Goal: Information Seeking & Learning: Learn about a topic

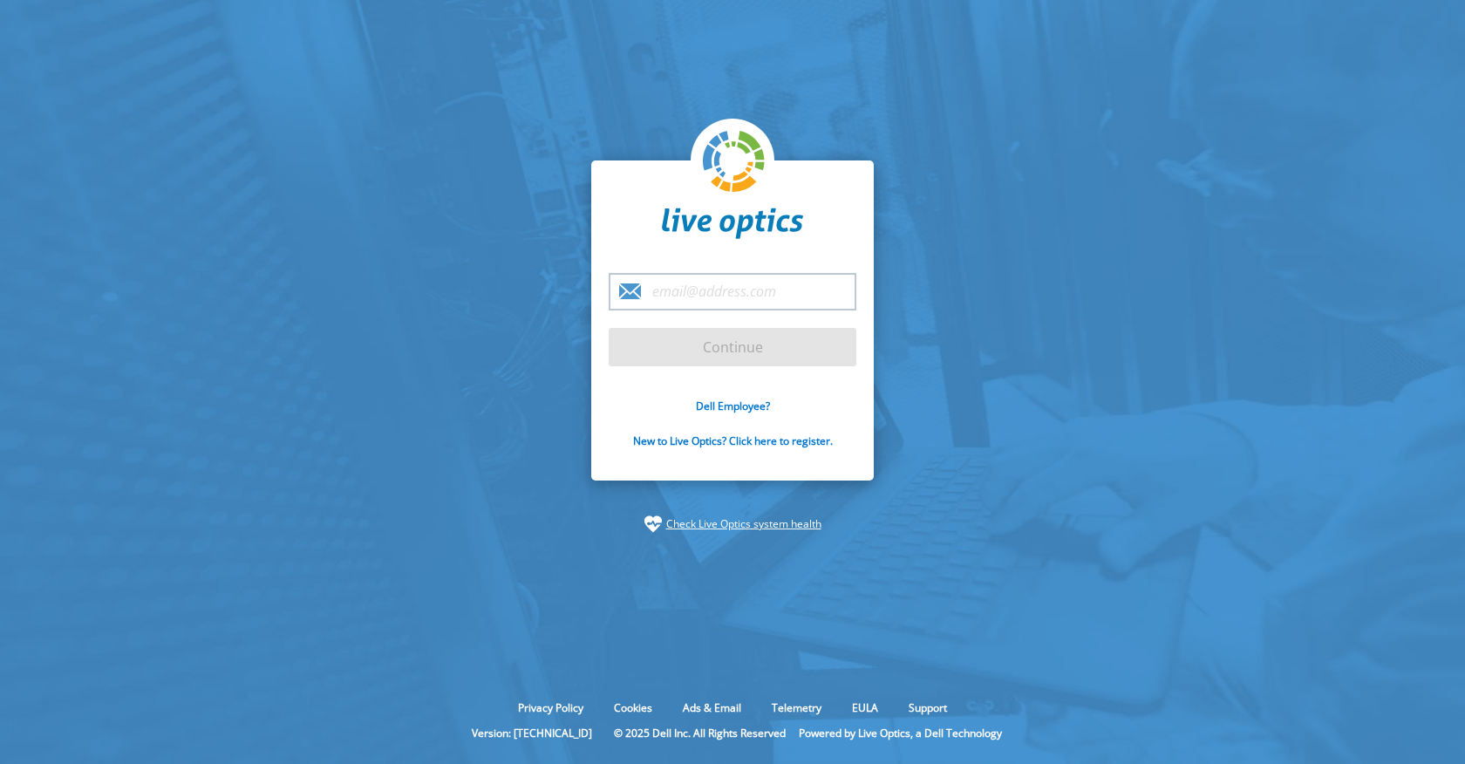
type input "[PERSON_NAME][EMAIL_ADDRESS][DOMAIN_NAME]"
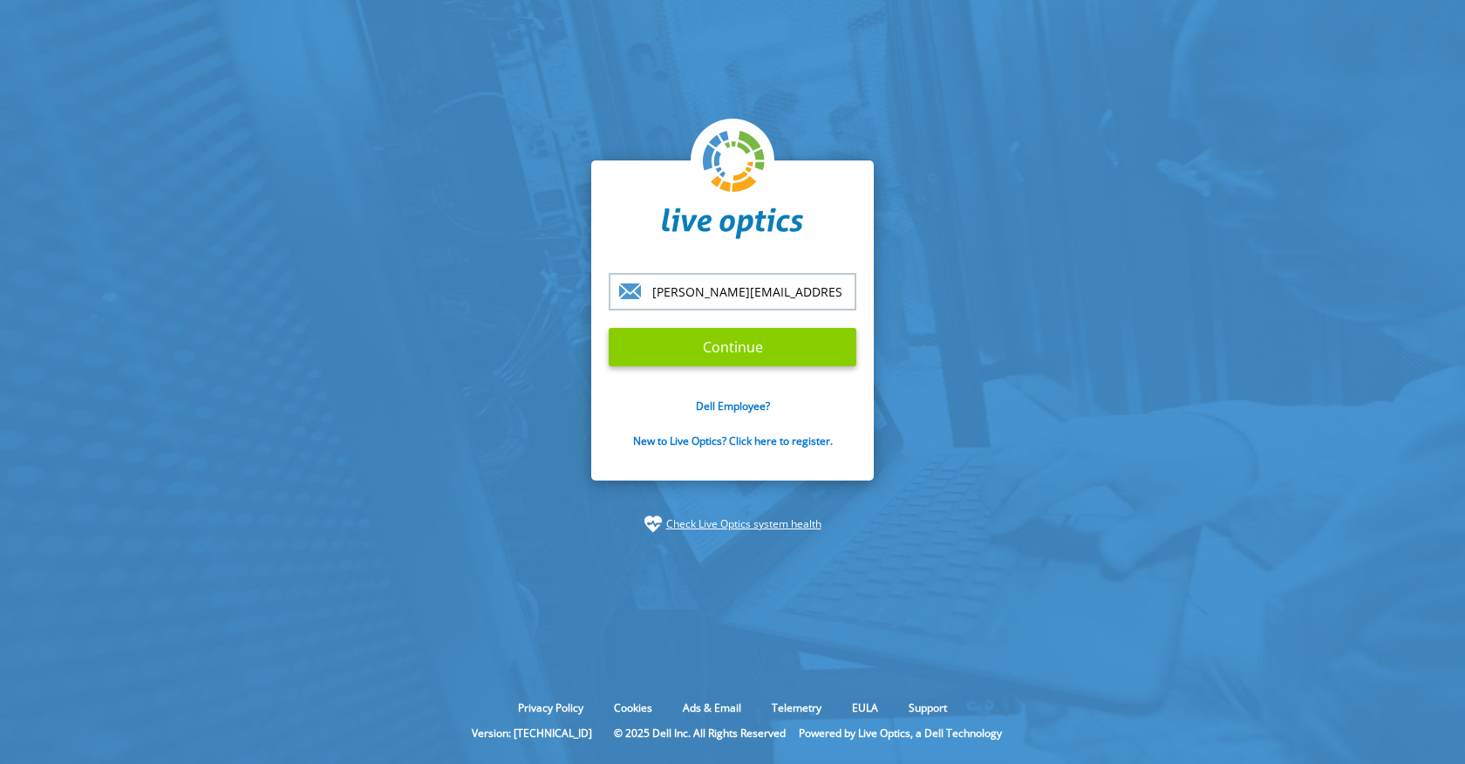
click at [745, 352] on input "Continue" at bounding box center [733, 347] width 248 height 38
click at [745, 351] on input "Continue" at bounding box center [733, 347] width 248 height 38
click at [670, 355] on input "Continue" at bounding box center [733, 347] width 248 height 38
click at [741, 345] on input "Continue" at bounding box center [733, 347] width 248 height 38
click at [735, 360] on input "Continue" at bounding box center [733, 347] width 248 height 38
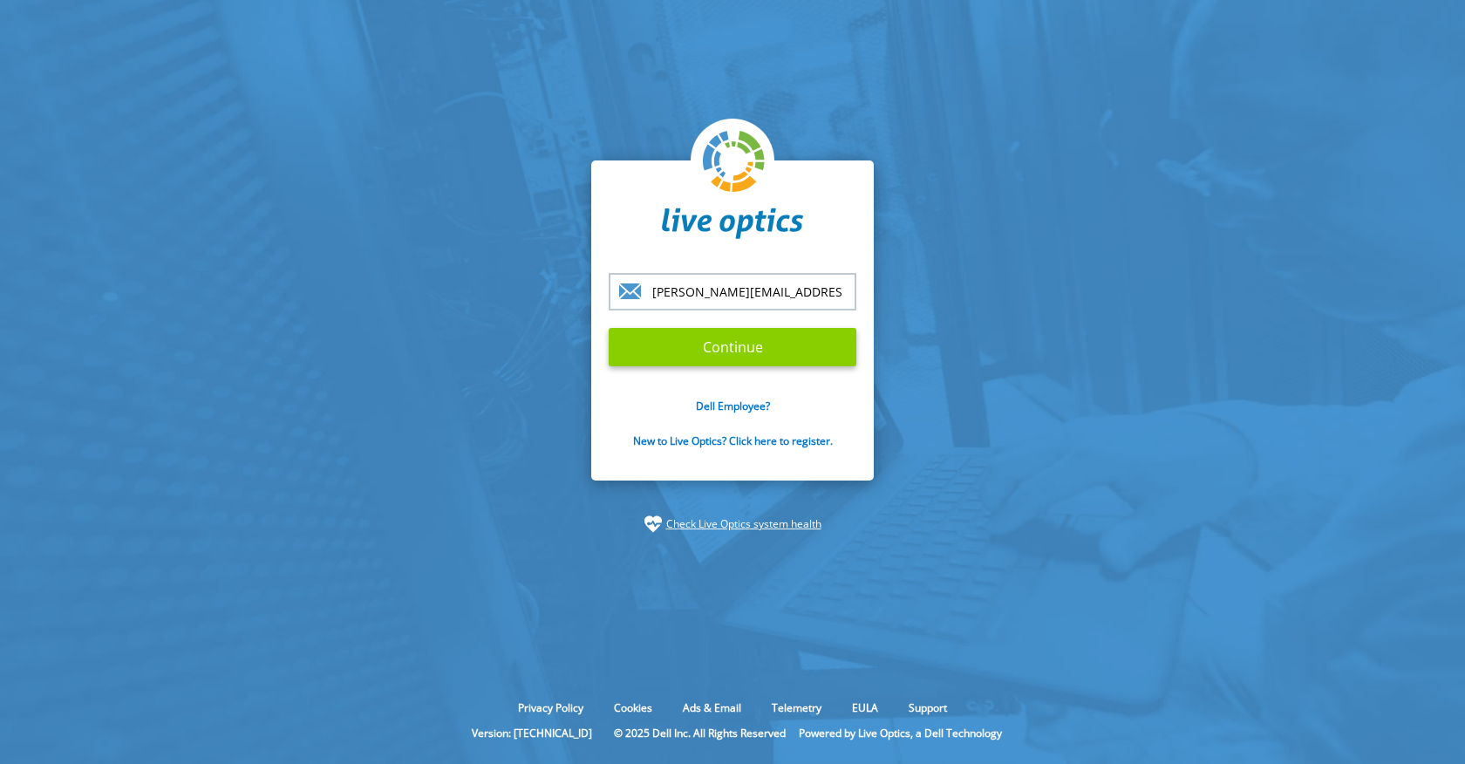
click at [735, 360] on input "Continue" at bounding box center [733, 347] width 248 height 38
click at [728, 356] on input "Continue" at bounding box center [733, 347] width 248 height 38
click at [805, 292] on input "[PERSON_NAME][EMAIL_ADDRESS][DOMAIN_NAME]" at bounding box center [733, 292] width 248 height 38
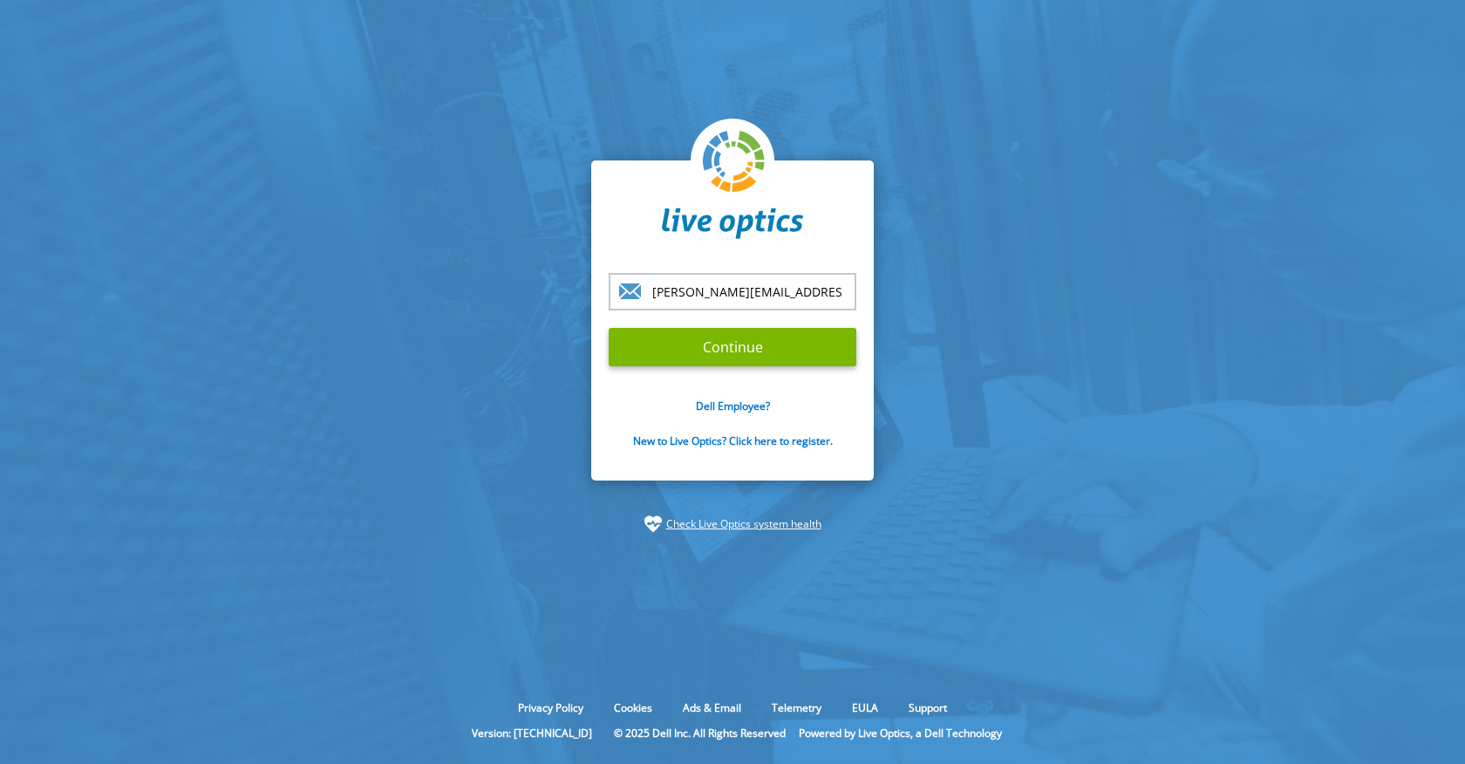
click at [609, 328] on input "Continue" at bounding box center [733, 347] width 248 height 38
click at [809, 230] on div at bounding box center [733, 181] width 248 height 125
click at [796, 290] on input "[PERSON_NAME][EMAIL_ADDRESS][DOMAIN_NAME]" at bounding box center [733, 292] width 248 height 38
click at [768, 352] on input "Continue" at bounding box center [733, 347] width 248 height 38
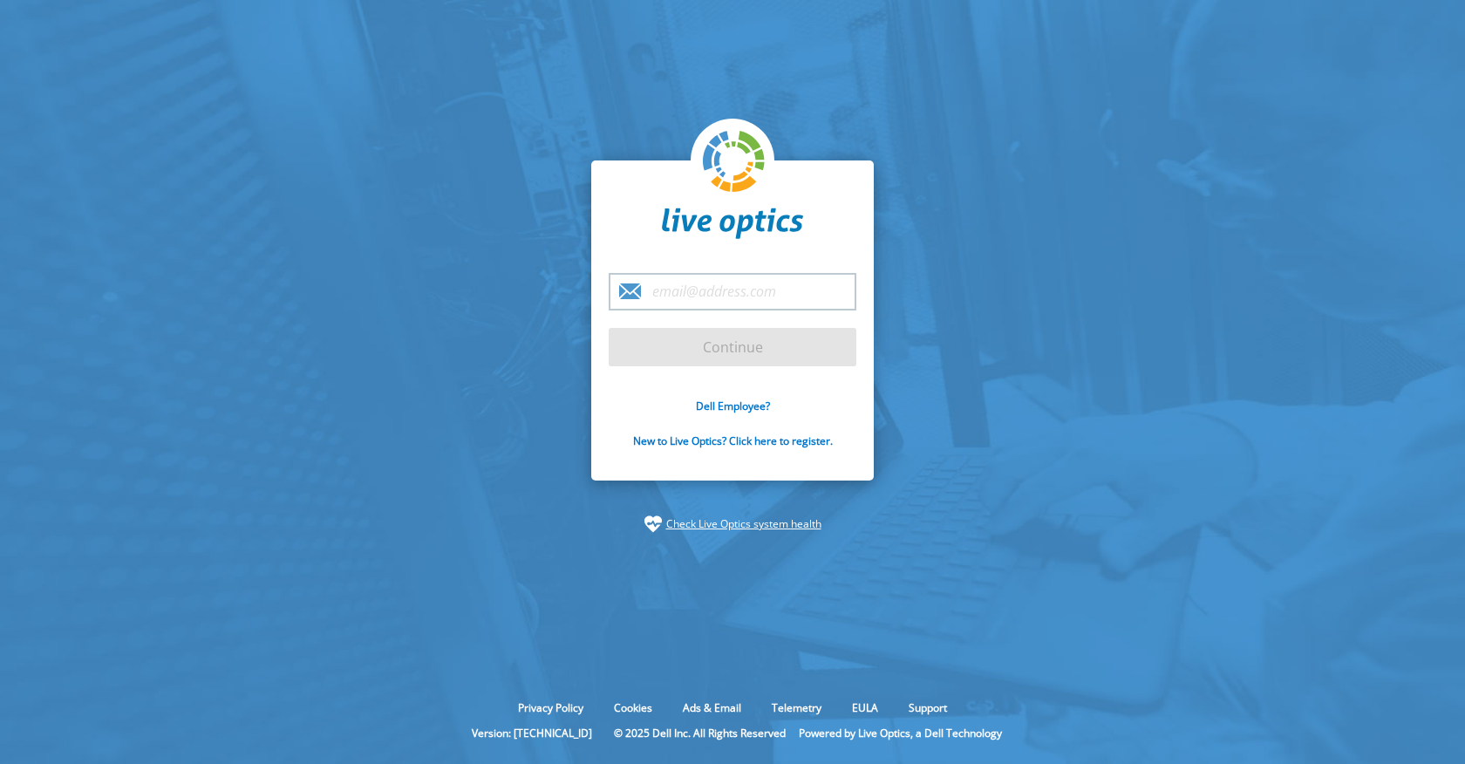
click at [673, 294] on input "email" at bounding box center [733, 292] width 248 height 38
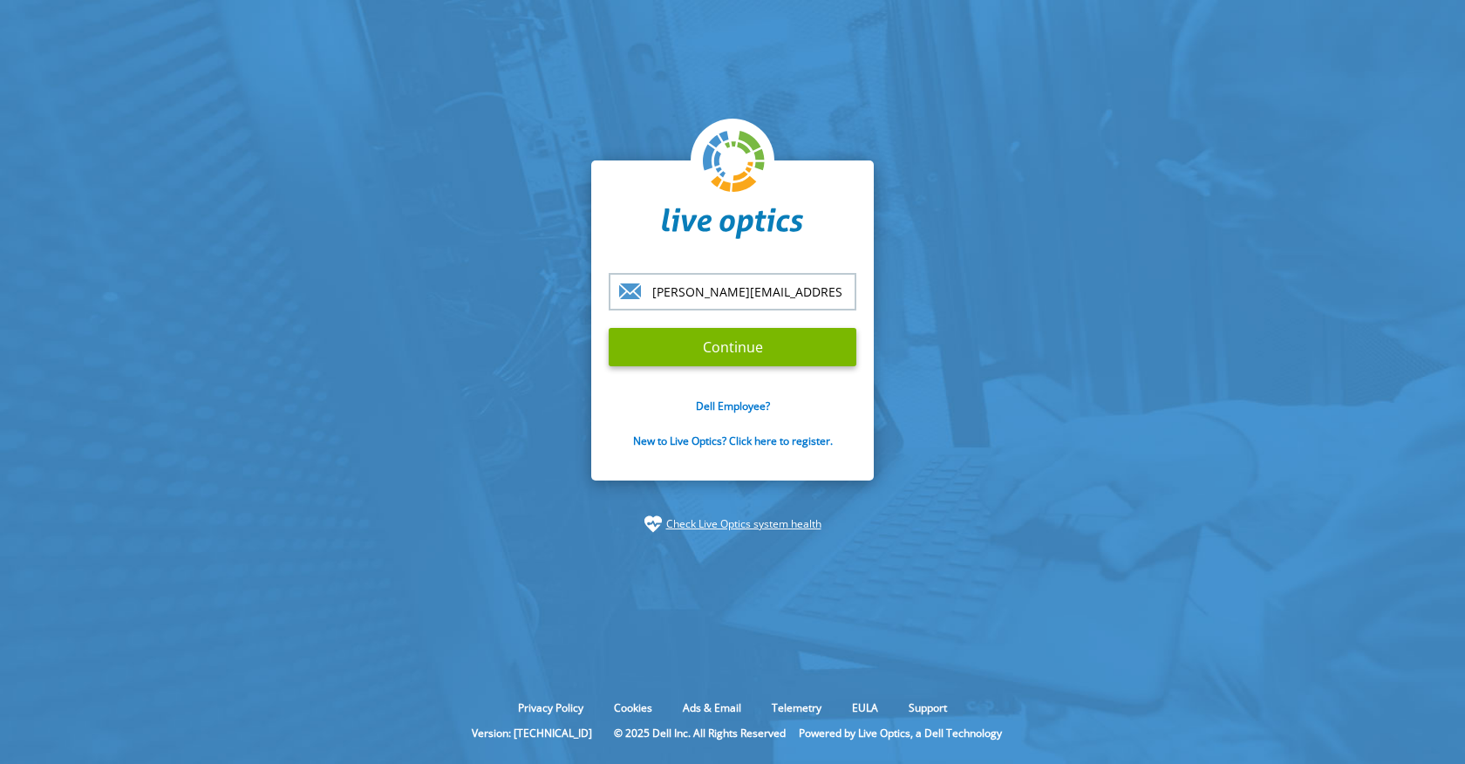
type input "[PERSON_NAME][EMAIL_ADDRESS][DOMAIN_NAME]"
click at [609, 328] on input "Continue" at bounding box center [733, 347] width 248 height 38
click at [631, 352] on input "Continue" at bounding box center [733, 347] width 248 height 38
click at [772, 344] on input "Continue" at bounding box center [733, 347] width 248 height 38
click at [732, 350] on input "Continue" at bounding box center [733, 347] width 248 height 38
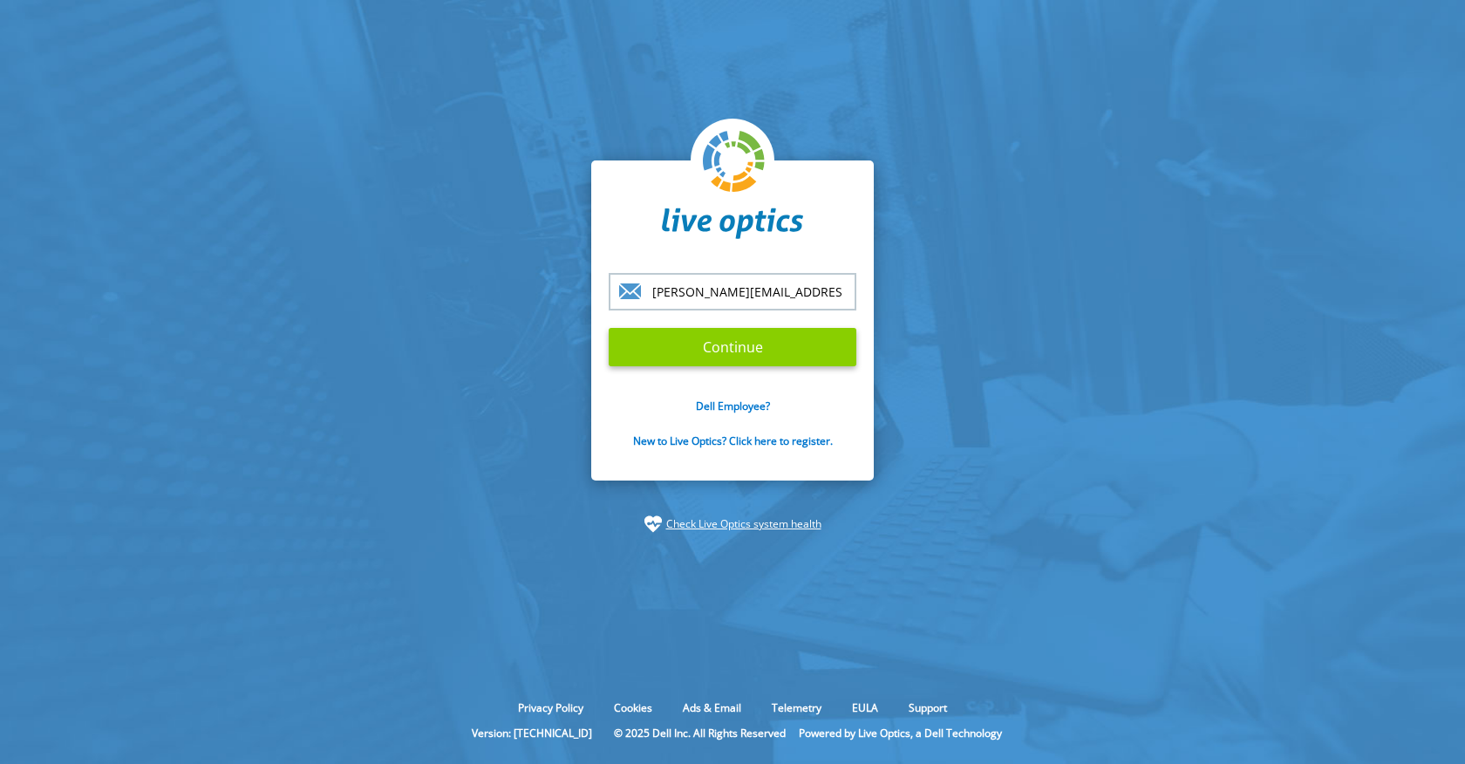
click at [732, 350] on input "Continue" at bounding box center [733, 347] width 248 height 38
click at [683, 354] on input "Continue" at bounding box center [733, 347] width 248 height 38
click at [729, 347] on input "Continue" at bounding box center [733, 347] width 248 height 38
click at [853, 357] on input "Continue" at bounding box center [733, 347] width 248 height 38
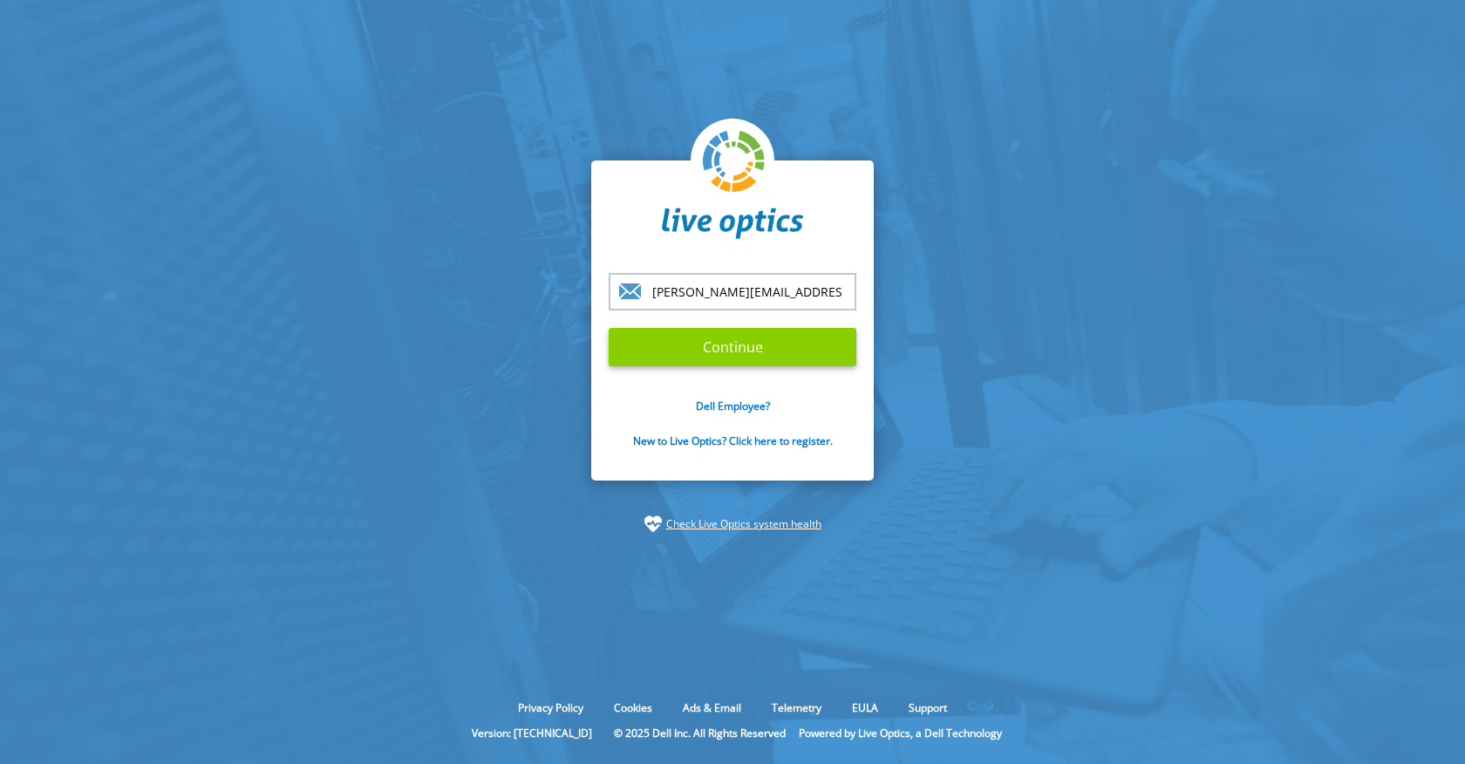
click at [681, 359] on input "Continue" at bounding box center [733, 347] width 248 height 38
click at [798, 290] on input "[PERSON_NAME][EMAIL_ADDRESS][DOMAIN_NAME]" at bounding box center [733, 292] width 248 height 38
click at [778, 352] on input "Continue" at bounding box center [733, 347] width 248 height 38
click at [778, 345] on input "Continue" at bounding box center [733, 347] width 248 height 38
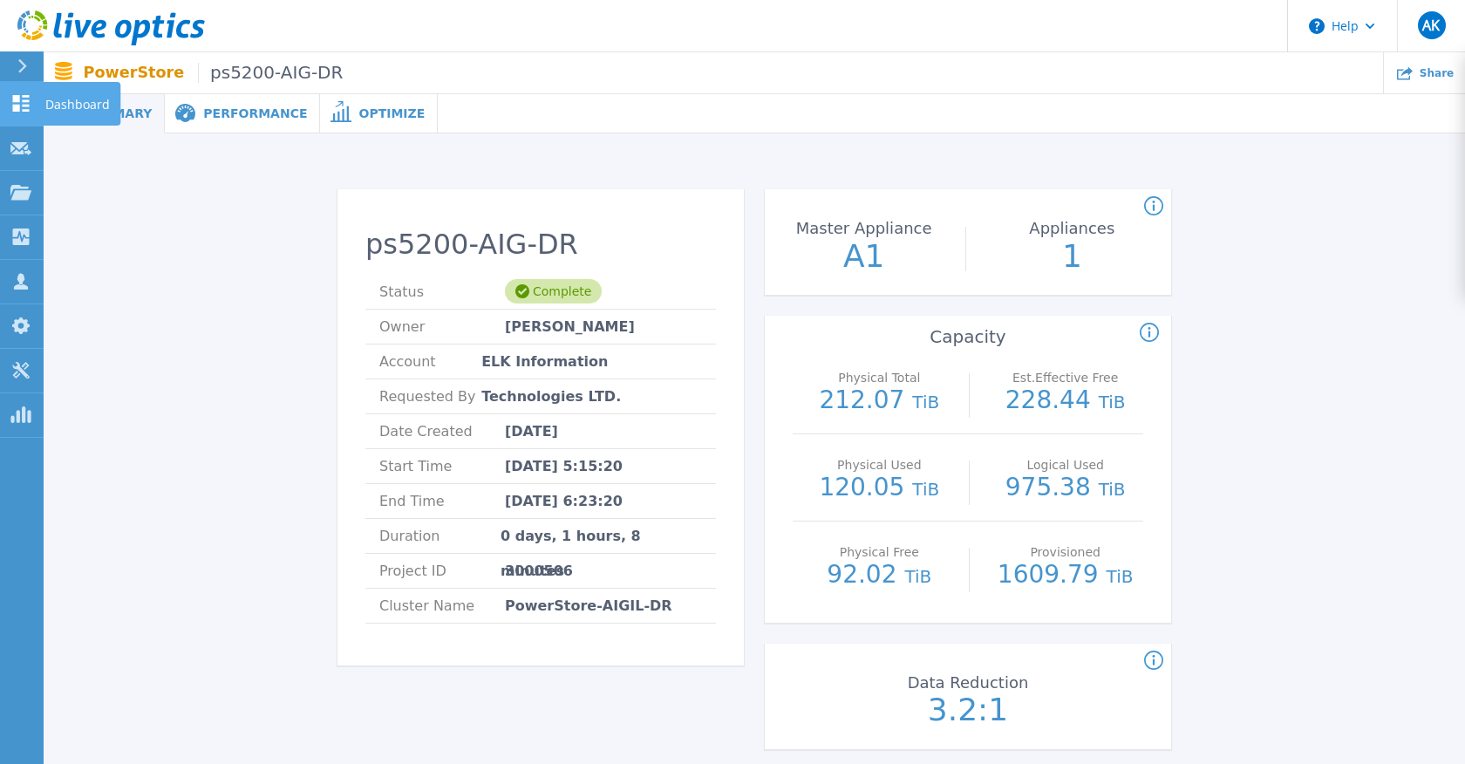
click at [75, 101] on p "Dashboard" at bounding box center [77, 104] width 65 height 45
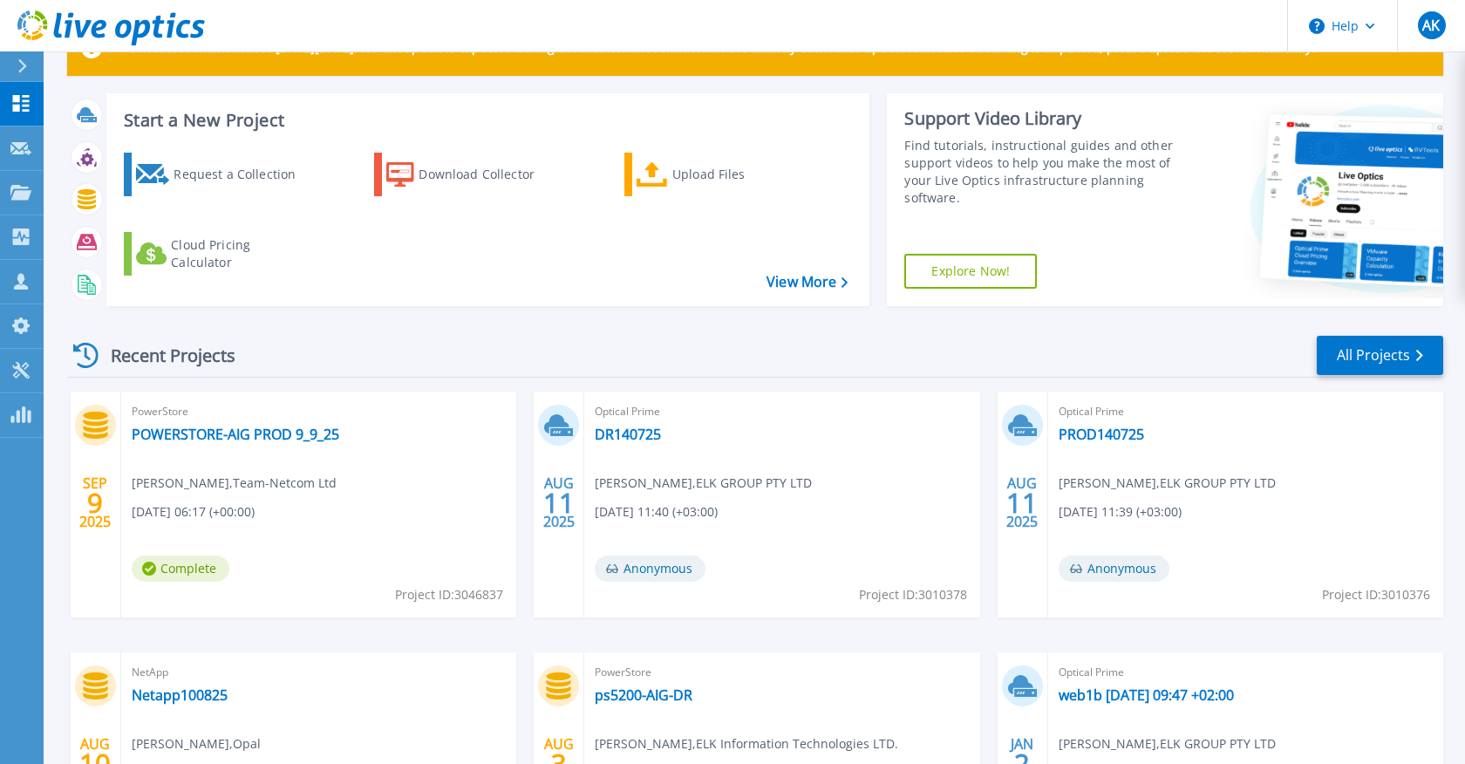
scroll to position [70, 0]
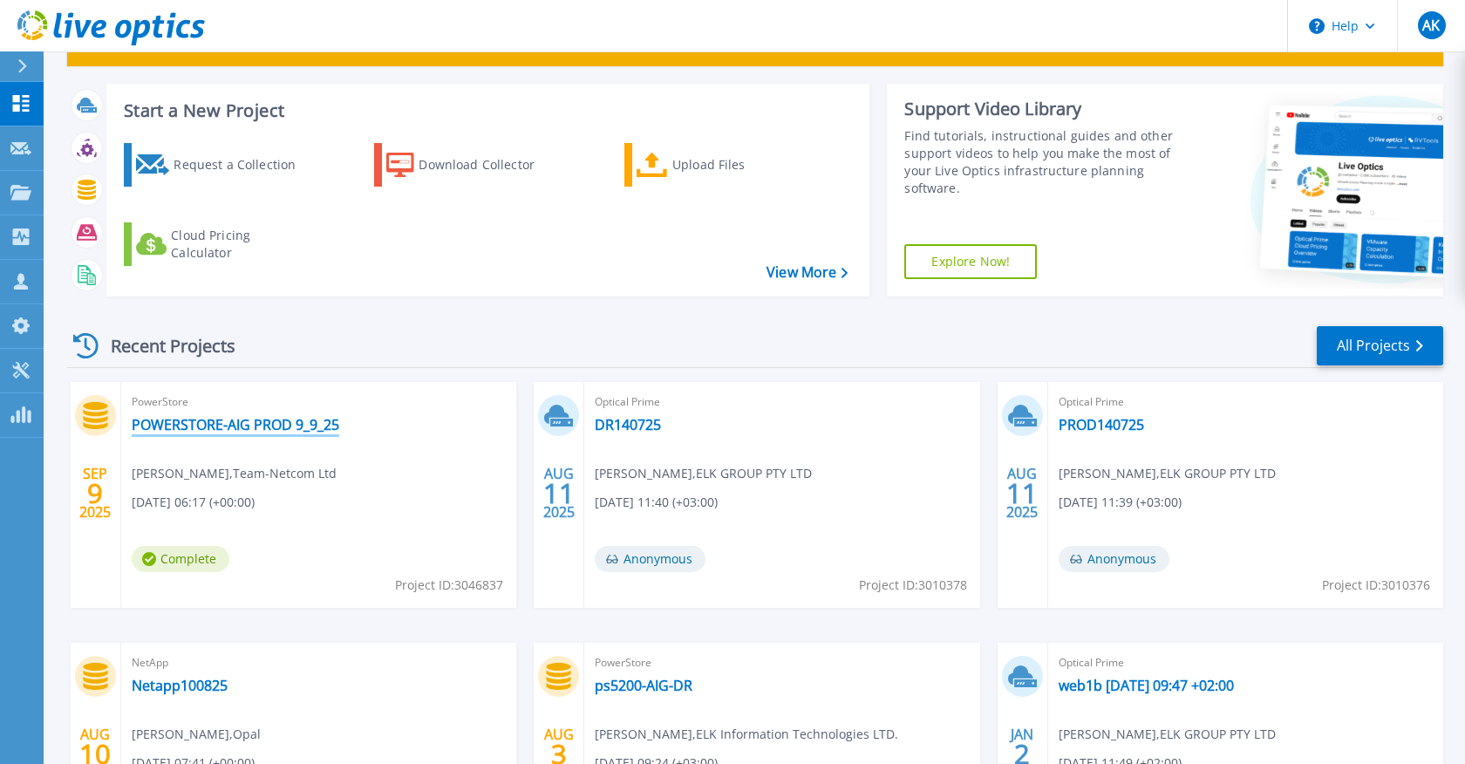
click at [272, 422] on link "POWERSTORE-AIG PROD 9_9_25" at bounding box center [236, 424] width 208 height 17
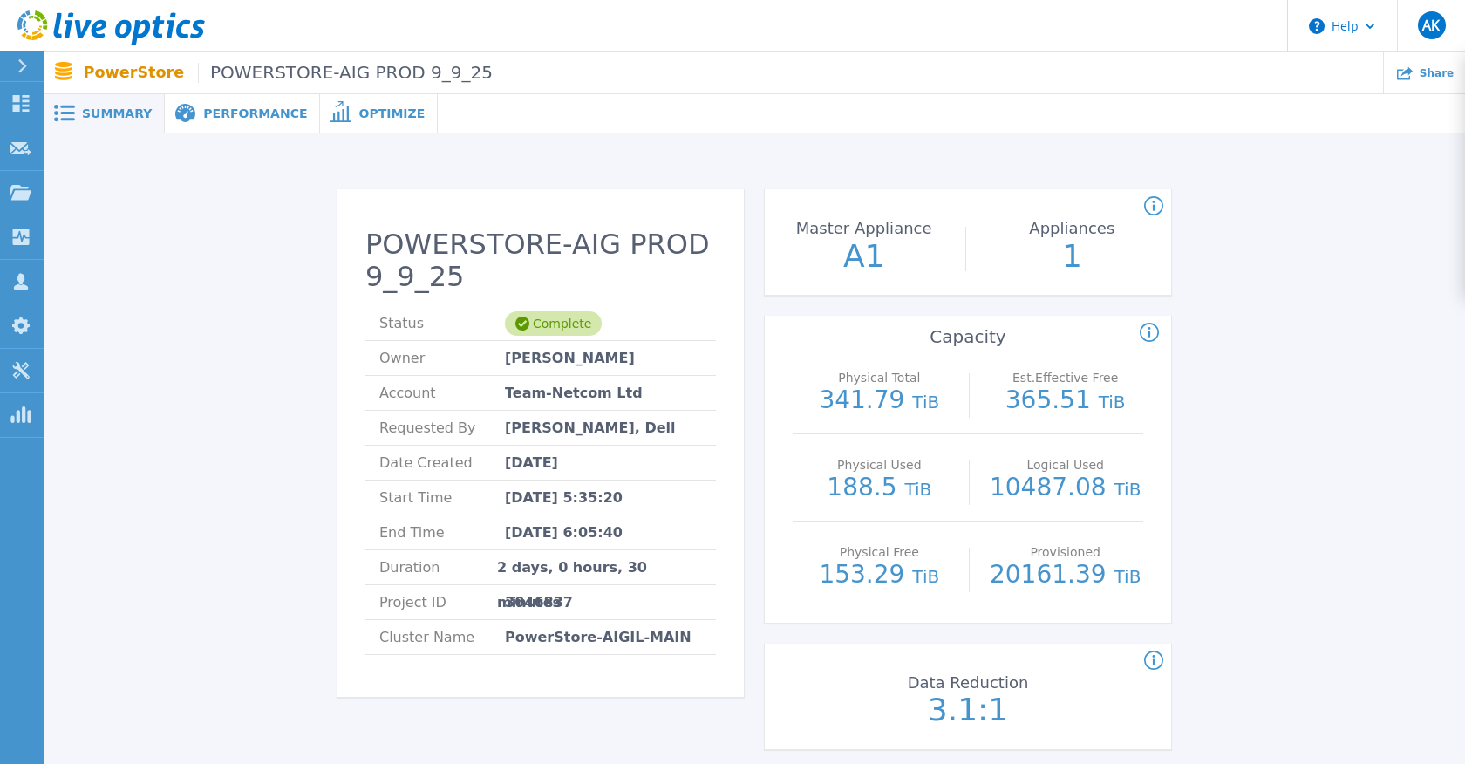
click at [220, 126] on div "Performance" at bounding box center [242, 113] width 155 height 39
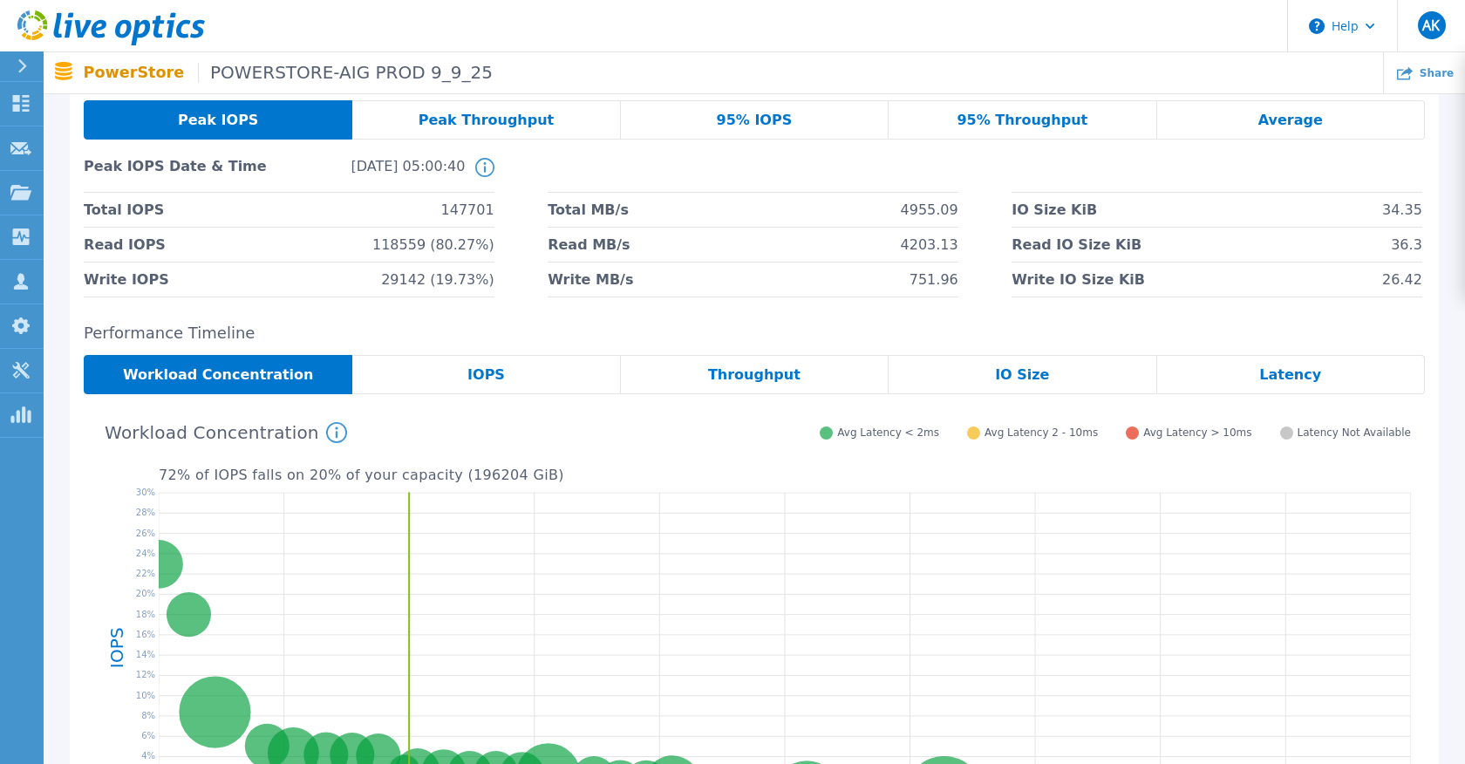
scroll to position [72, 0]
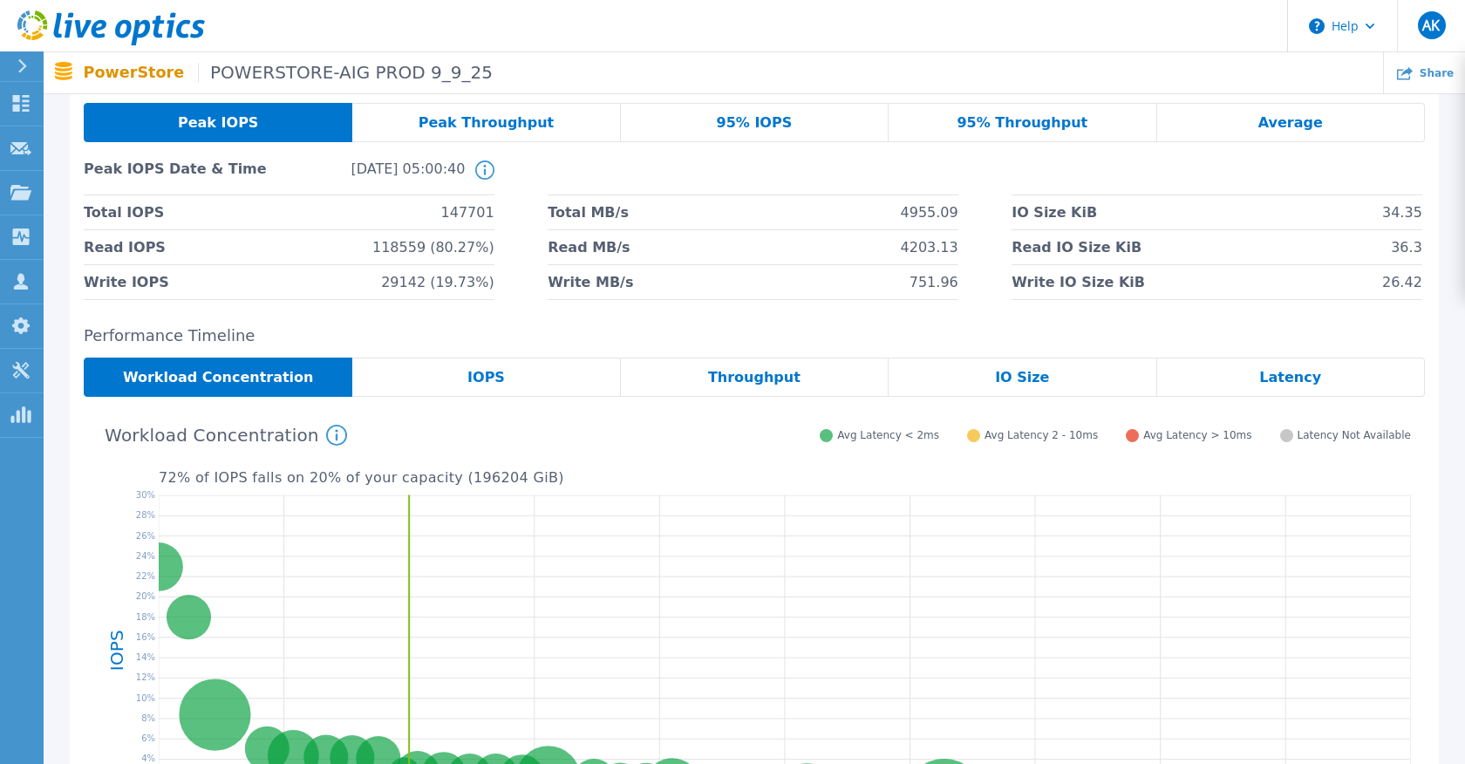
click at [497, 126] on span "Peak Throughput" at bounding box center [487, 123] width 136 height 14
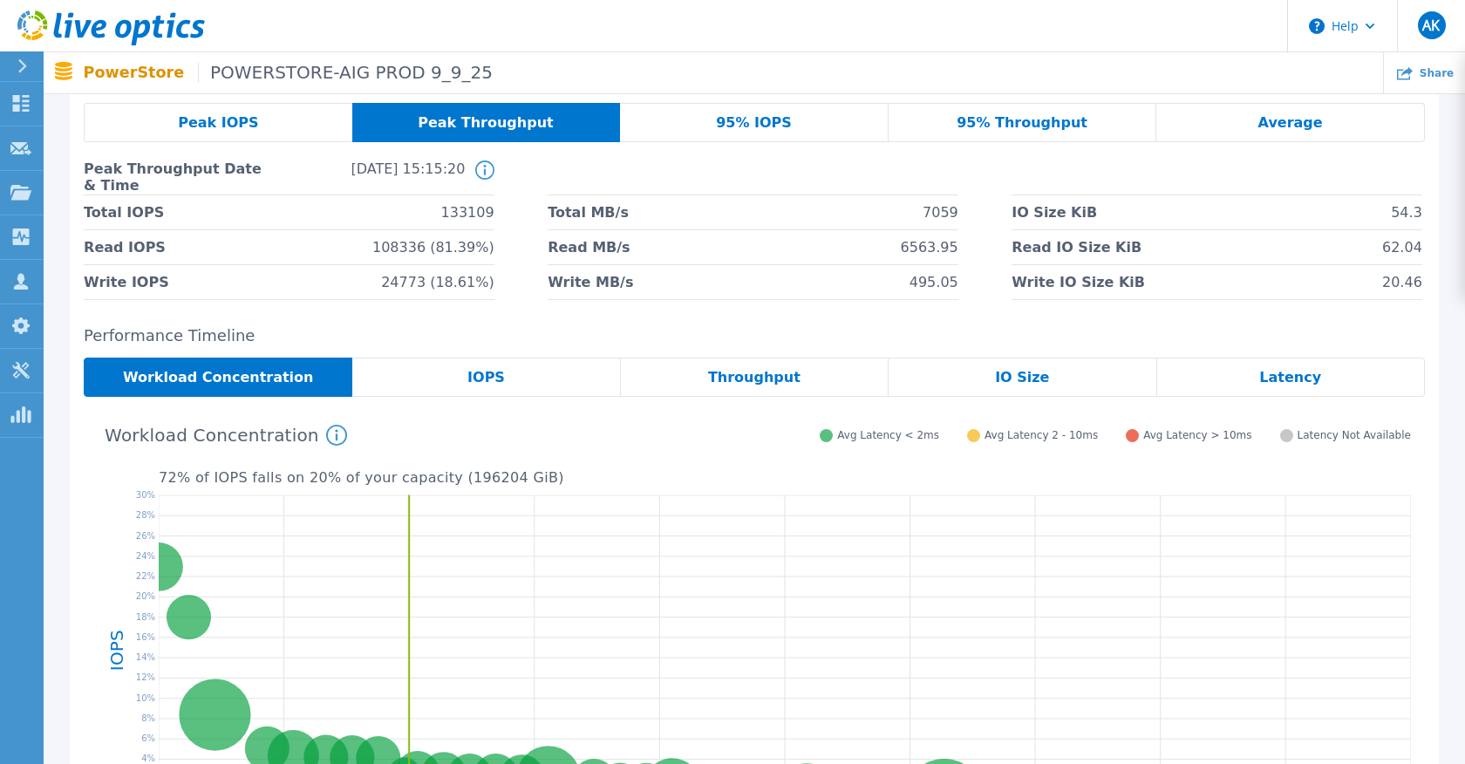
click at [223, 127] on span "Peak IOPS" at bounding box center [218, 123] width 80 height 14
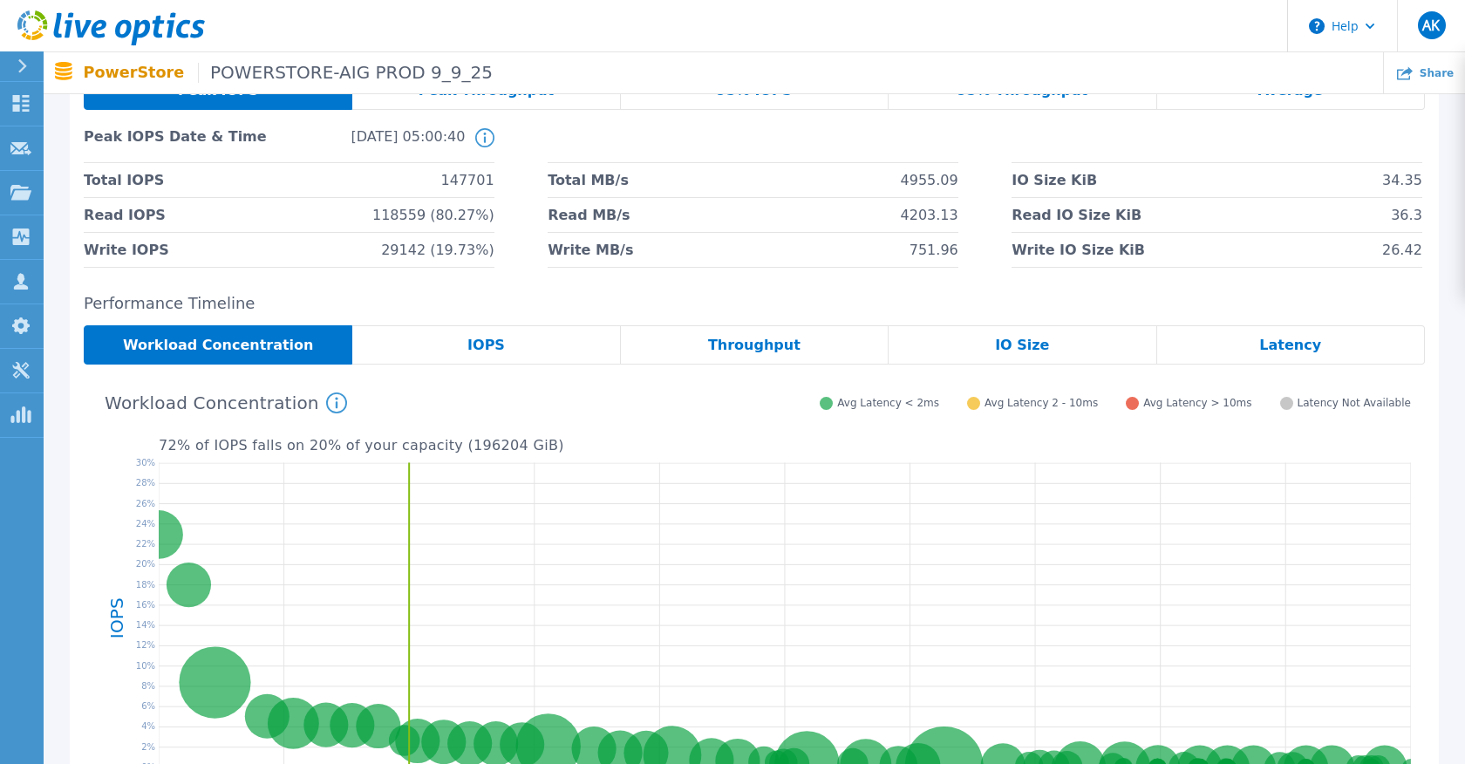
scroll to position [103, 0]
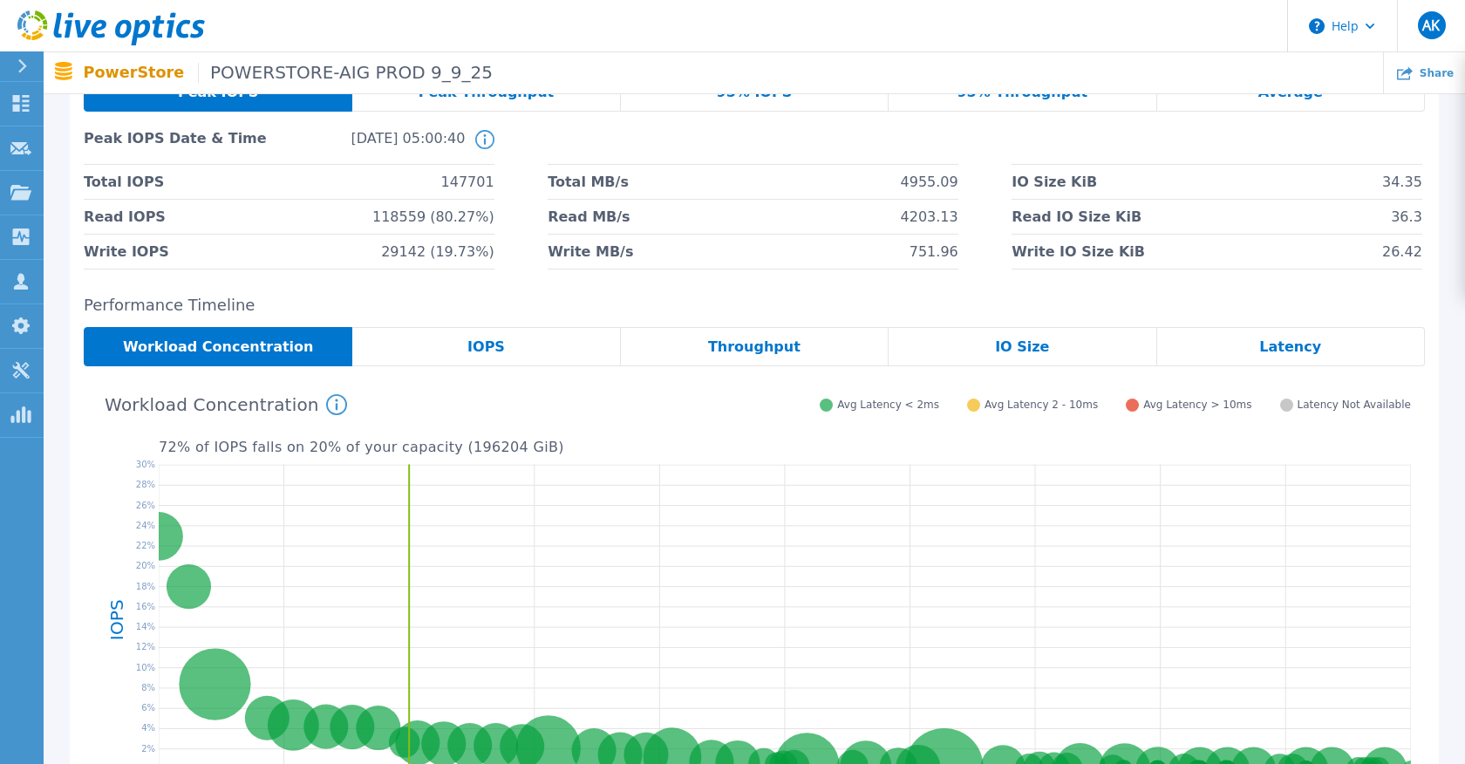
click at [523, 352] on div "IOPS" at bounding box center [486, 346] width 268 height 39
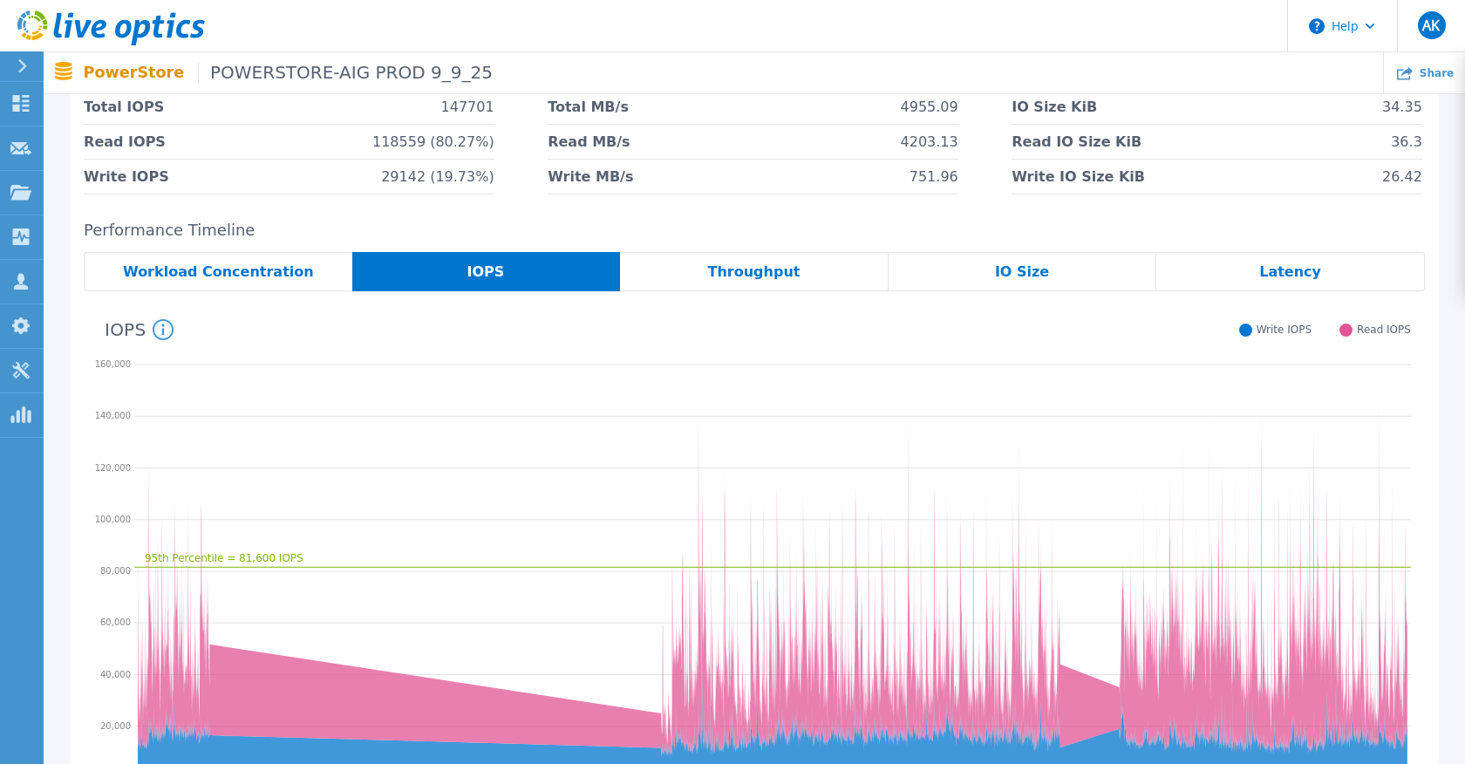
scroll to position [174, 0]
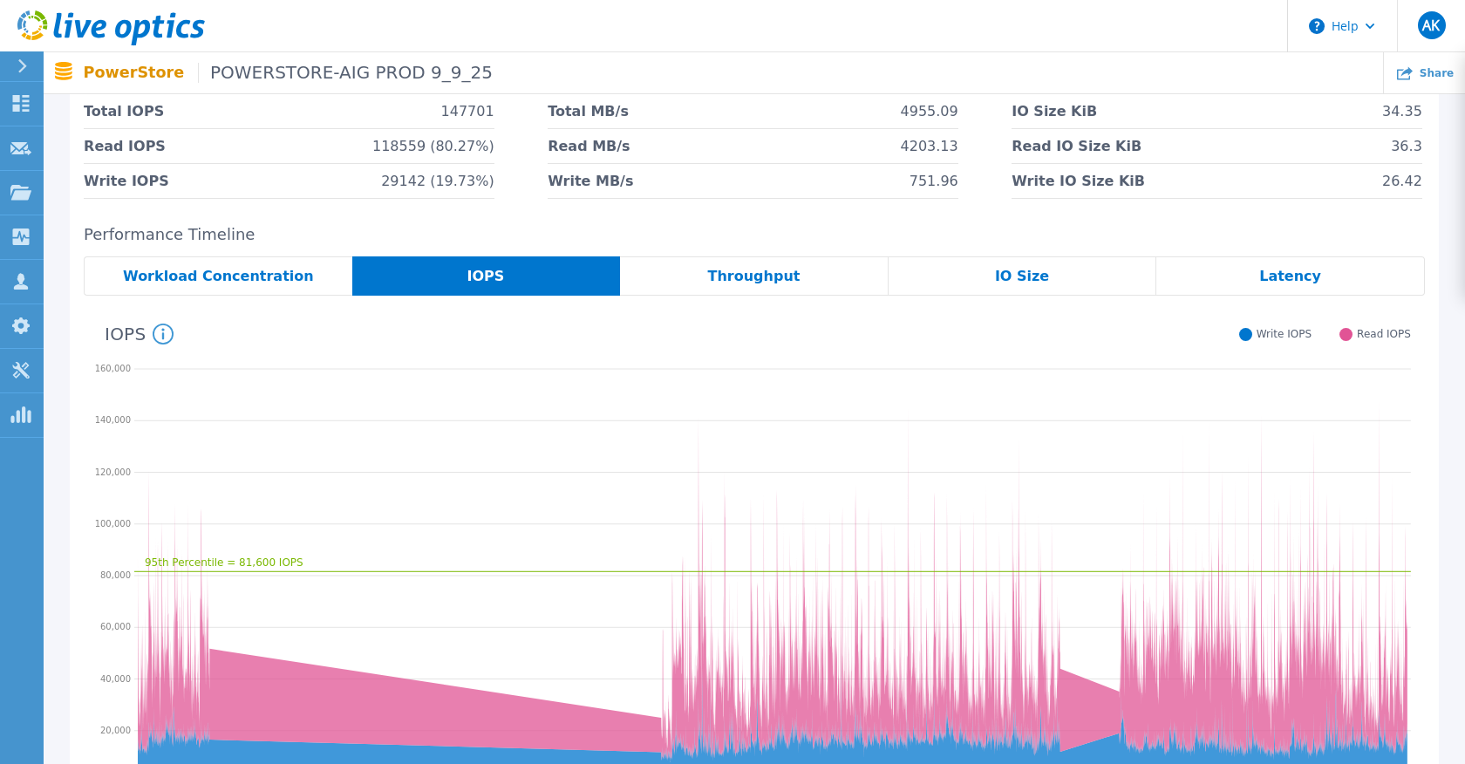
click at [1241, 269] on div "Latency" at bounding box center [1291, 275] width 269 height 39
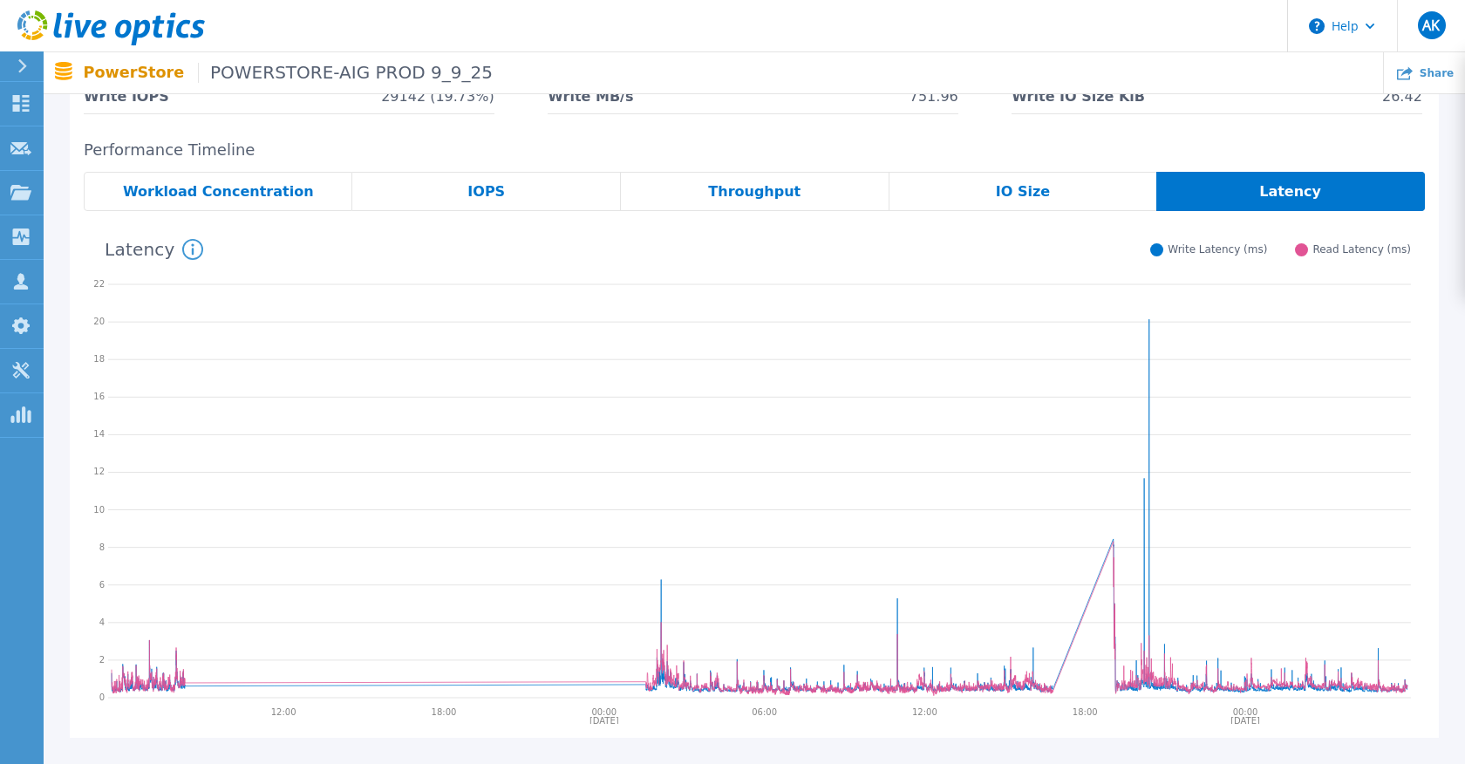
scroll to position [249, 0]
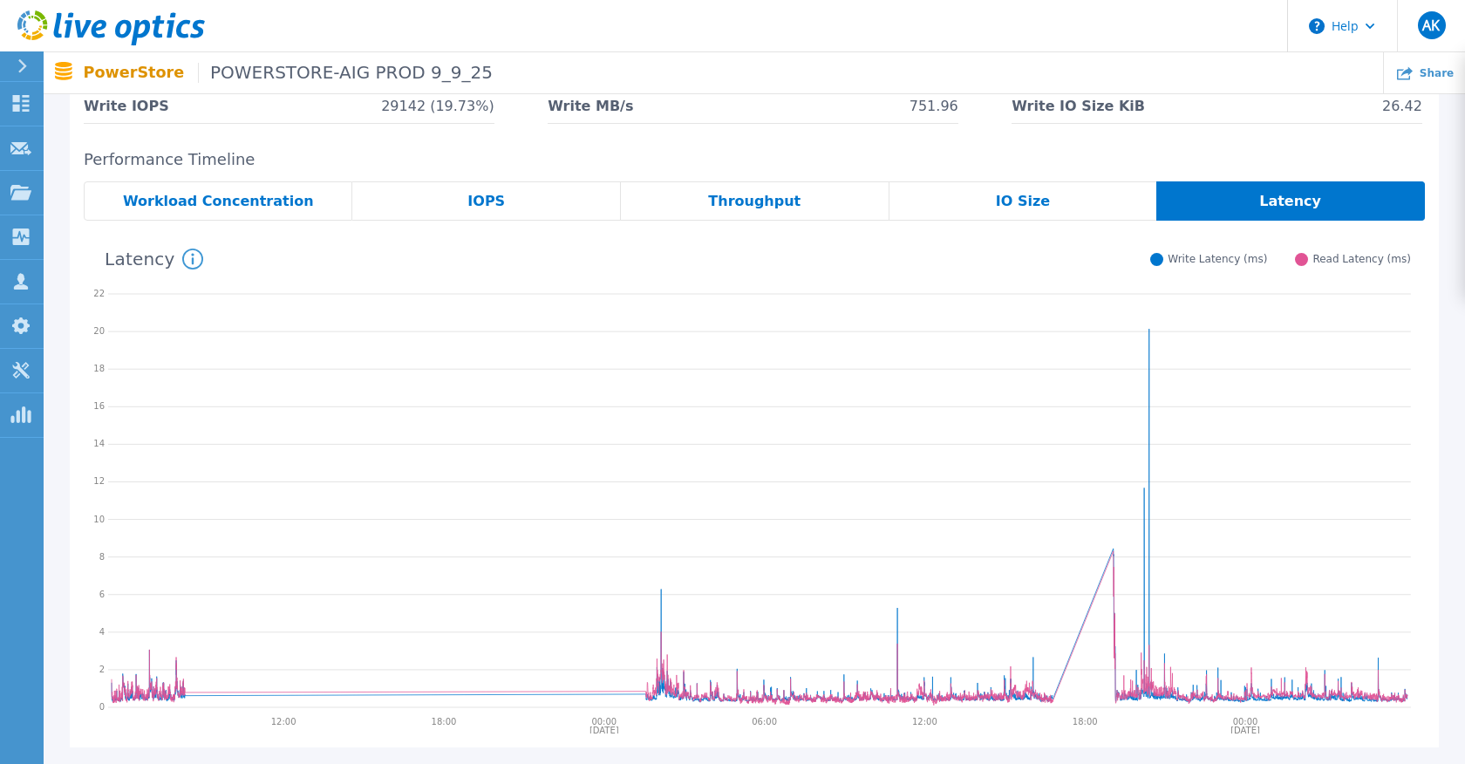
click at [993, 212] on div "IO Size" at bounding box center [1024, 200] width 268 height 39
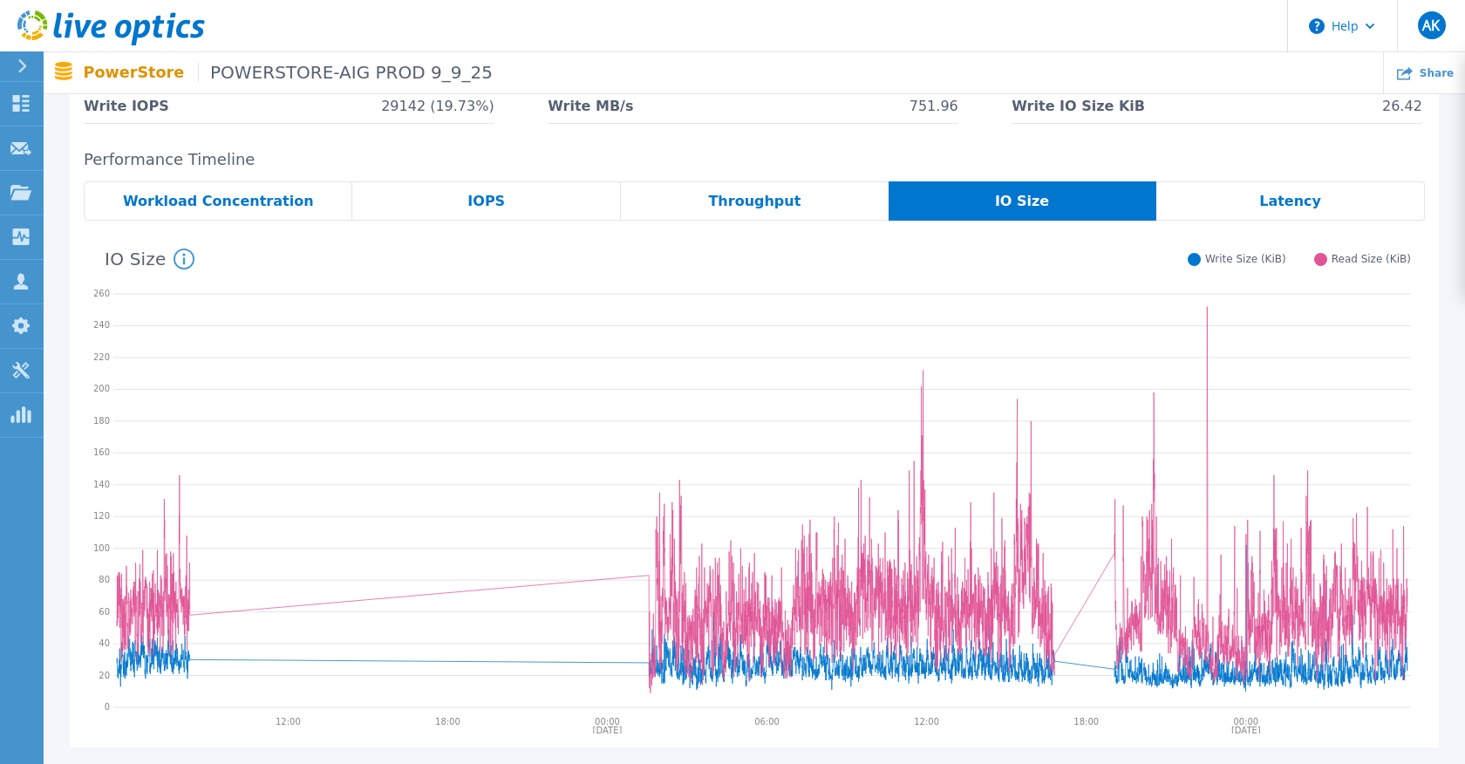
click at [755, 201] on span "Throughput" at bounding box center [754, 202] width 92 height 14
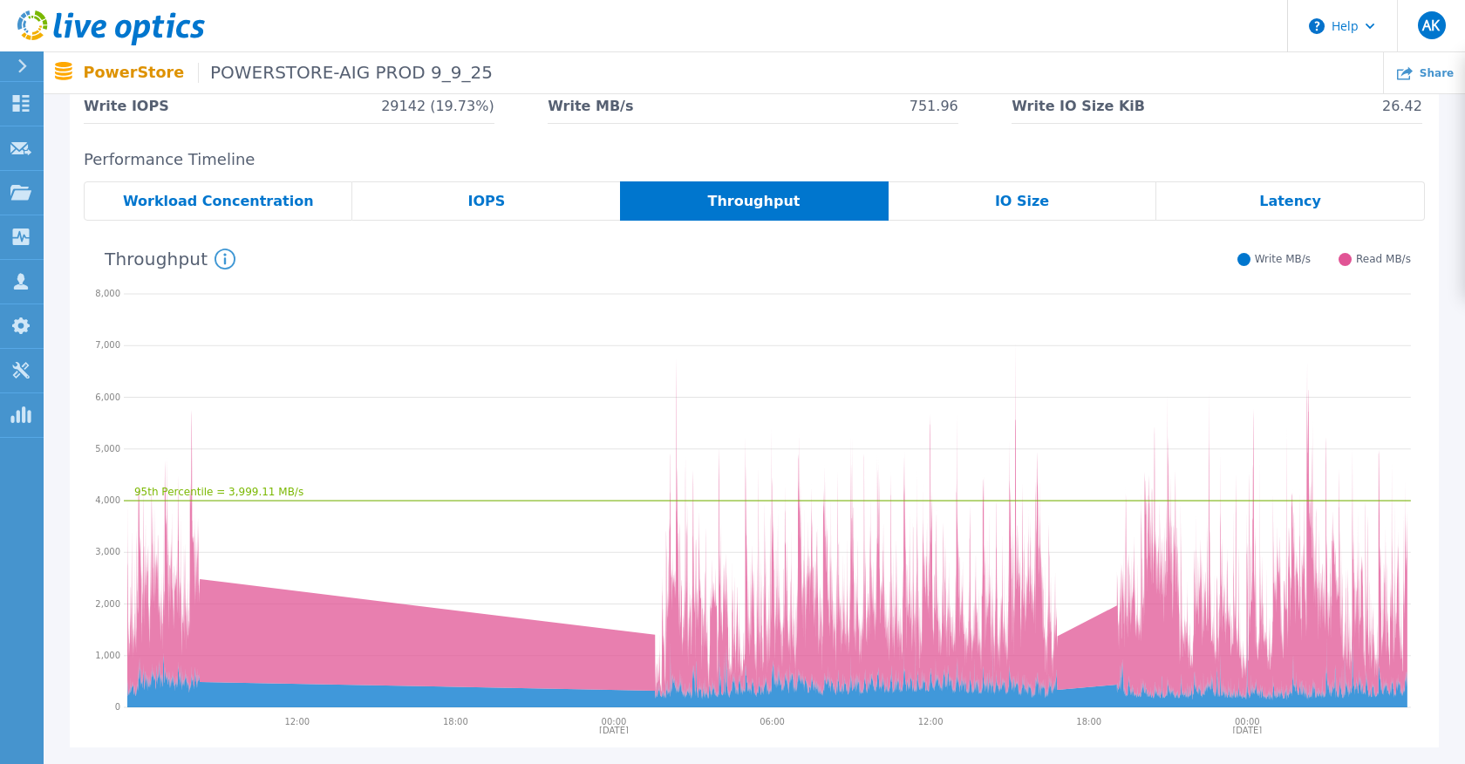
click at [457, 201] on div "IOPS" at bounding box center [486, 200] width 268 height 39
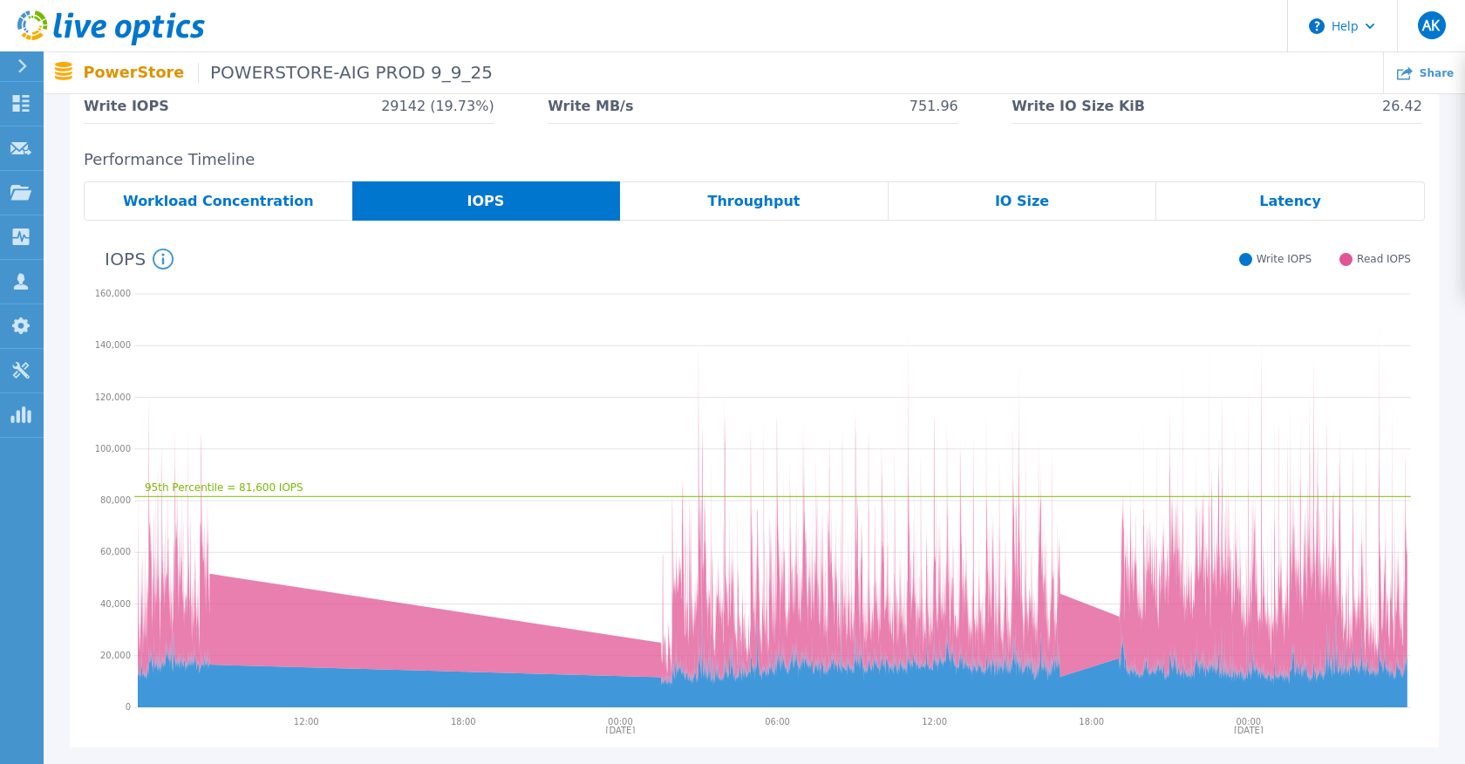
click at [263, 204] on span "Workload Concentration" at bounding box center [218, 202] width 191 height 14
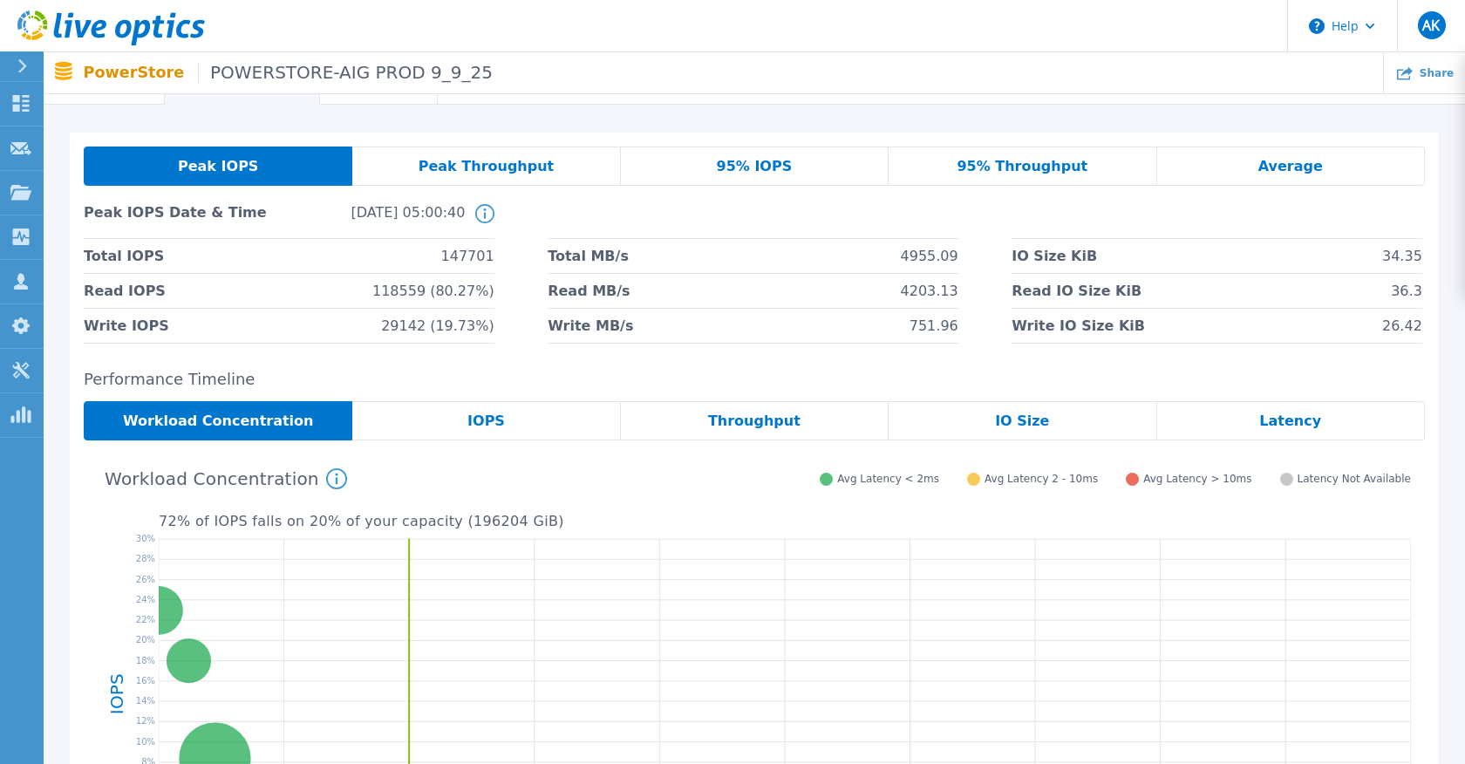
scroll to position [0, 0]
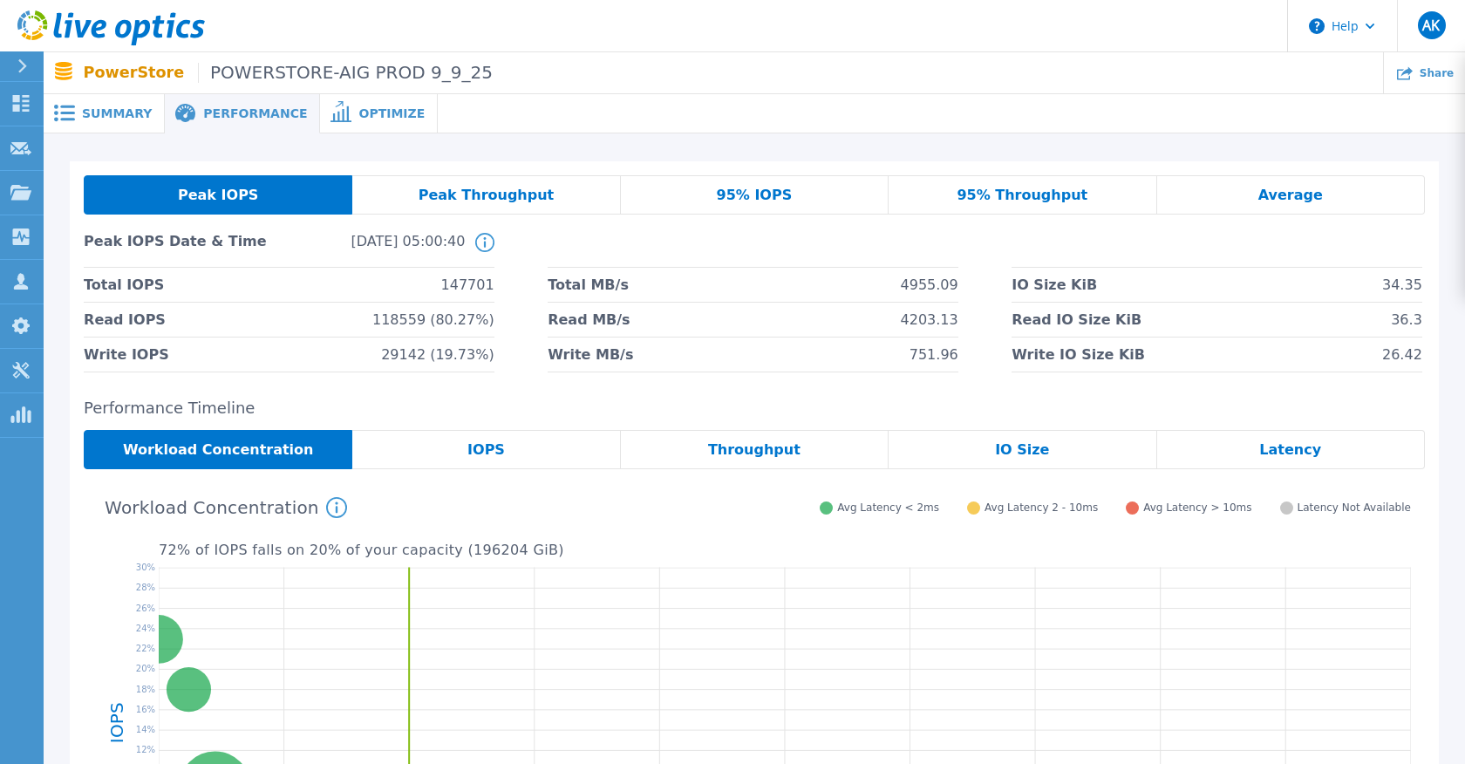
click at [517, 193] on span "Peak Throughput" at bounding box center [487, 195] width 136 height 14
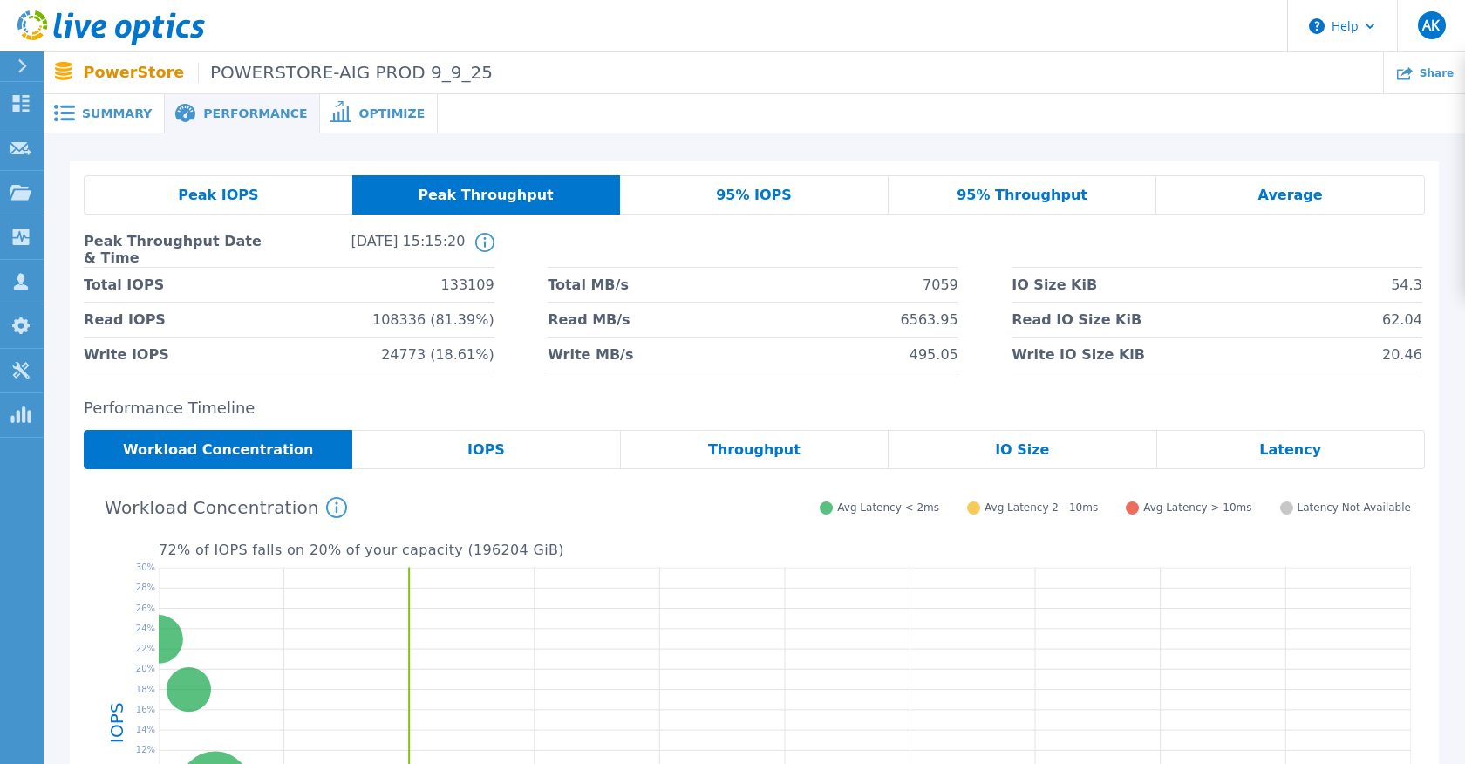
click at [529, 456] on div "IOPS" at bounding box center [486, 449] width 268 height 39
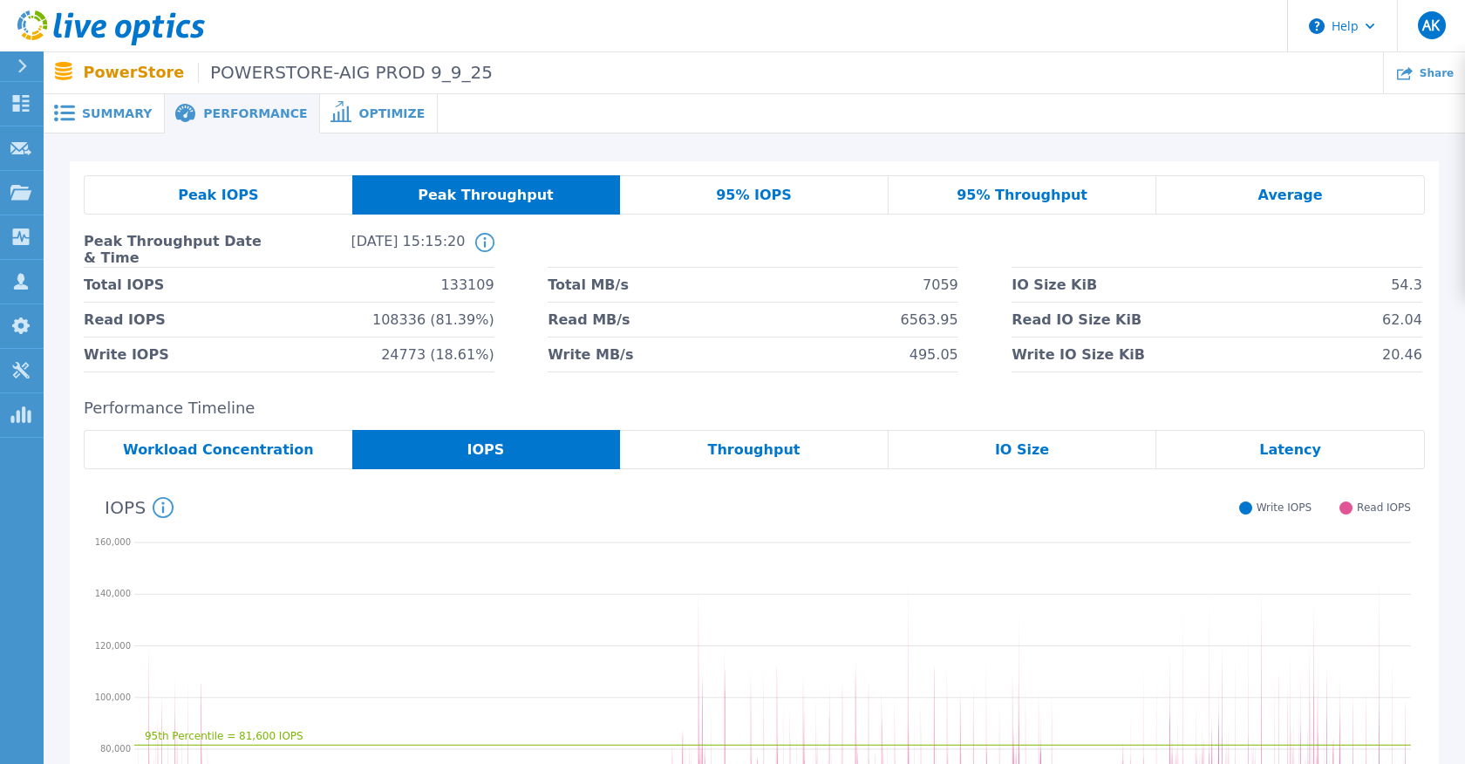
click at [751, 454] on span "Throughput" at bounding box center [754, 450] width 92 height 14
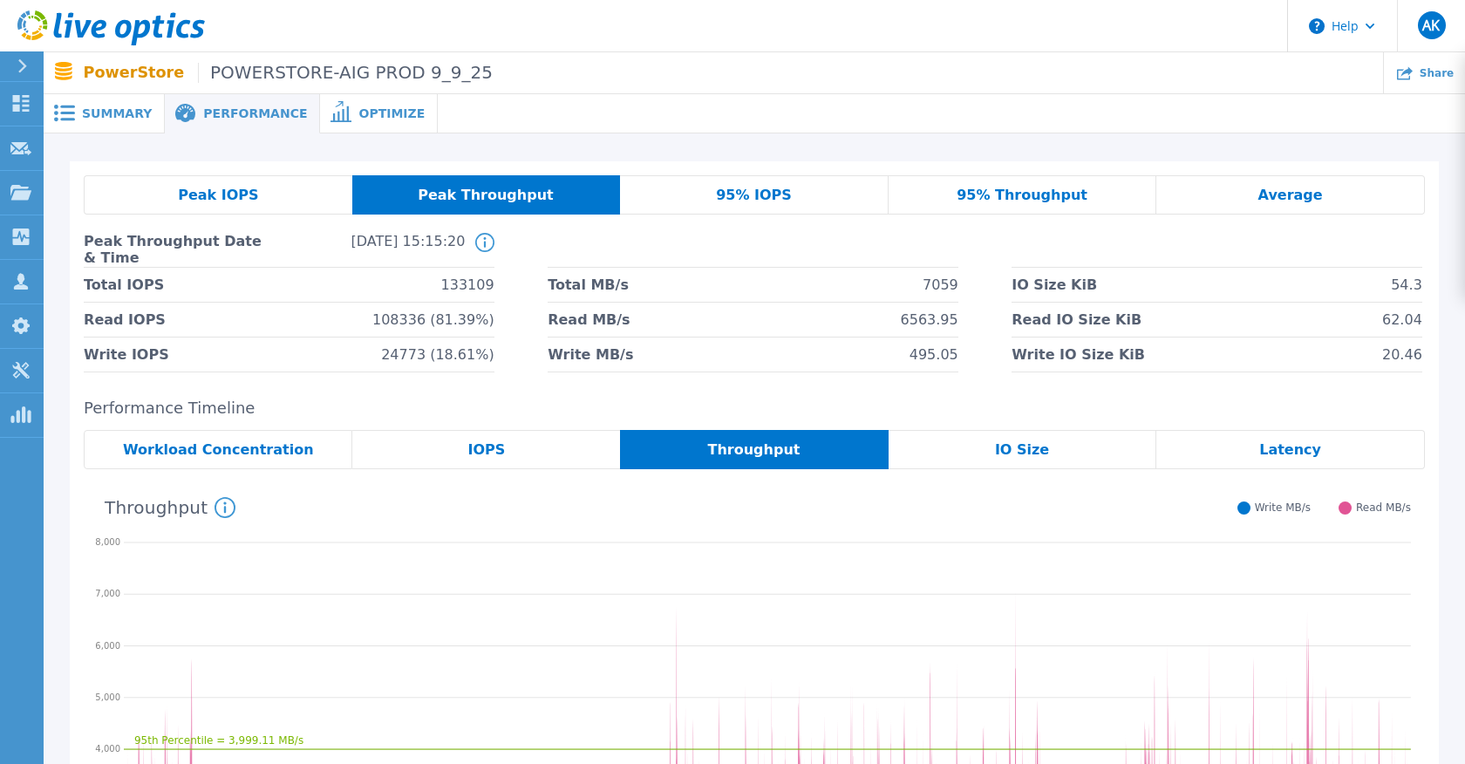
click at [554, 443] on div "IOPS" at bounding box center [486, 449] width 268 height 39
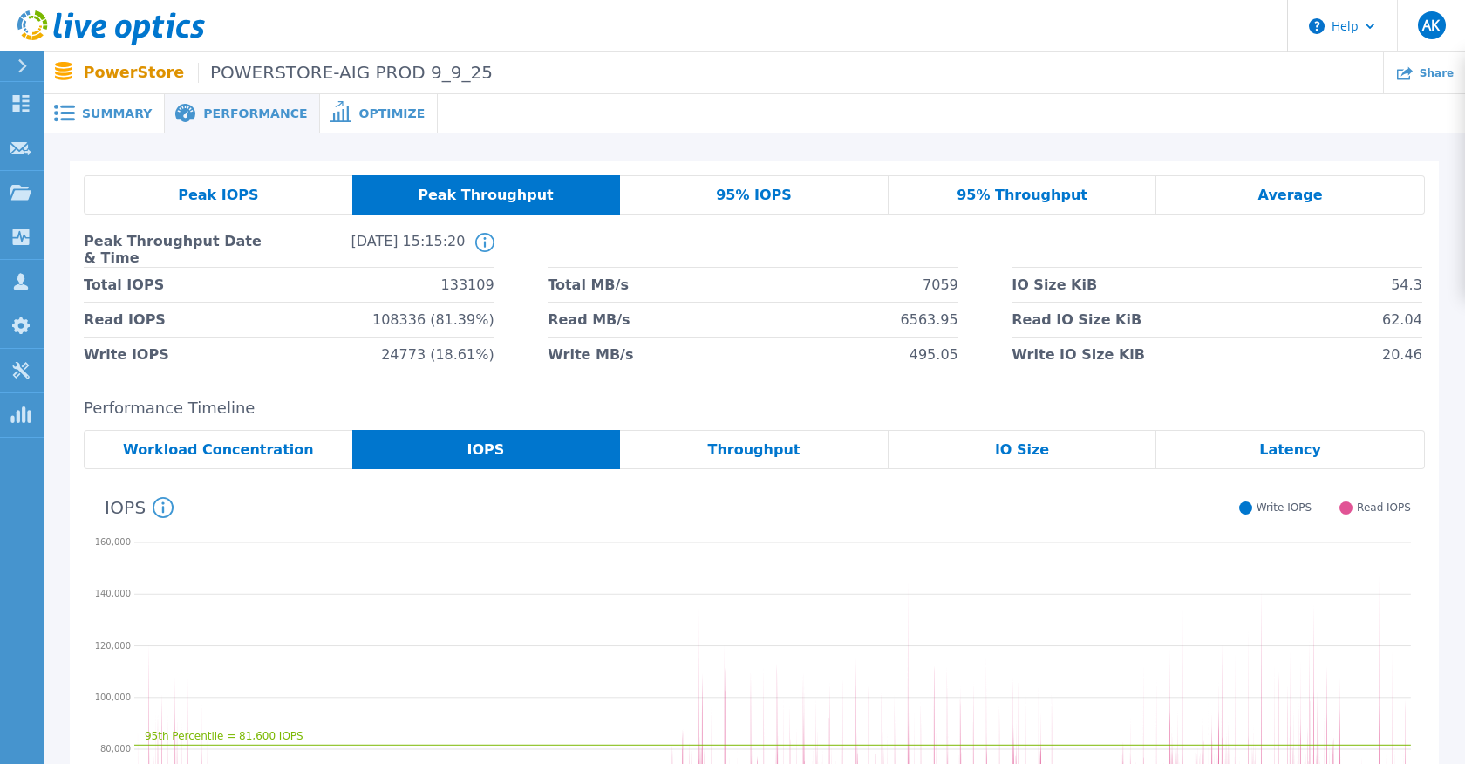
click at [1343, 200] on div "Average" at bounding box center [1291, 194] width 269 height 39
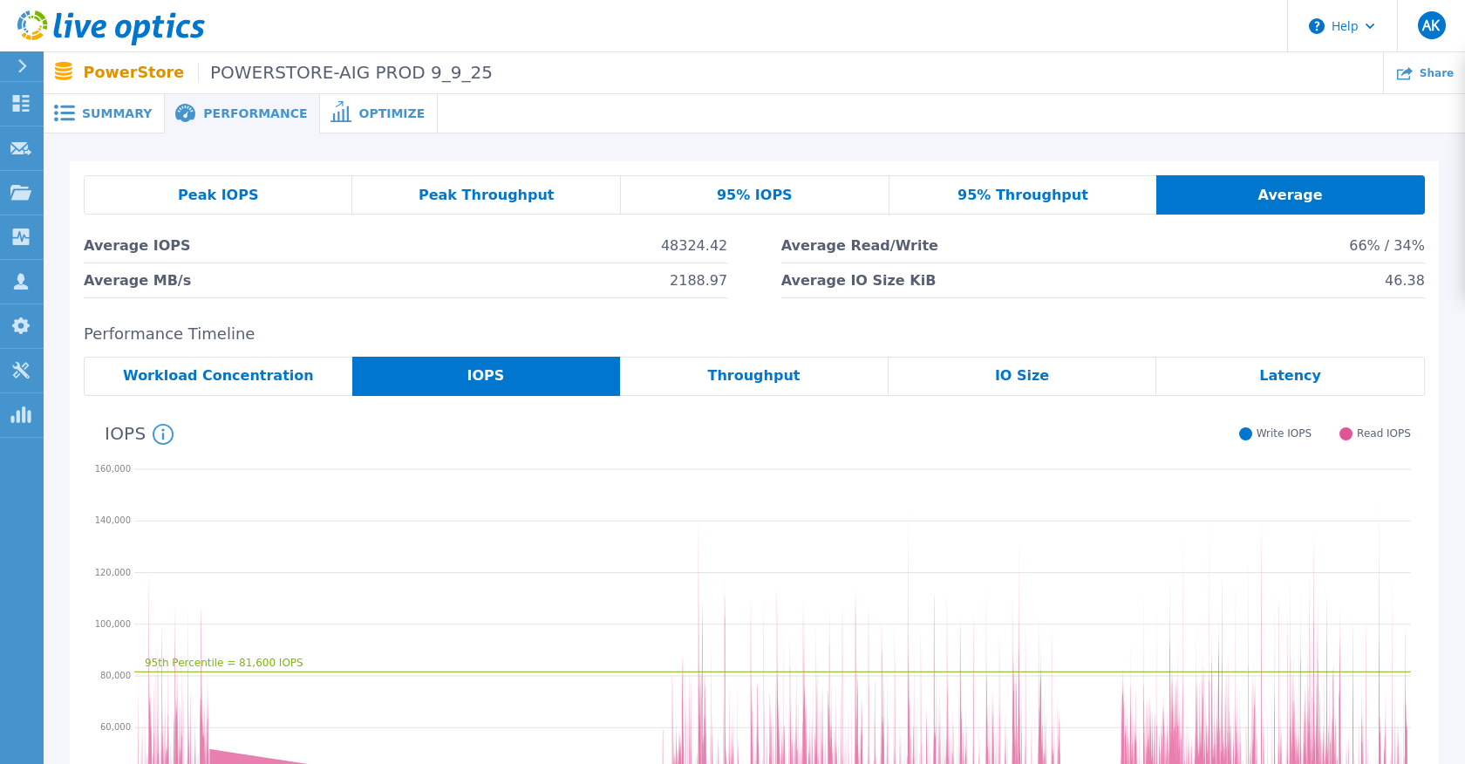
click at [206, 377] on span "Workload Concentration" at bounding box center [218, 376] width 191 height 14
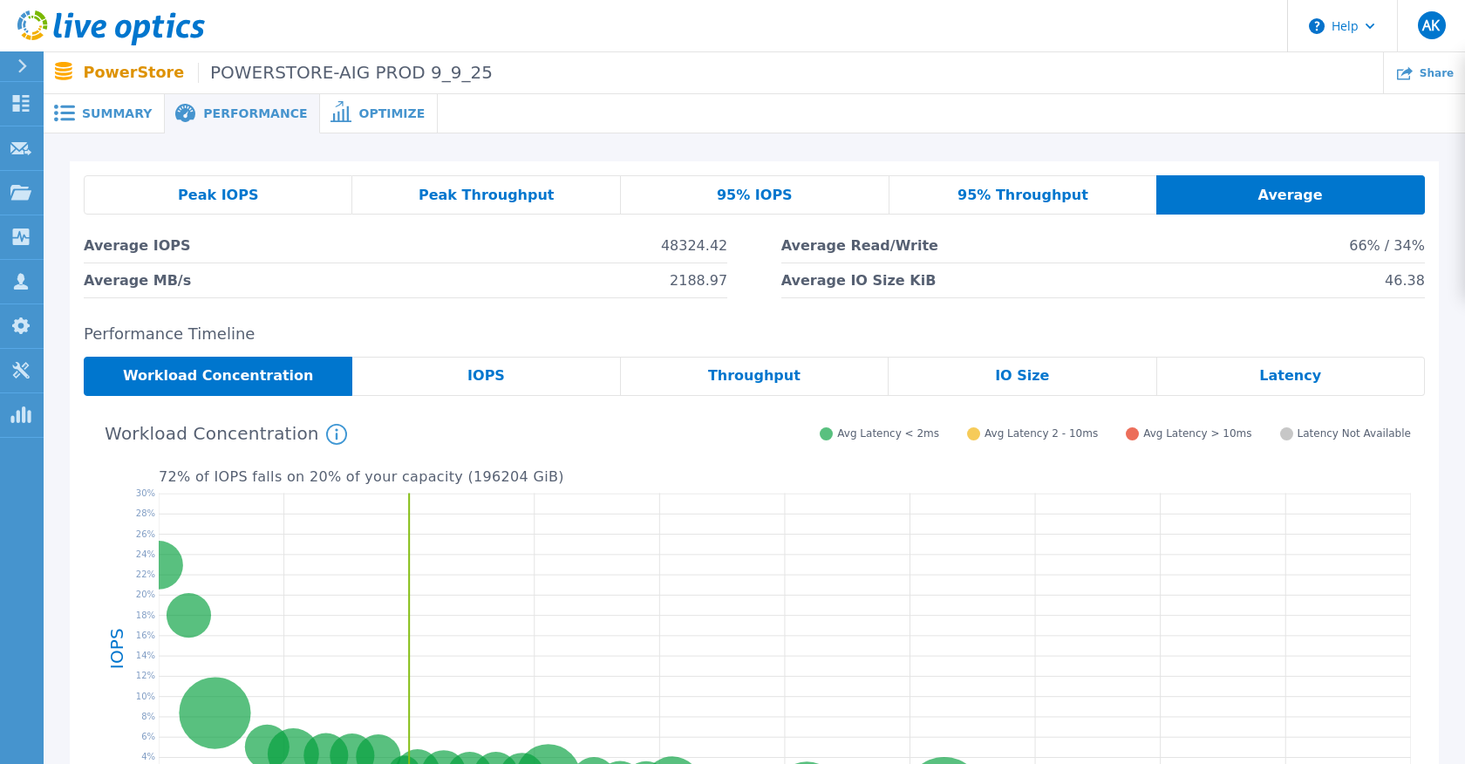
click at [223, 186] on div "Peak IOPS" at bounding box center [218, 194] width 269 height 39
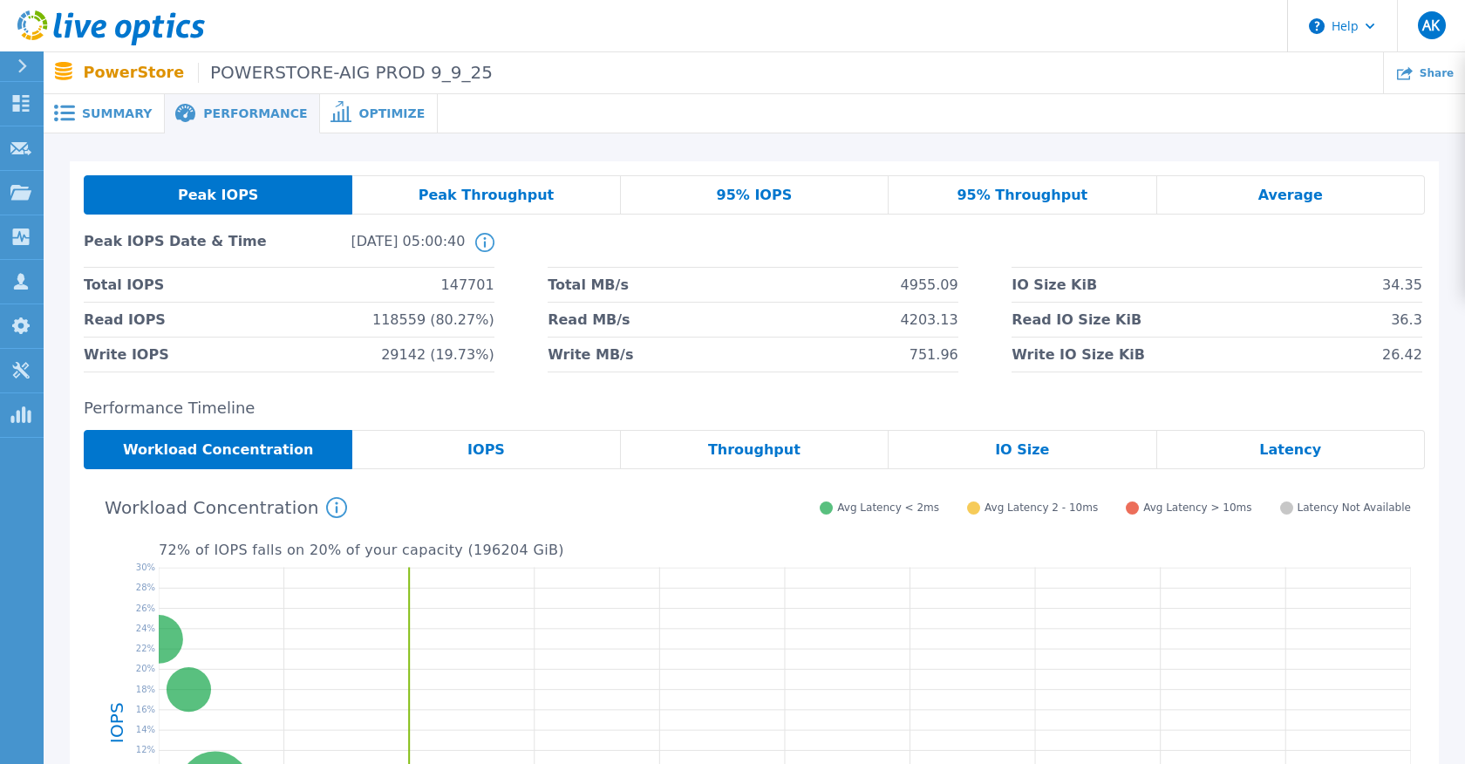
click at [359, 109] on span "Optimize" at bounding box center [392, 113] width 66 height 12
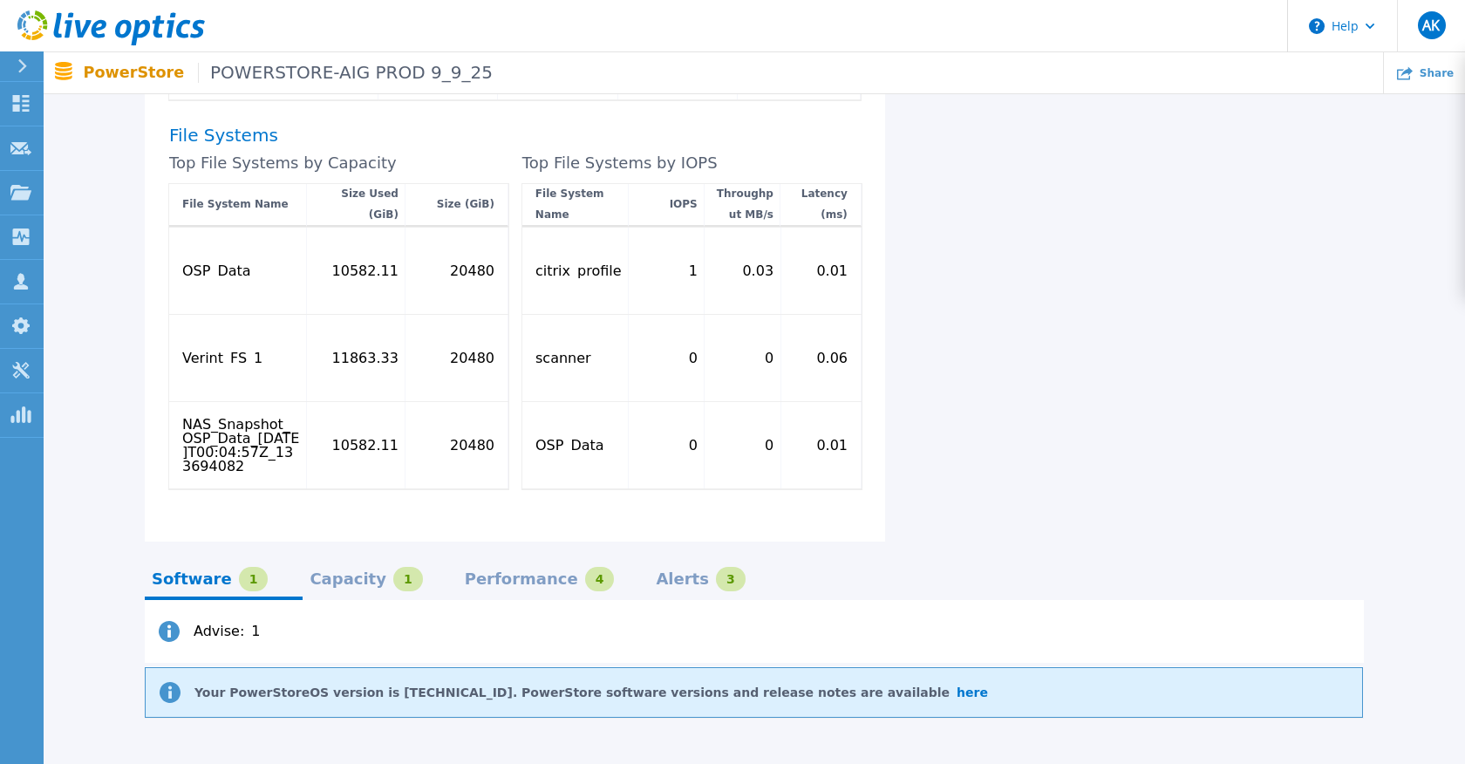
scroll to position [1160, 0]
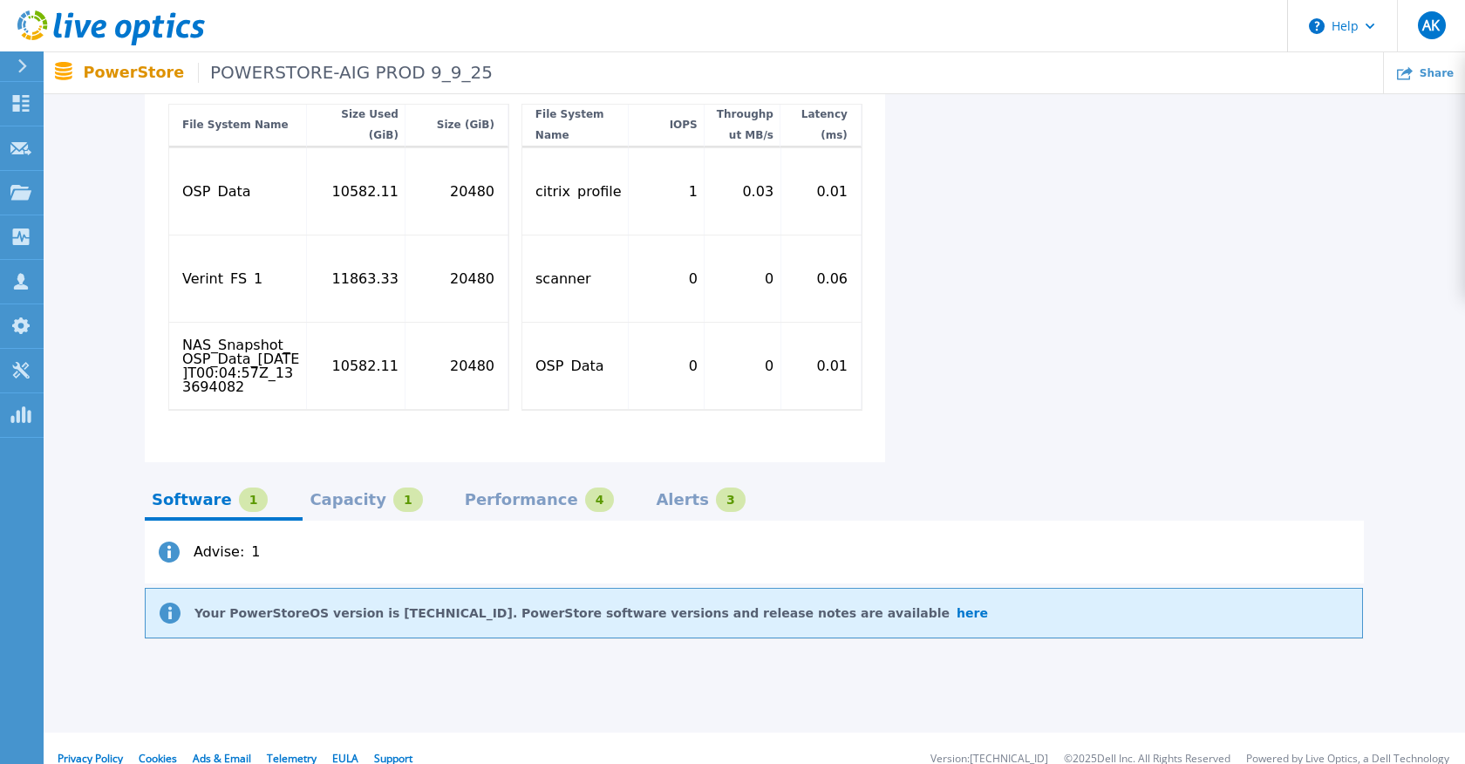
click at [359, 488] on div "Capacity 1" at bounding box center [366, 500] width 113 height 24
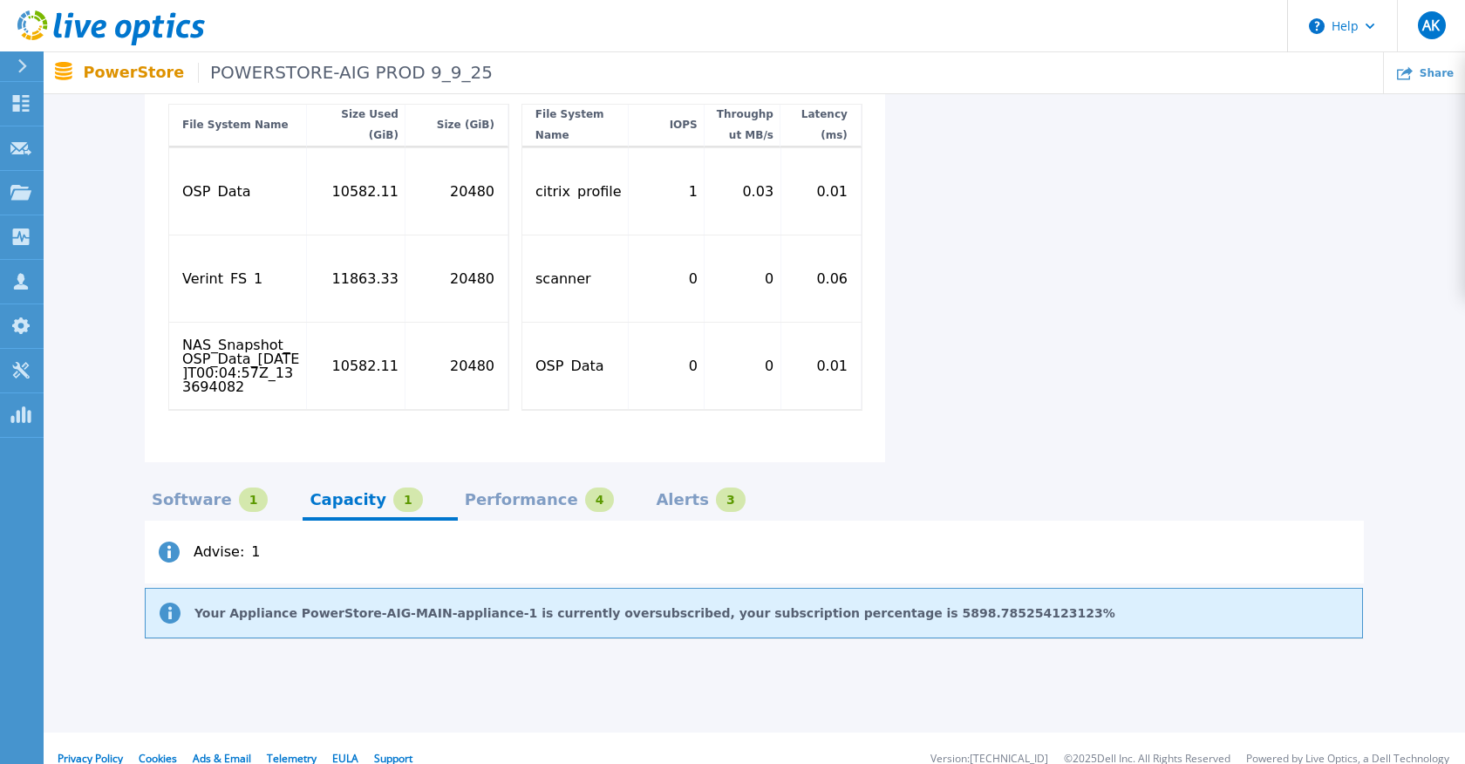
click at [465, 495] on div "Performance 4" at bounding box center [554, 505] width 192 height 31
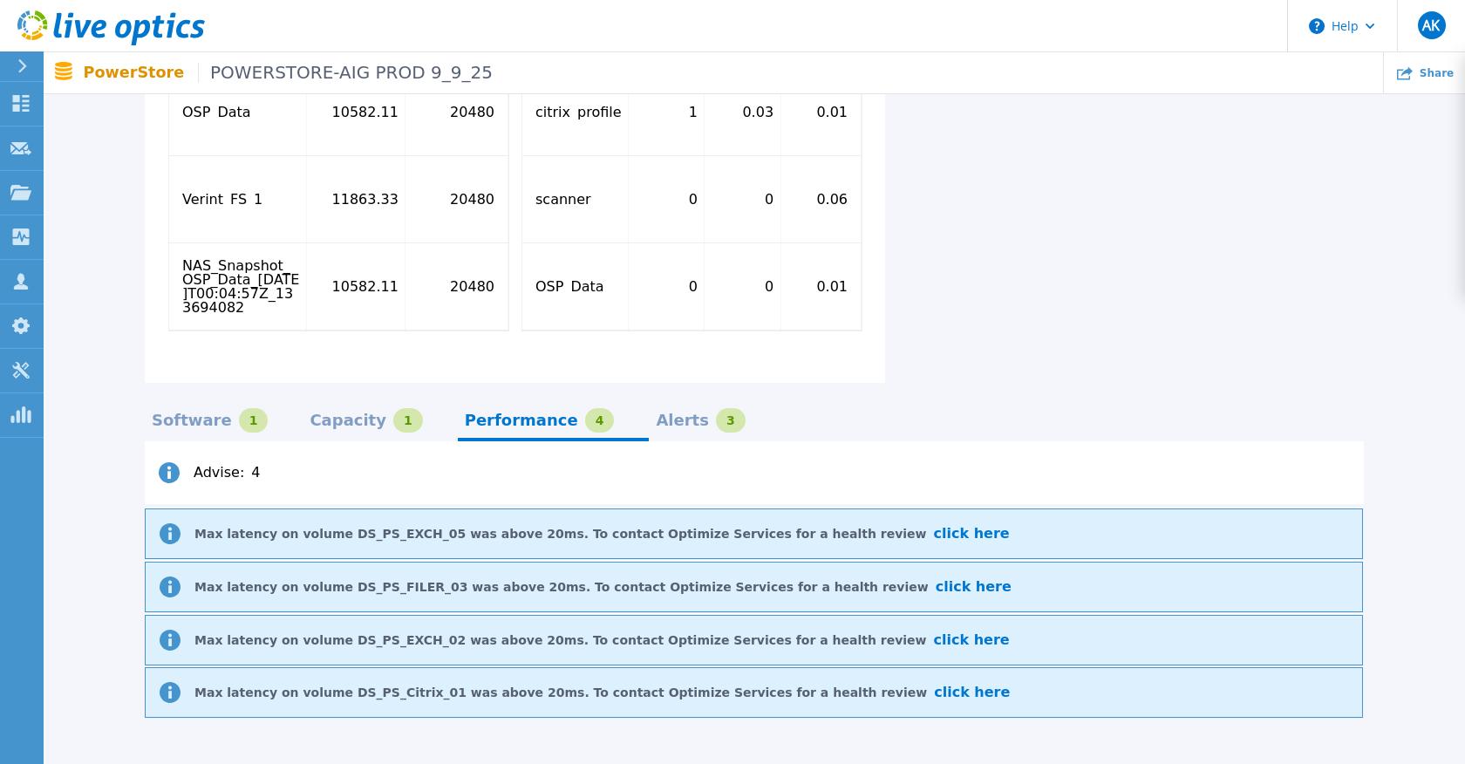
scroll to position [1243, 0]
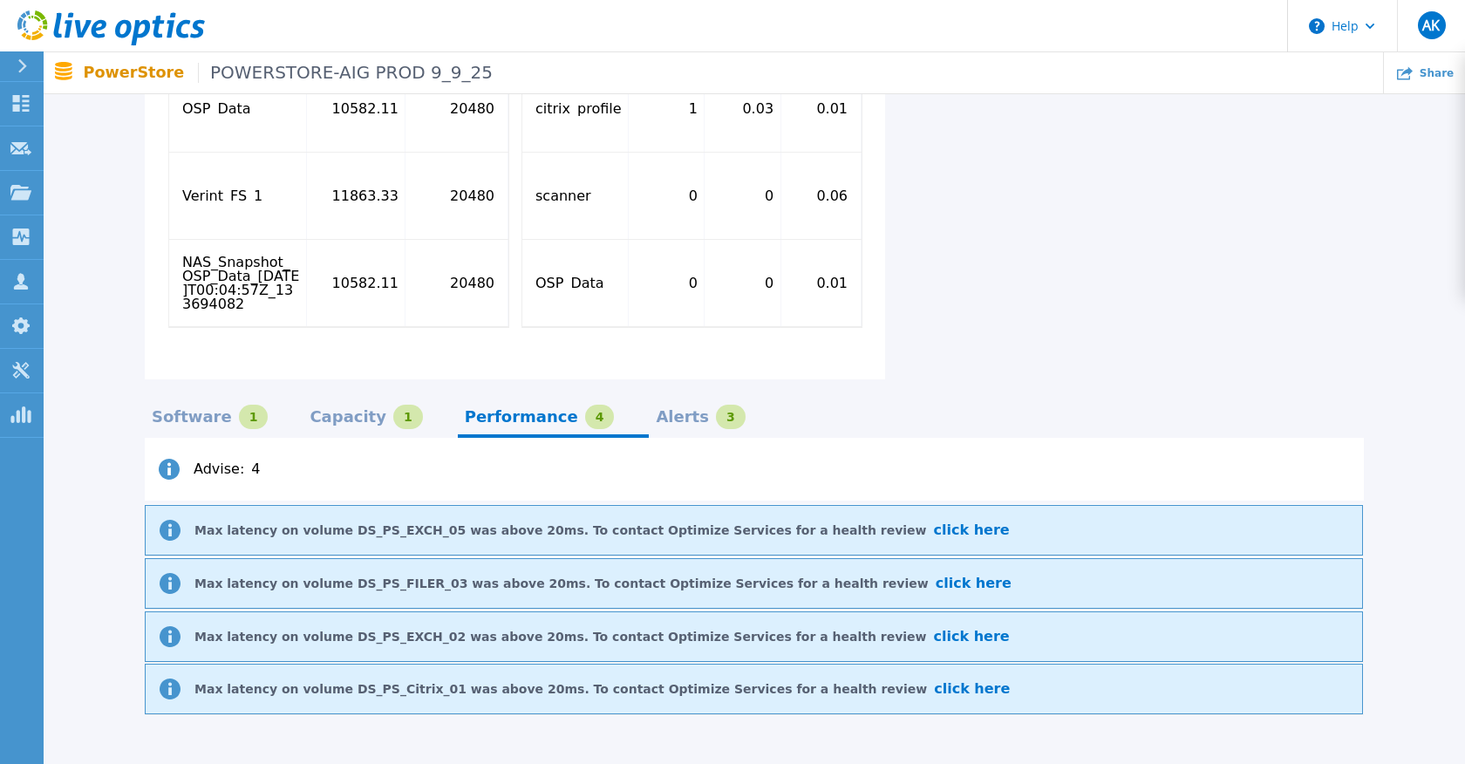
click at [656, 410] on div "Alerts" at bounding box center [682, 417] width 53 height 14
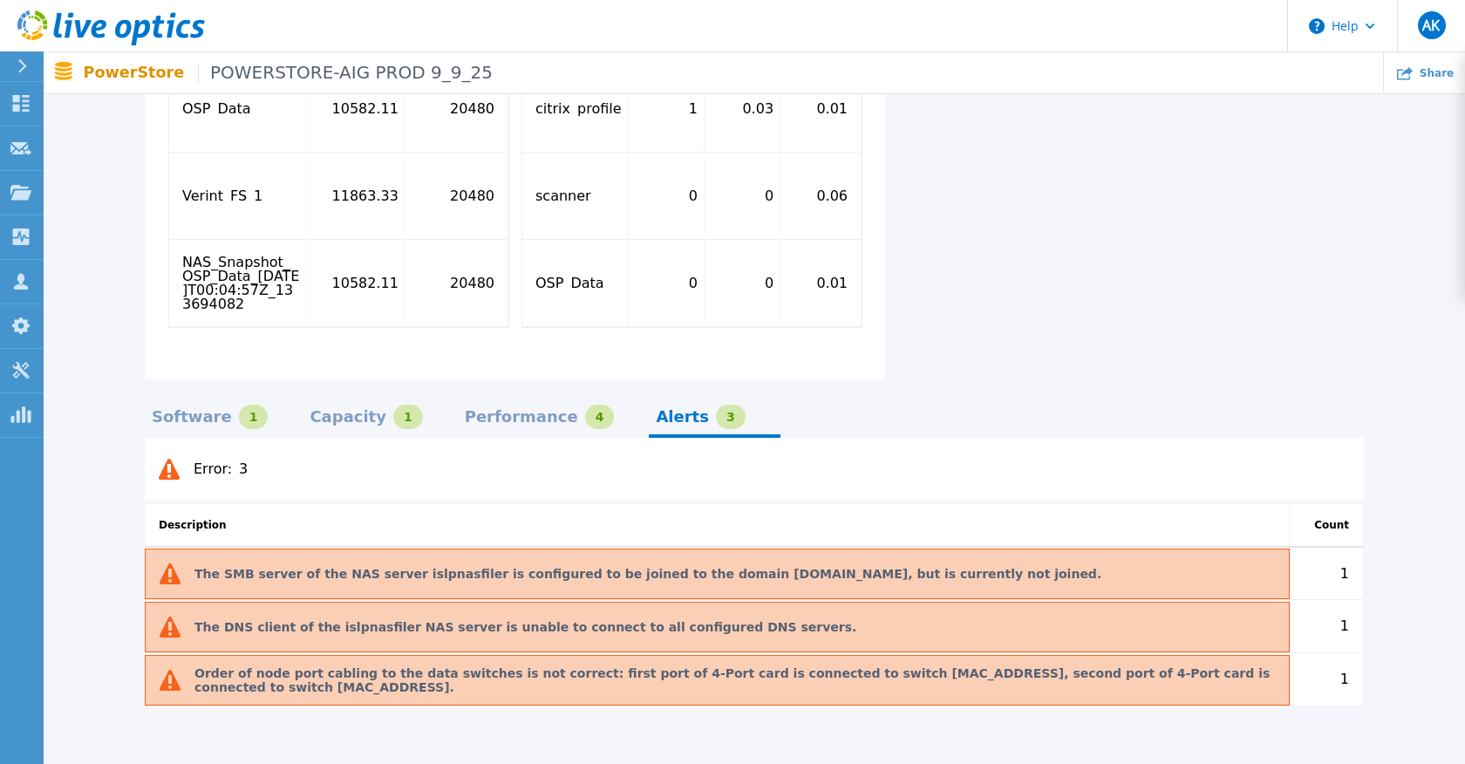
click at [515, 410] on div "Performance" at bounding box center [521, 417] width 113 height 14
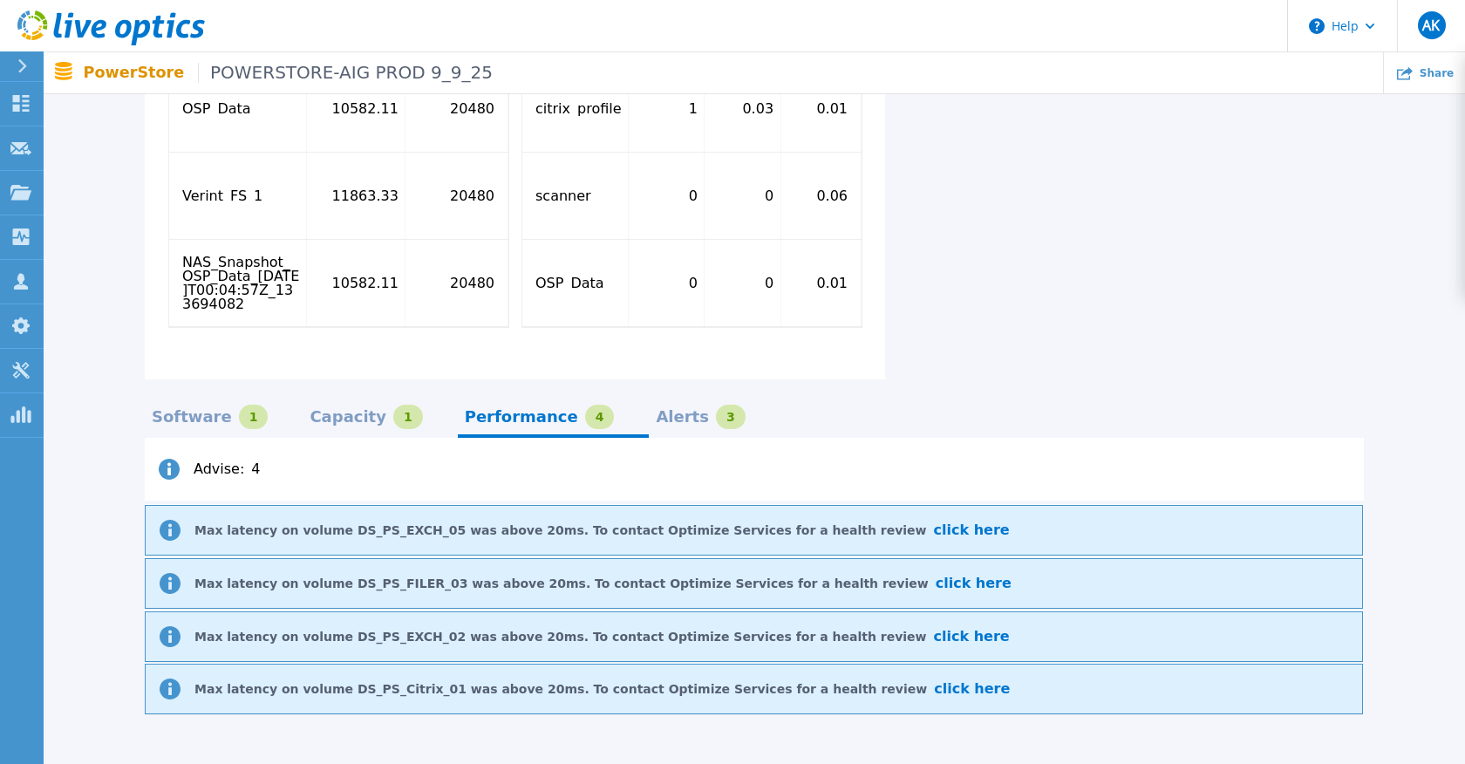
click at [165, 410] on div "Software" at bounding box center [192, 417] width 80 height 14
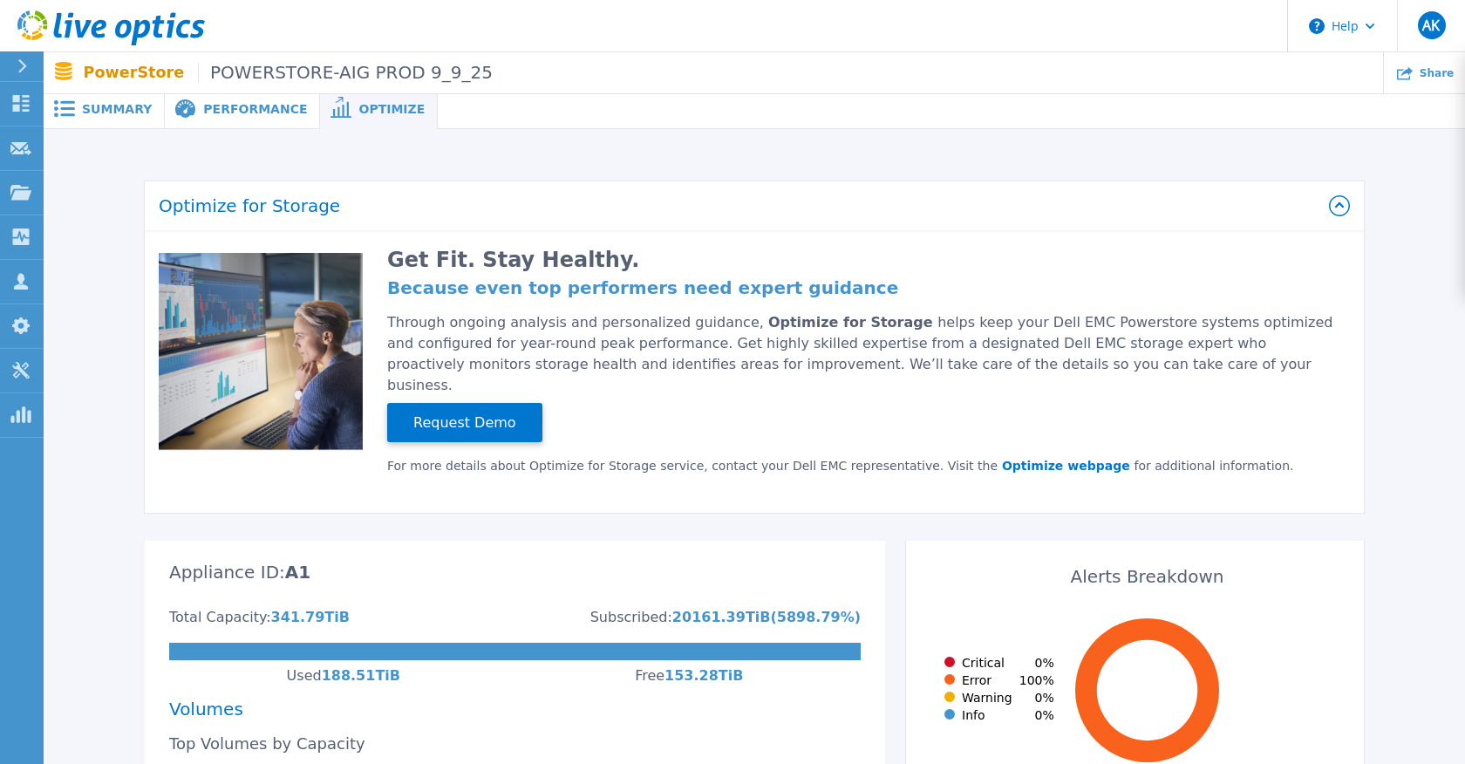
scroll to position [0, 0]
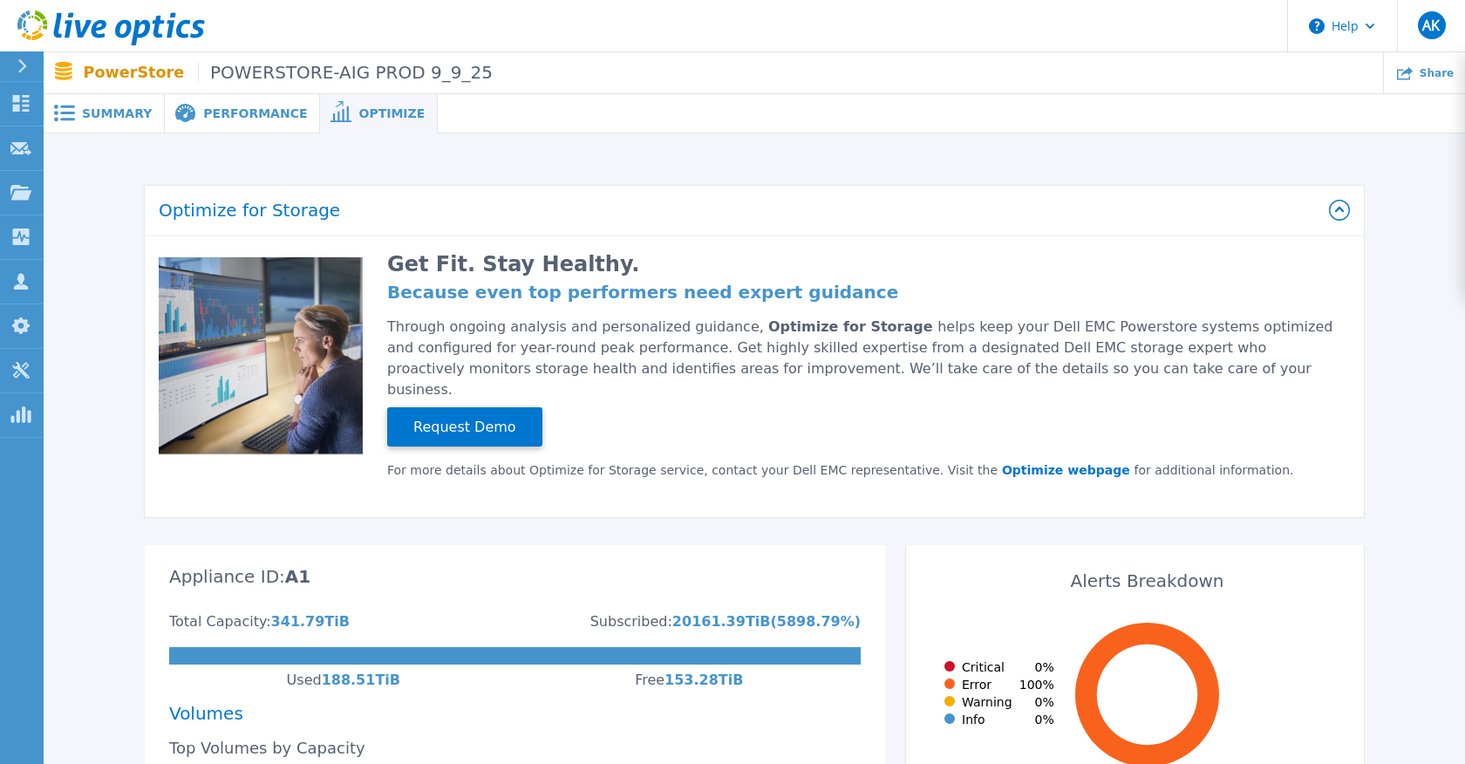
click at [233, 100] on div "Performance" at bounding box center [242, 113] width 155 height 39
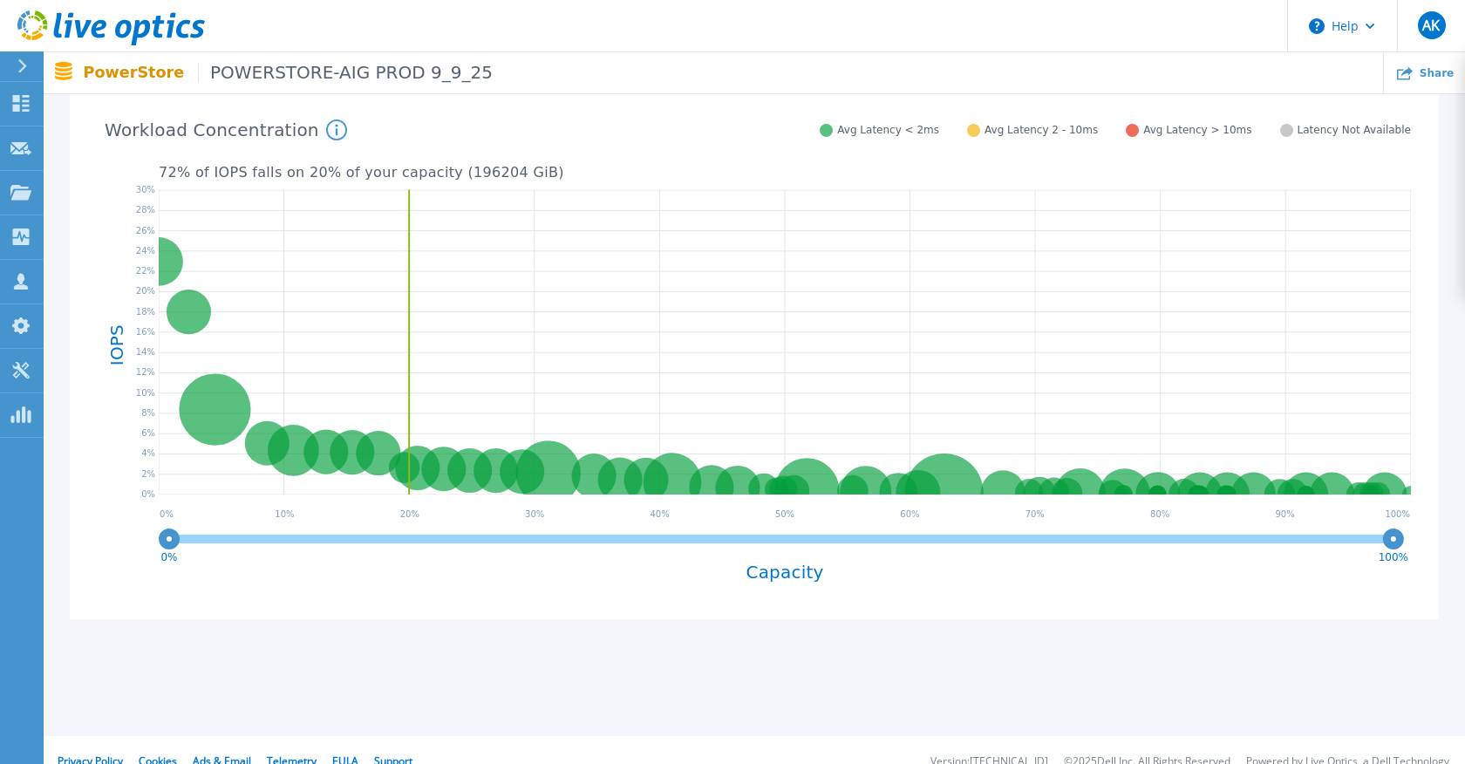
scroll to position [379, 0]
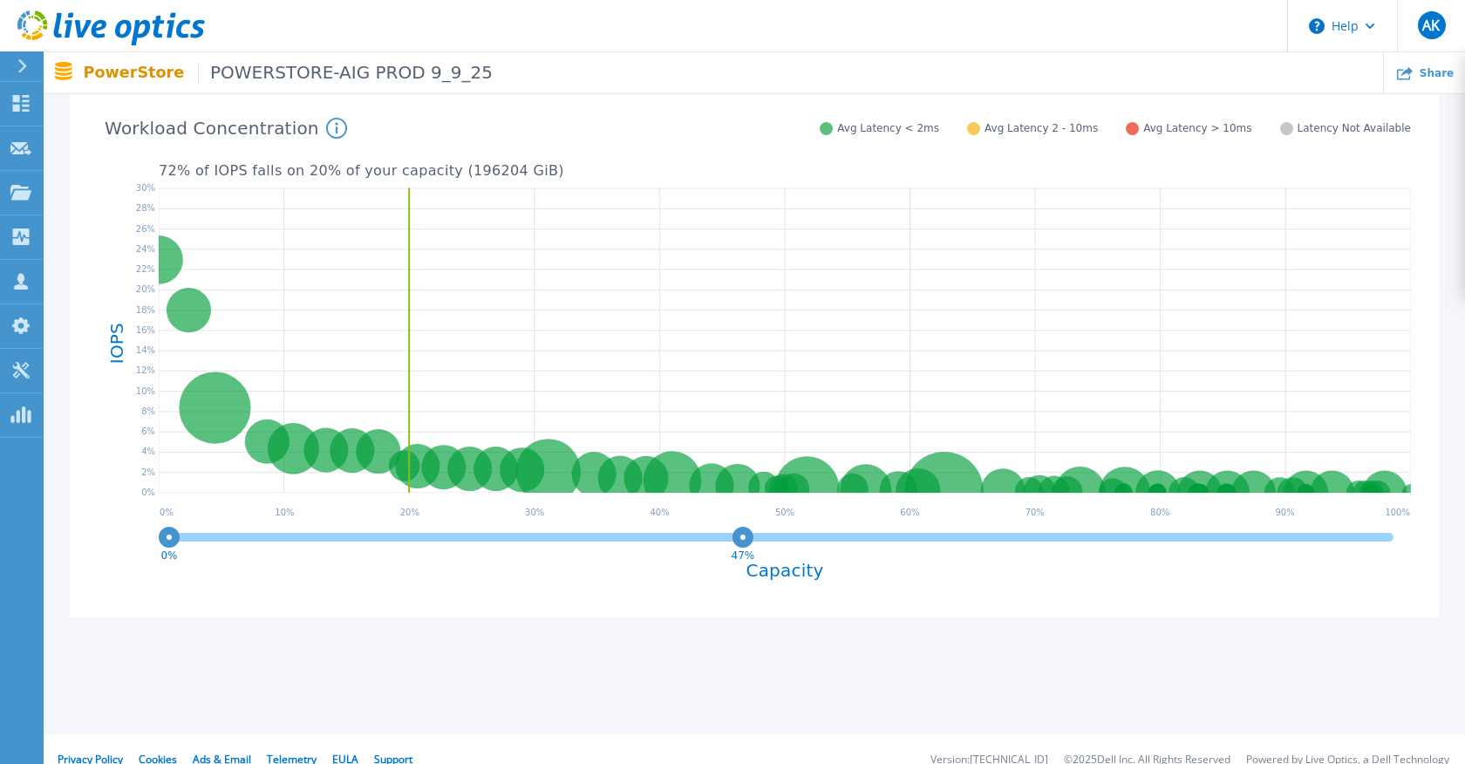
drag, startPoint x: 1396, startPoint y: 533, endPoint x: 743, endPoint y: 531, distance: 652.5
click at [743, 531] on circle at bounding box center [743, 536] width 13 height 13
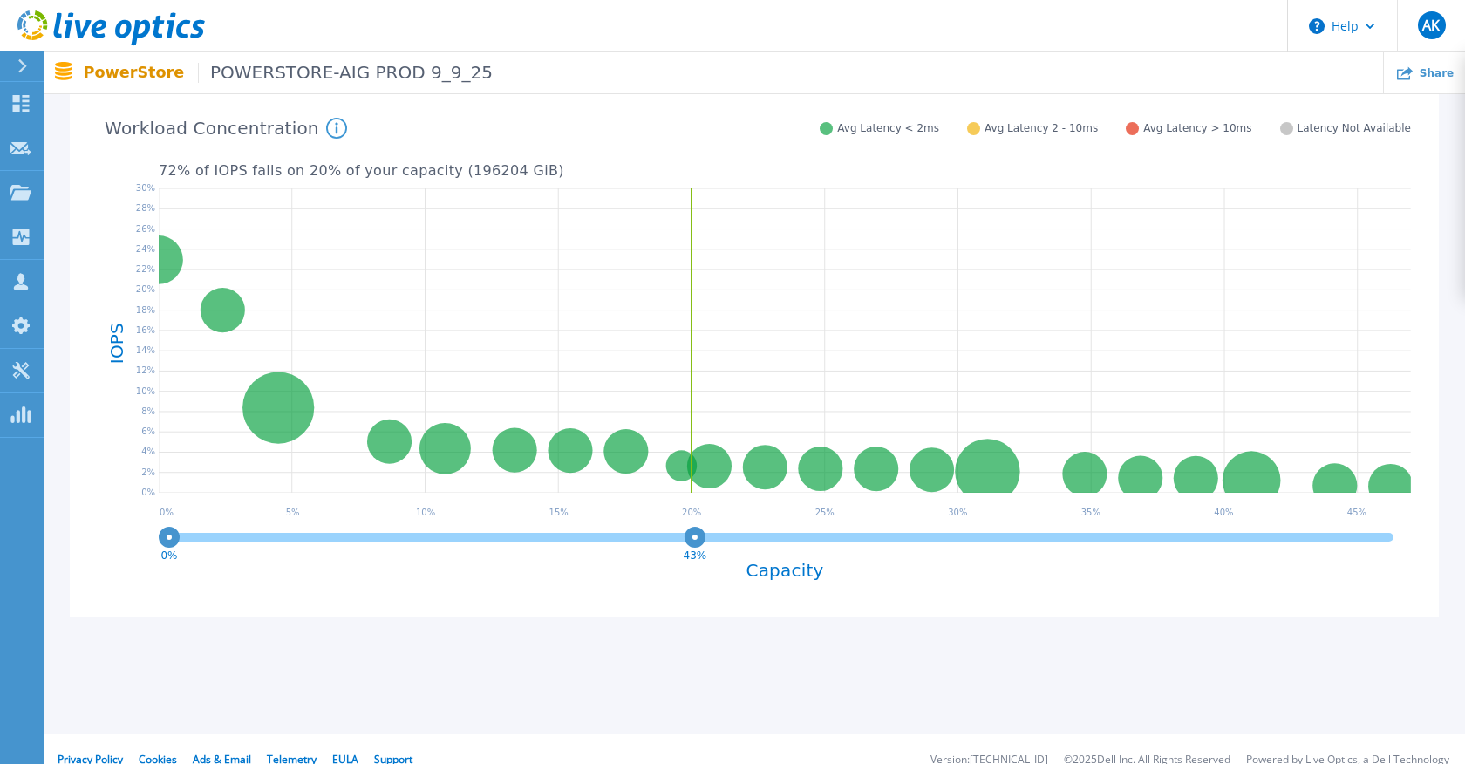
drag, startPoint x: 743, startPoint y: 531, endPoint x: 695, endPoint y: 532, distance: 48.0
click at [695, 532] on circle at bounding box center [695, 536] width 13 height 13
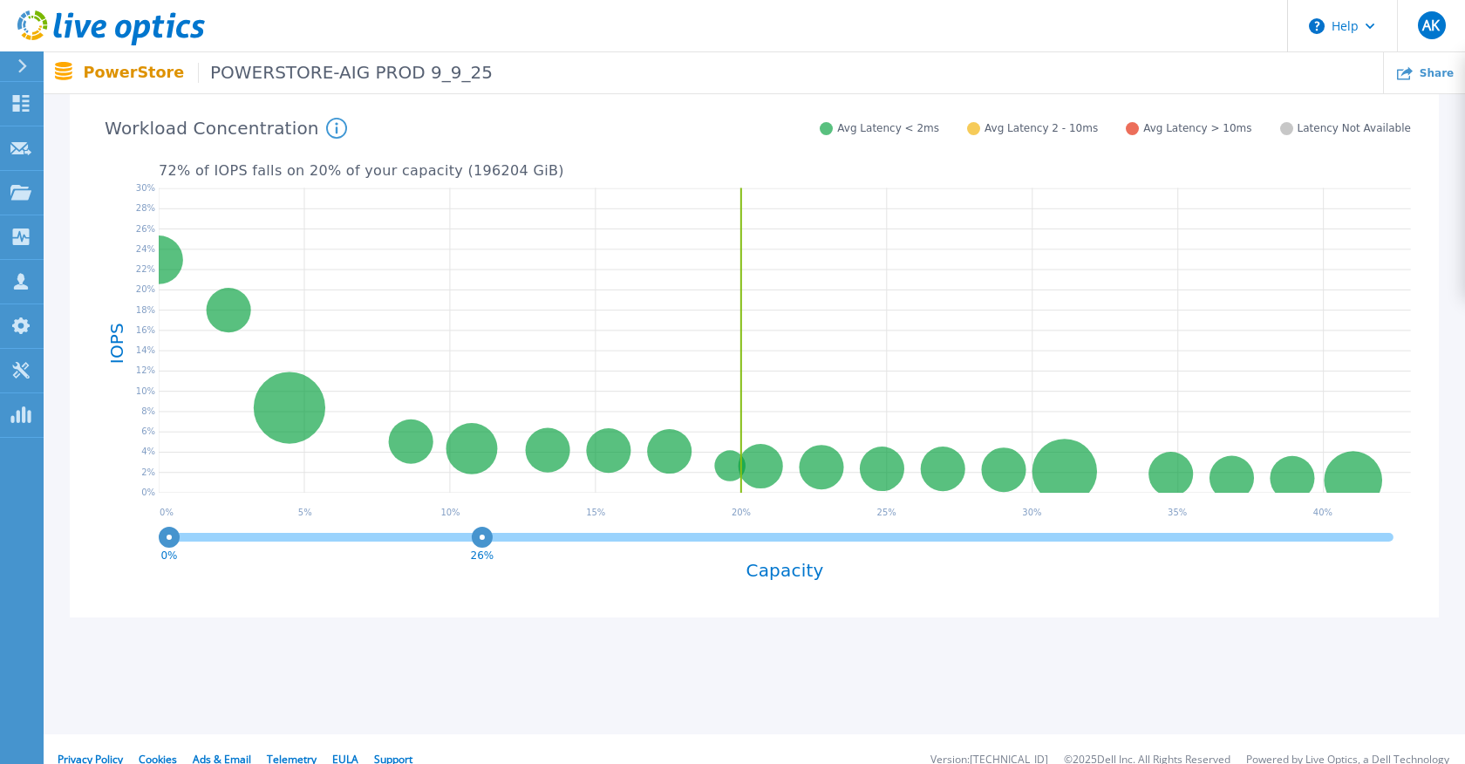
drag, startPoint x: 696, startPoint y: 533, endPoint x: 484, endPoint y: 571, distance: 215.4
click at [484, 571] on div "0% 26% Capacity" at bounding box center [785, 564] width 1253 height 80
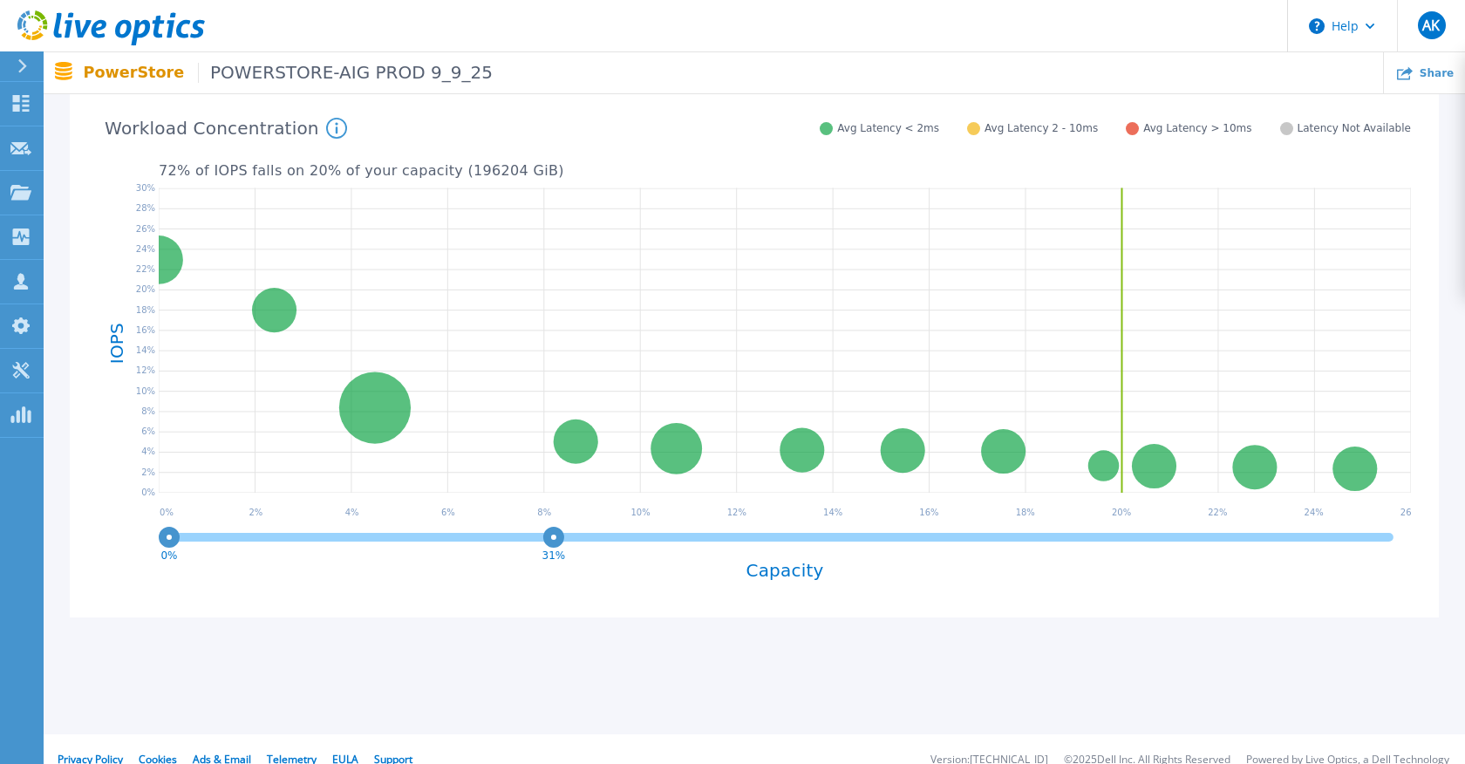
drag, startPoint x: 484, startPoint y: 537, endPoint x: 553, endPoint y: 534, distance: 69.0
click at [554, 535] on circle at bounding box center [554, 536] width 13 height 13
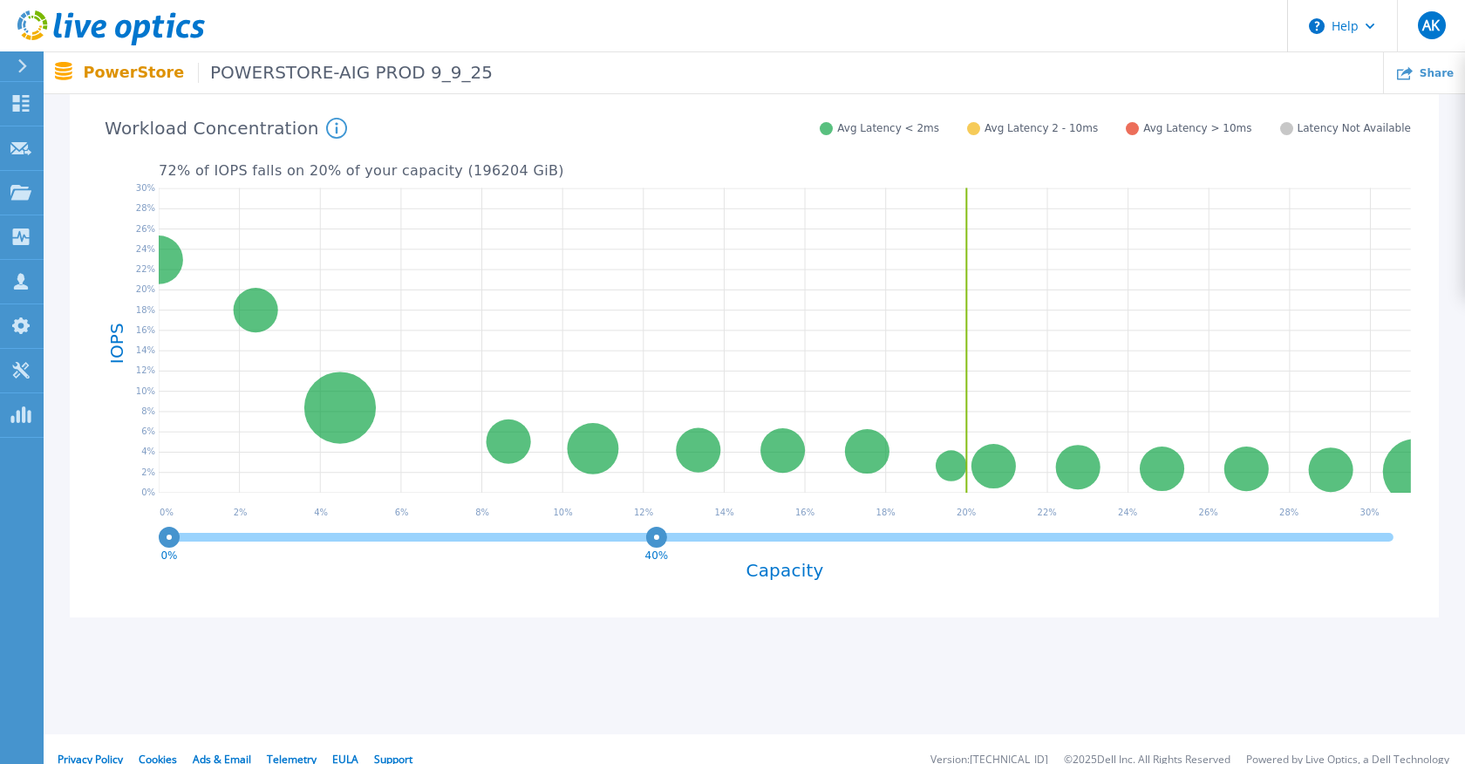
drag, startPoint x: 553, startPoint y: 534, endPoint x: 657, endPoint y: 525, distance: 104.2
click at [657, 525] on icon "0% 40%" at bounding box center [785, 541] width 1253 height 35
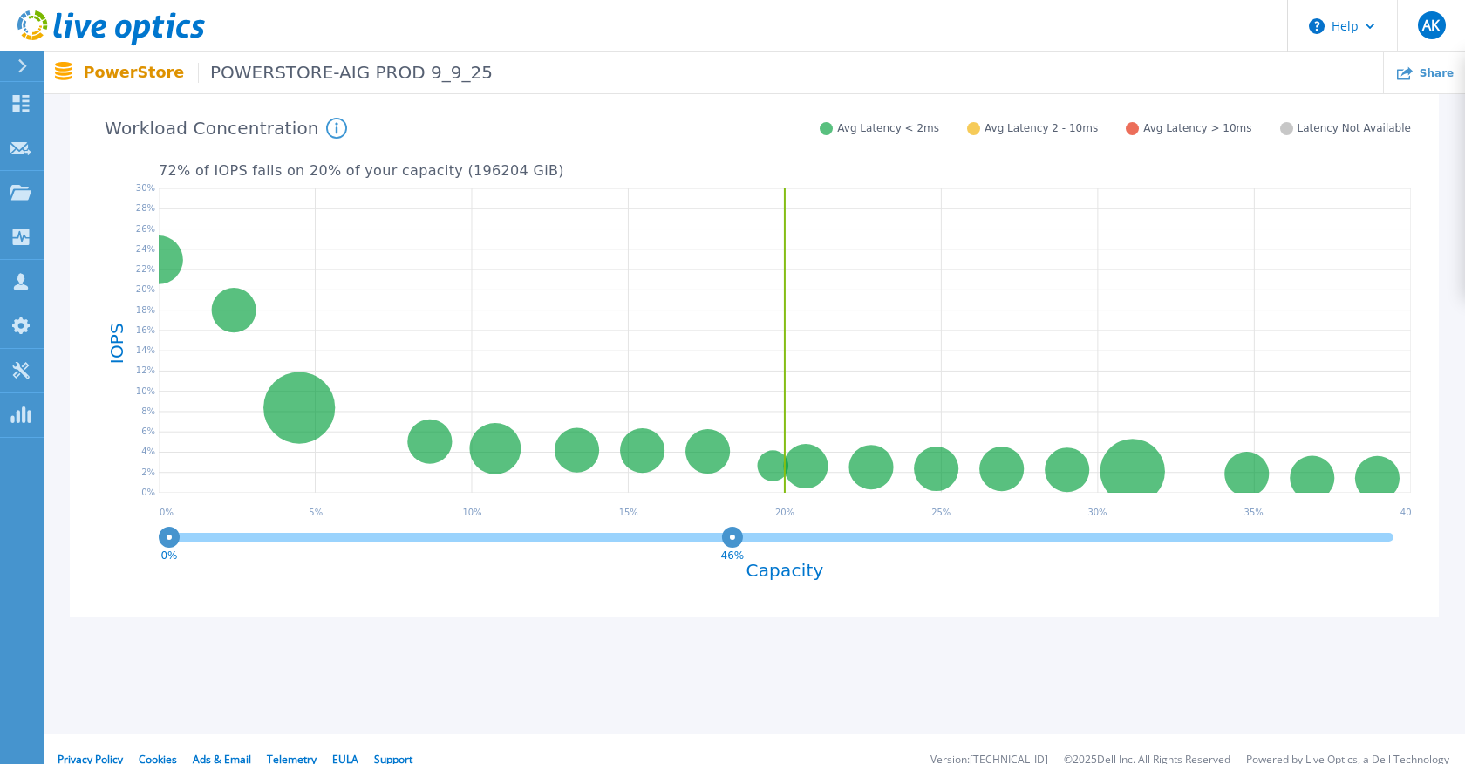
drag, startPoint x: 662, startPoint y: 538, endPoint x: 782, endPoint y: 534, distance: 119.6
click at [740, 535] on circle at bounding box center [733, 536] width 13 height 13
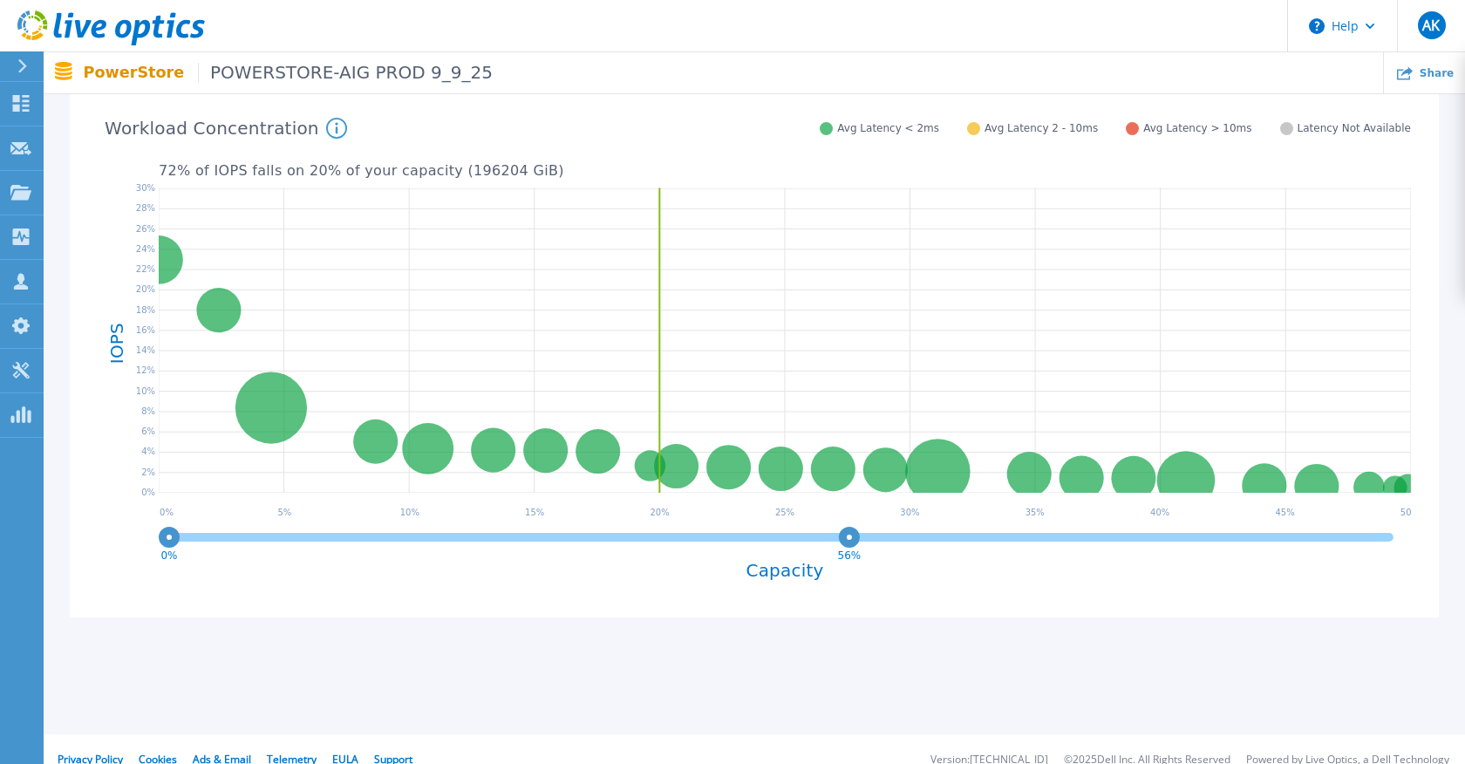
drag, startPoint x: 782, startPoint y: 534, endPoint x: 850, endPoint y: 531, distance: 68.1
click at [850, 531] on circle at bounding box center [849, 536] width 13 height 13
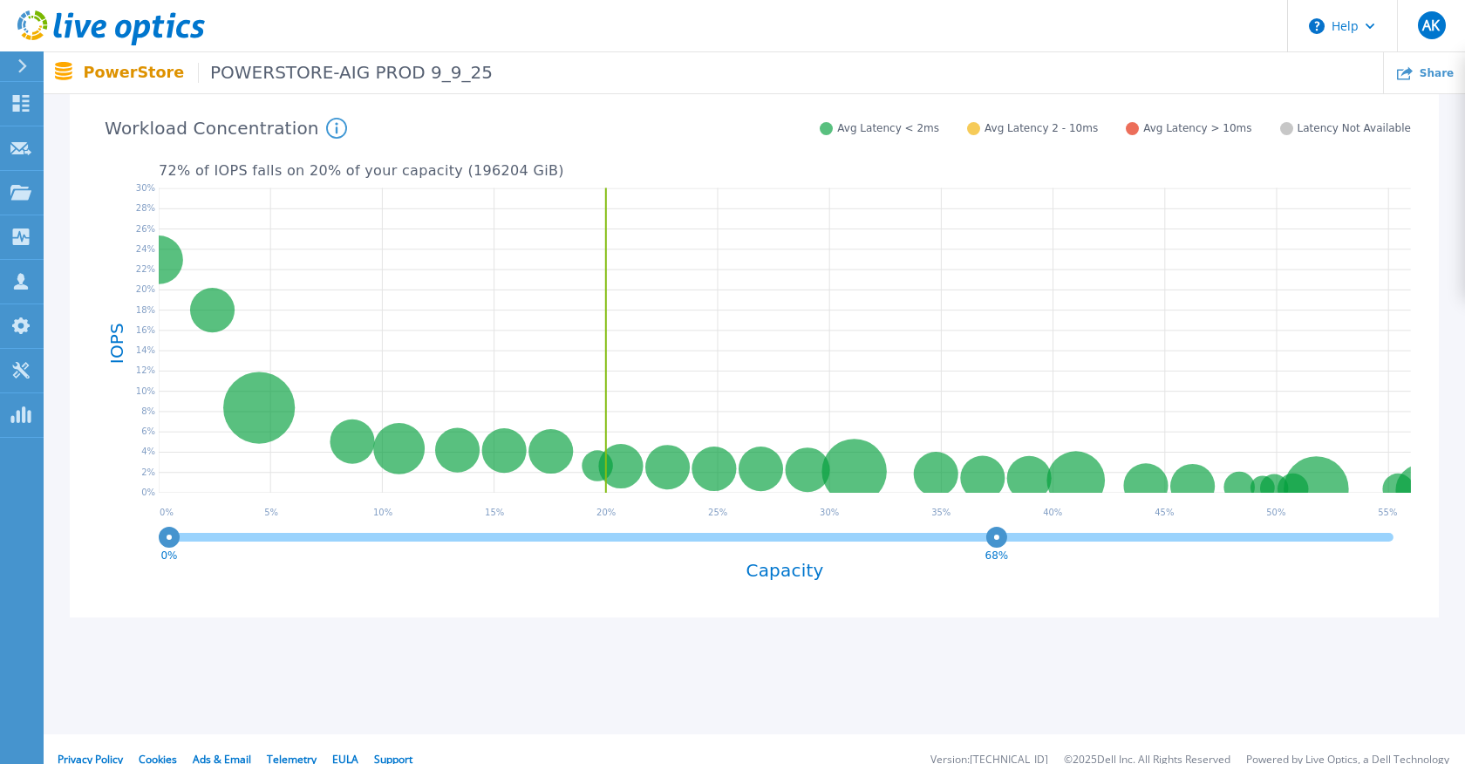
drag, startPoint x: 850, startPoint y: 531, endPoint x: 1010, endPoint y: 534, distance: 159.6
click at [1004, 534] on circle at bounding box center [997, 536] width 13 height 13
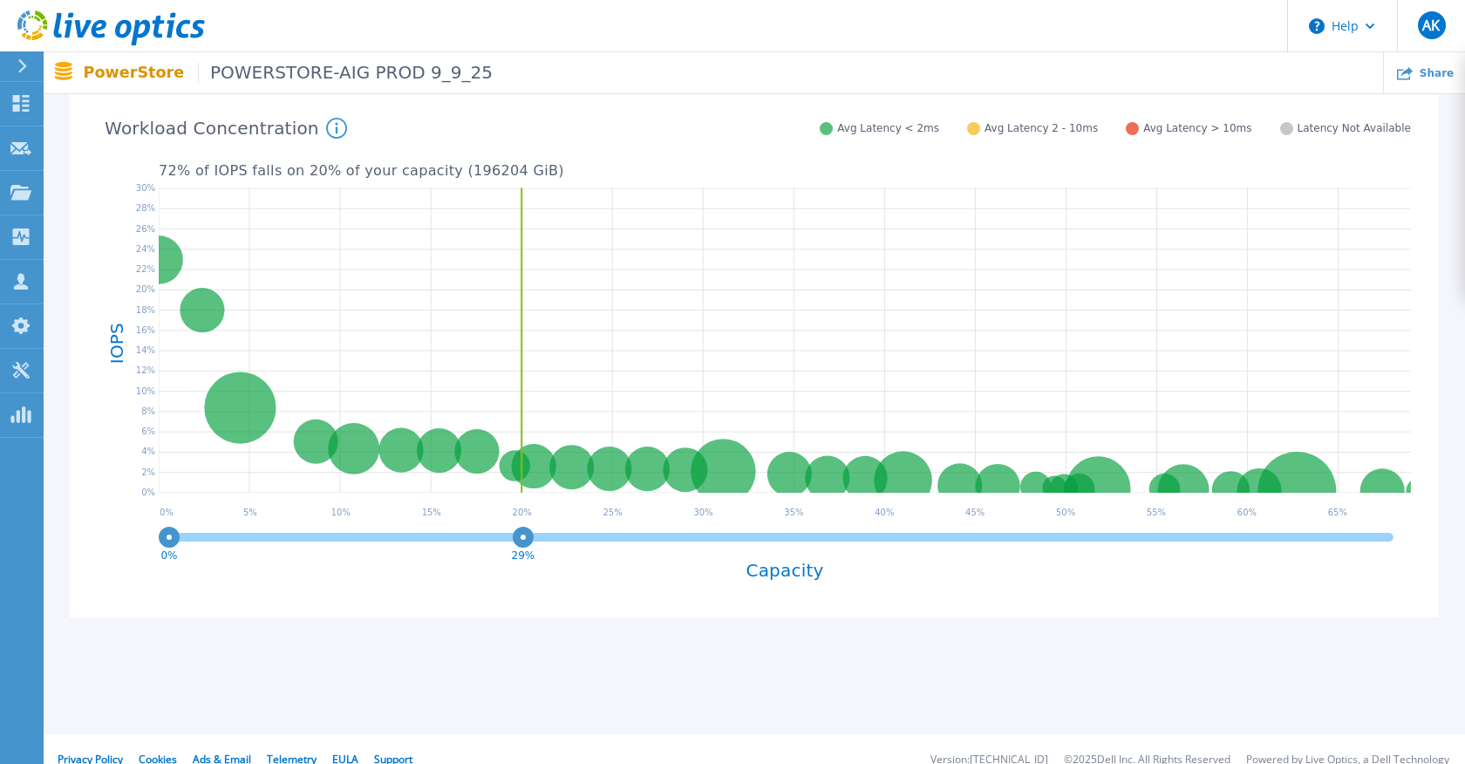
drag, startPoint x: 1010, startPoint y: 533, endPoint x: 523, endPoint y: 602, distance: 491.6
click at [523, 602] on div "0% 29% Capacity" at bounding box center [785, 564] width 1253 height 80
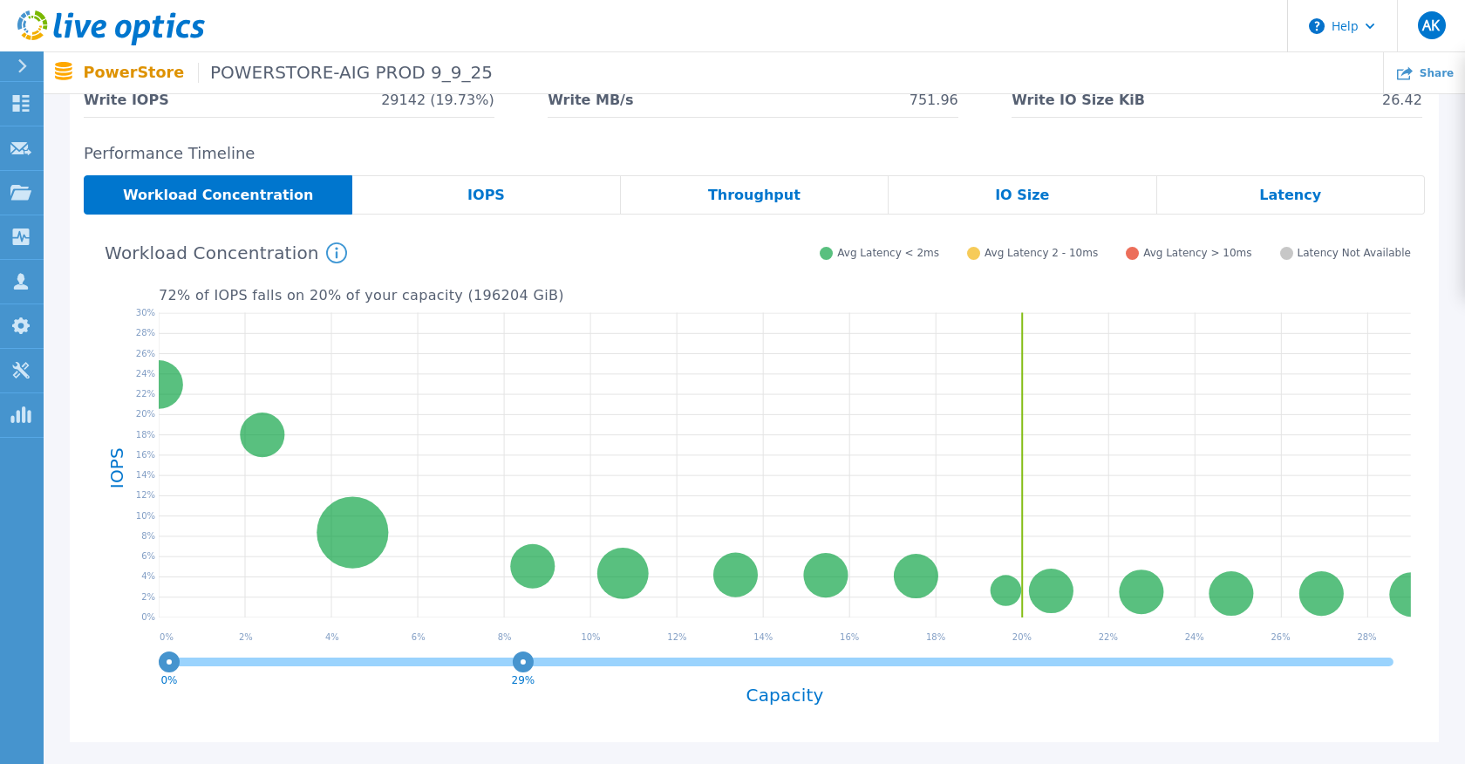
scroll to position [256, 0]
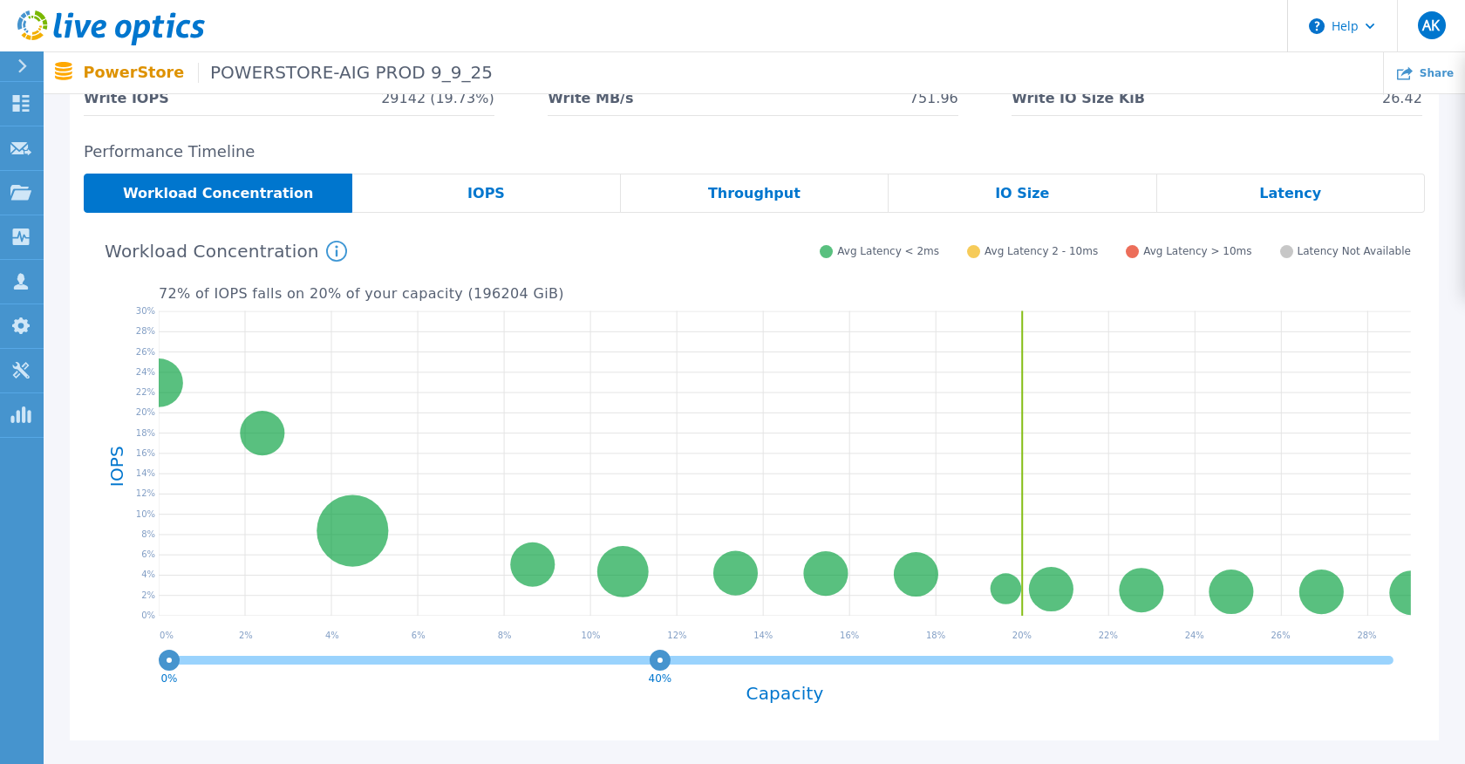
drag, startPoint x: 522, startPoint y: 662, endPoint x: 660, endPoint y: 659, distance: 137.8
click at [660, 659] on circle at bounding box center [660, 659] width 13 height 13
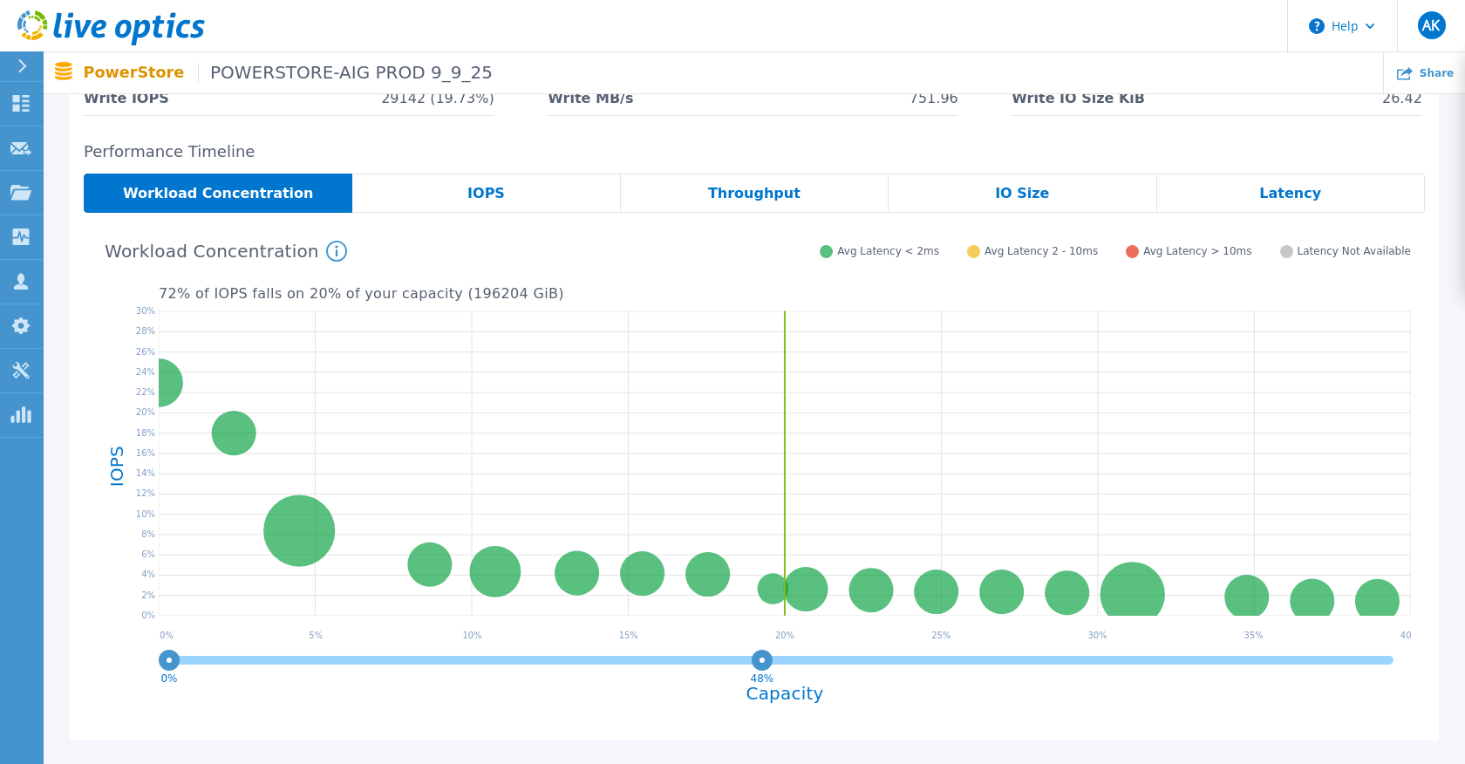
drag, startPoint x: 661, startPoint y: 664, endPoint x: 765, endPoint y: 665, distance: 103.8
click at [765, 665] on circle at bounding box center [762, 659] width 13 height 13
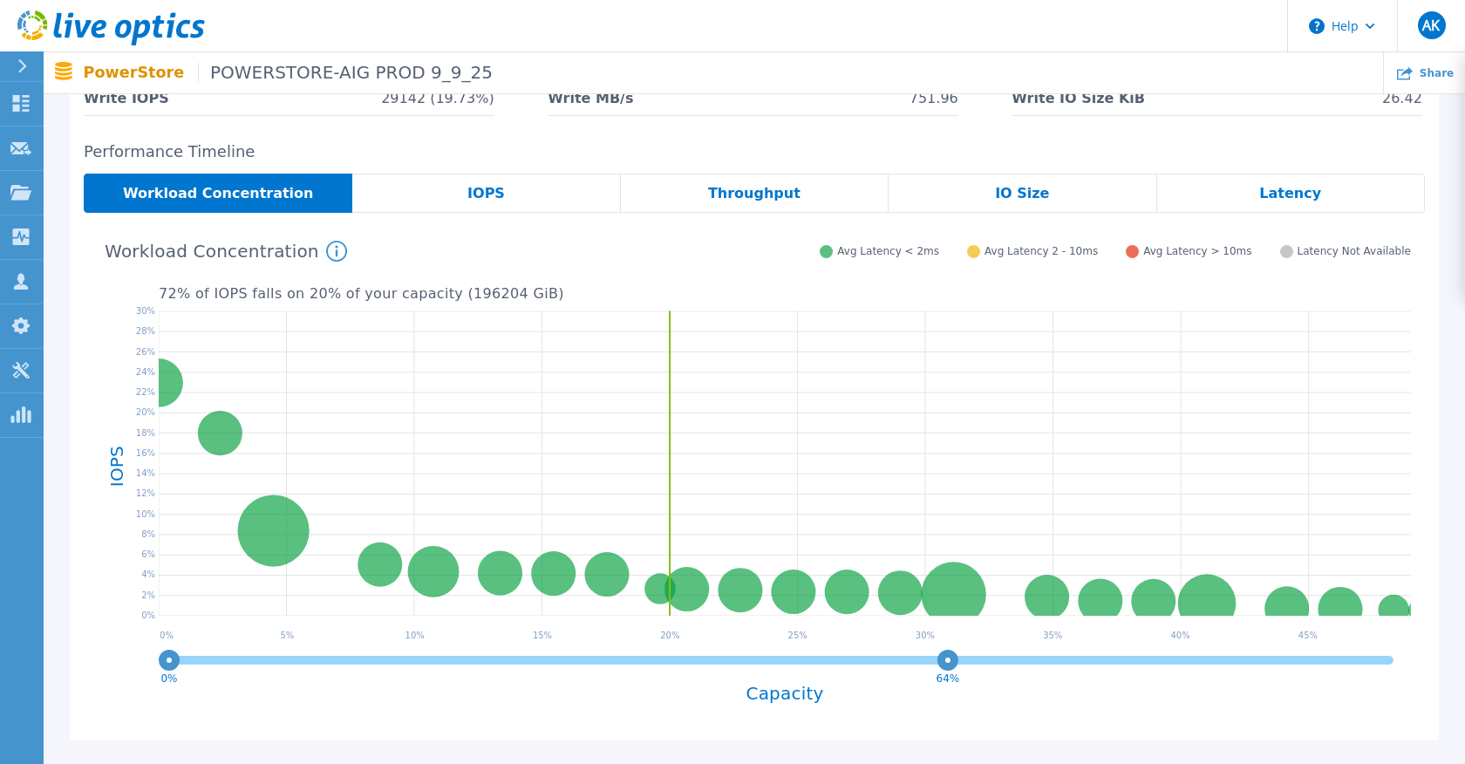
drag, startPoint x: 766, startPoint y: 665, endPoint x: 949, endPoint y: 650, distance: 183.8
click at [949, 653] on circle at bounding box center [948, 659] width 13 height 13
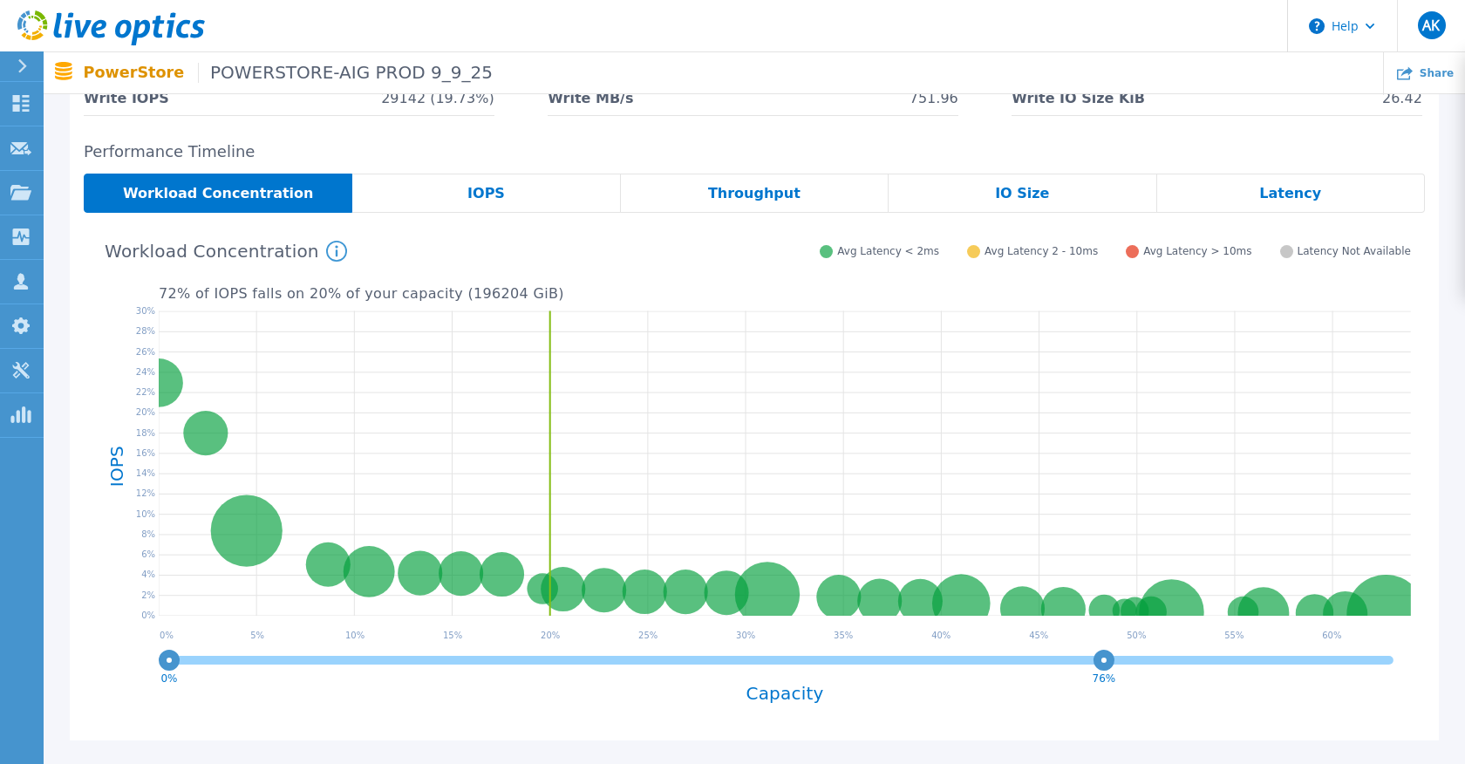
drag, startPoint x: 951, startPoint y: 663, endPoint x: 1105, endPoint y: 656, distance: 154.6
click at [1105, 656] on circle at bounding box center [1104, 659] width 13 height 13
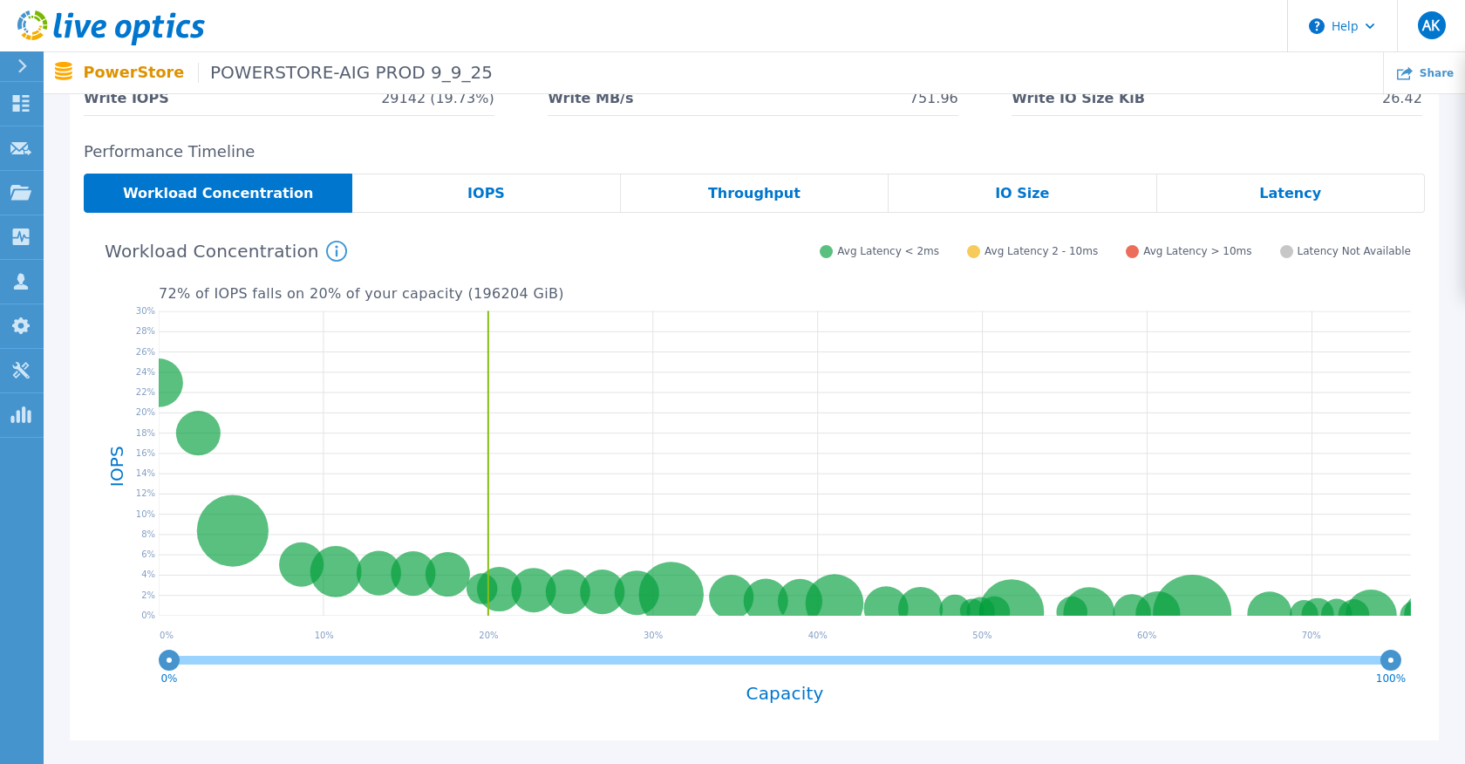
drag, startPoint x: 1105, startPoint y: 656, endPoint x: 1402, endPoint y: 666, distance: 296.8
click at [1402, 666] on icon "0% 100%" at bounding box center [785, 664] width 1253 height 35
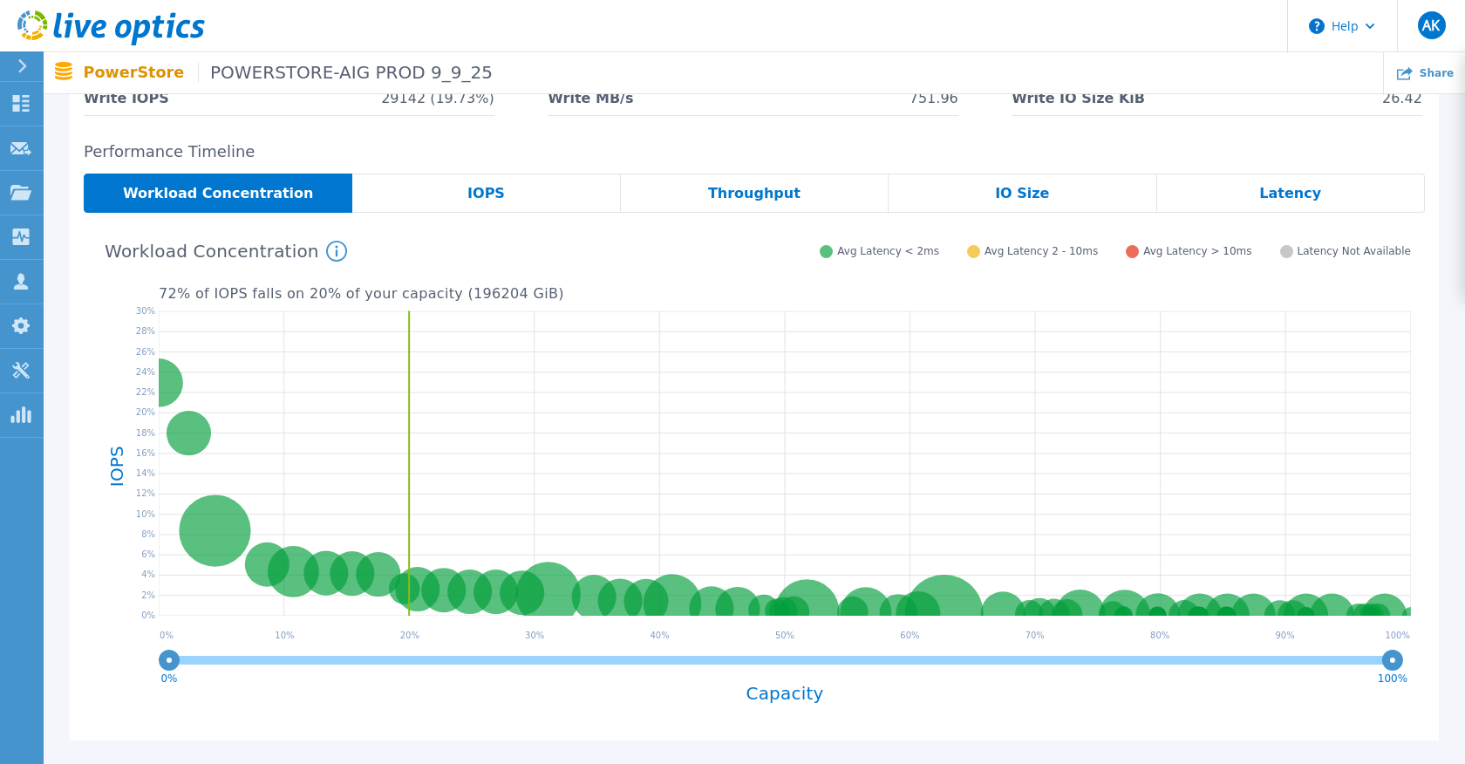
drag, startPoint x: 1393, startPoint y: 665, endPoint x: 1439, endPoint y: 666, distance: 46.3
click at [1439, 666] on div "Peak IOPS Peak Throughput 95% IOPS 95% Throughput Average Peak IOPS Date & Time…" at bounding box center [755, 333] width 1422 height 913
click at [823, 204] on div "Throughput" at bounding box center [755, 193] width 268 height 39
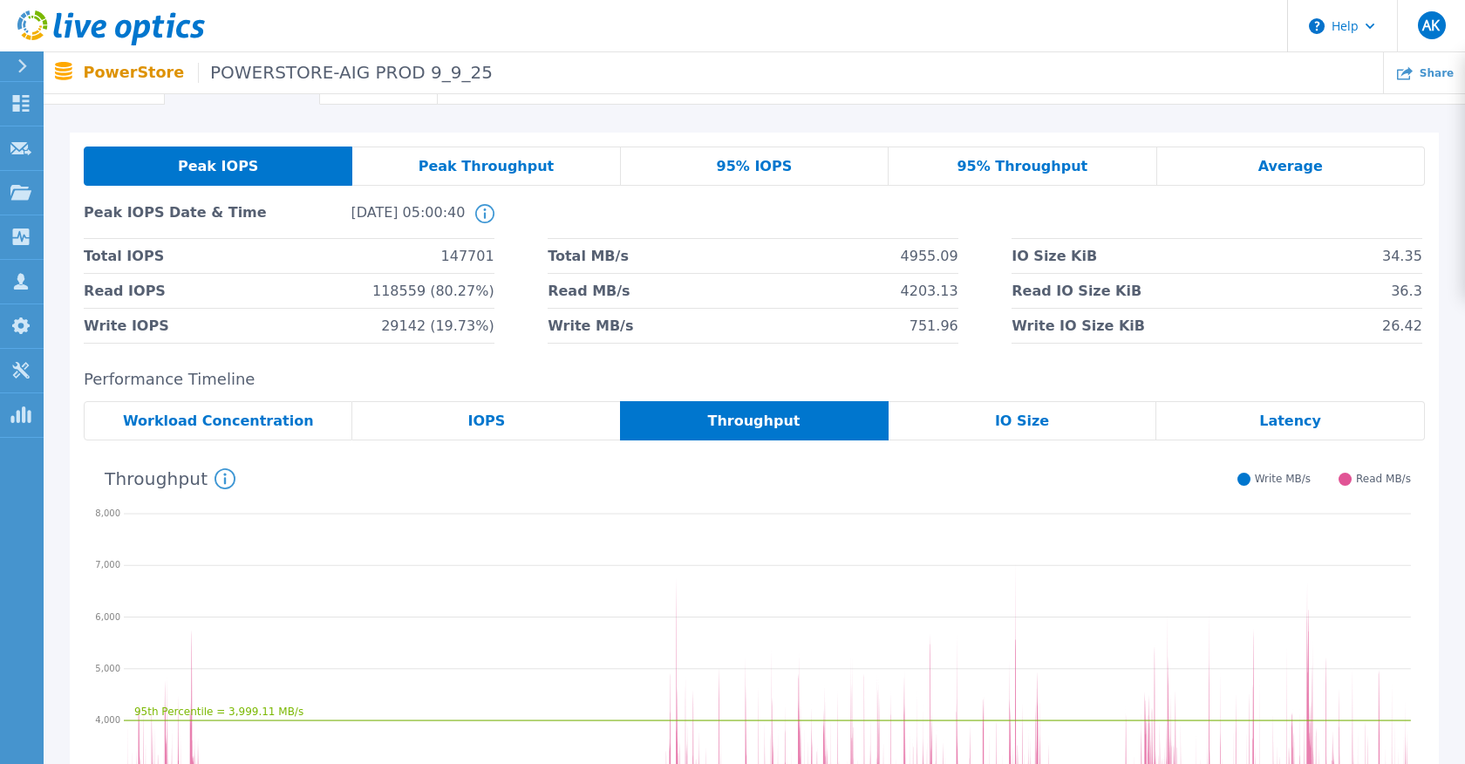
scroll to position [0, 0]
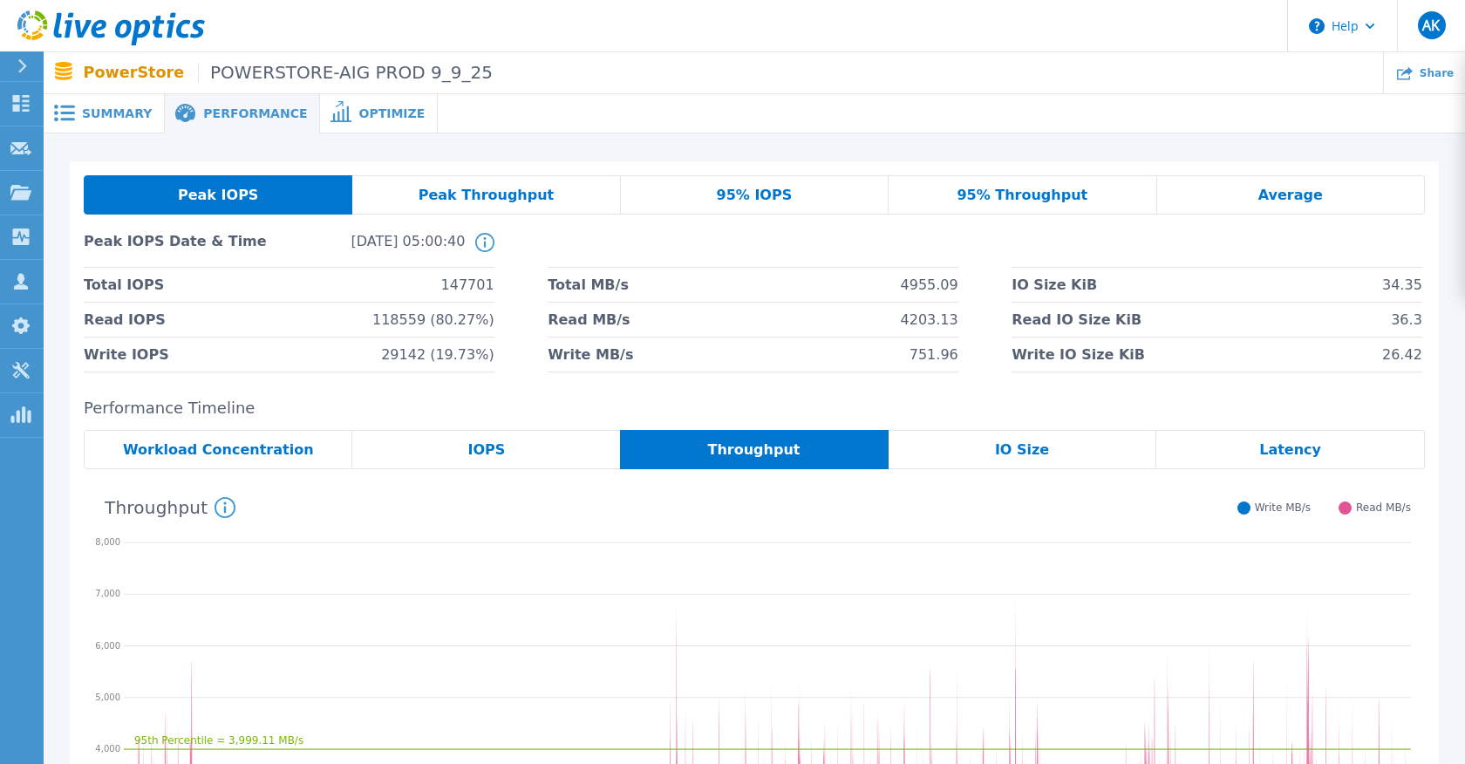
click at [974, 450] on div "IO Size" at bounding box center [1023, 449] width 269 height 39
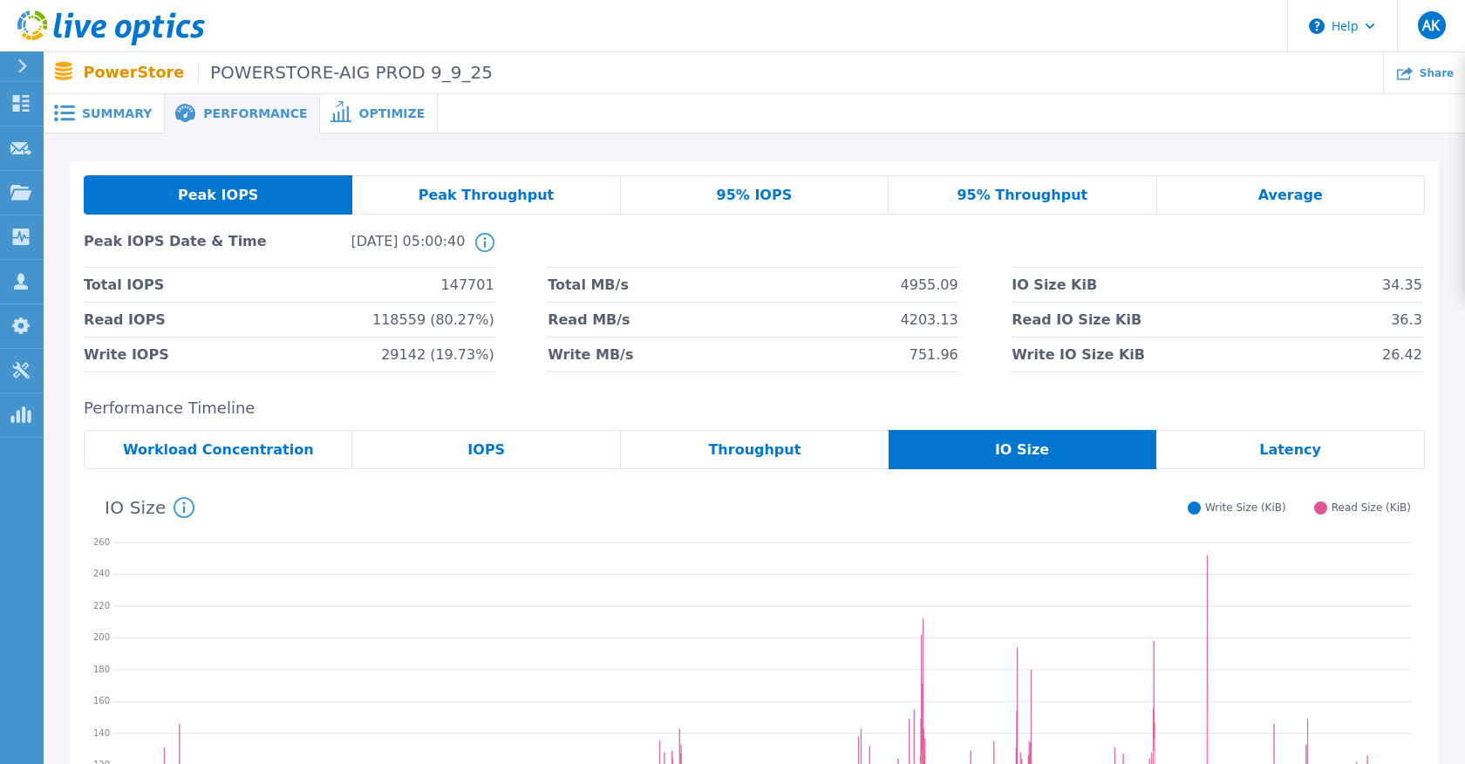
click at [741, 197] on span "95% IOPS" at bounding box center [755, 195] width 76 height 14
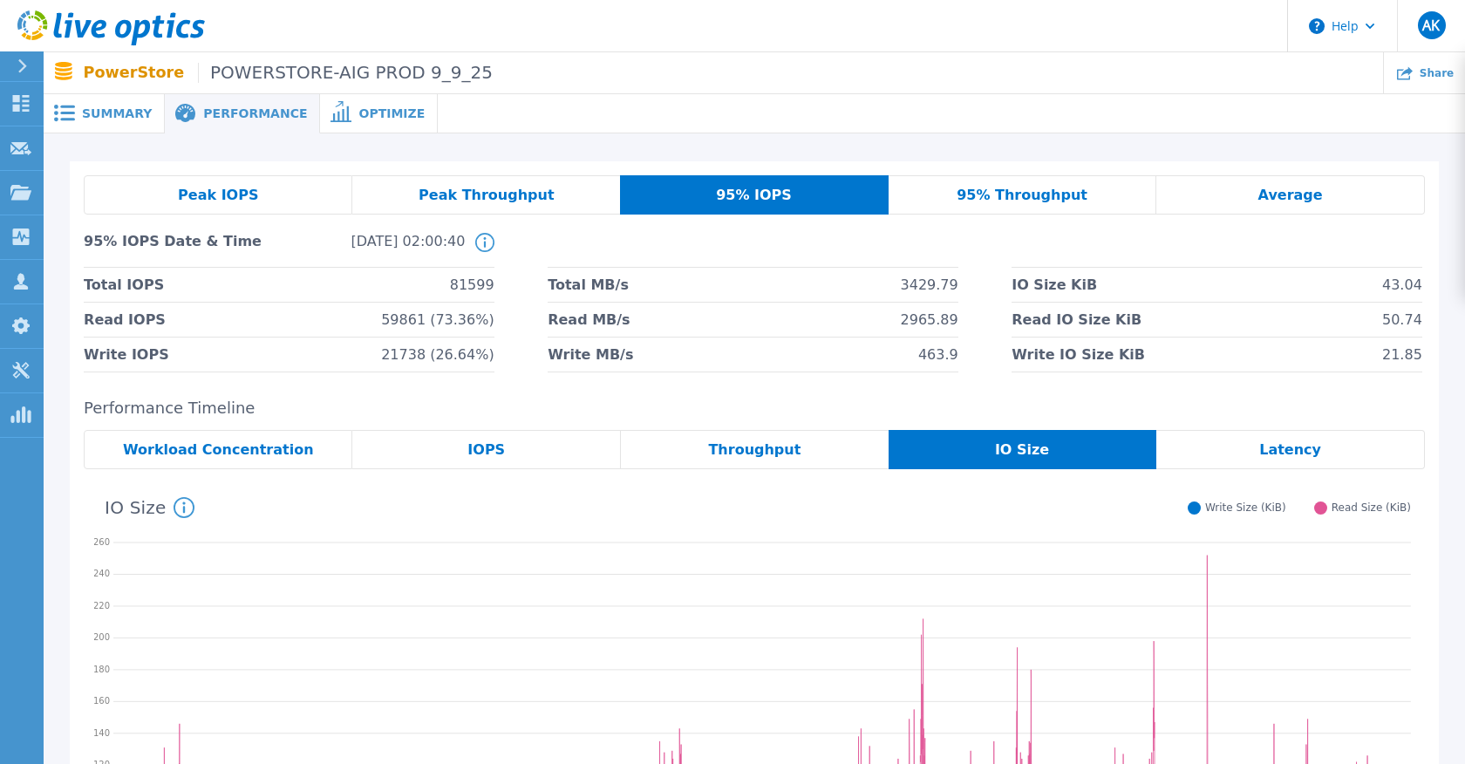
click at [232, 450] on span "Workload Concentration" at bounding box center [218, 450] width 191 height 14
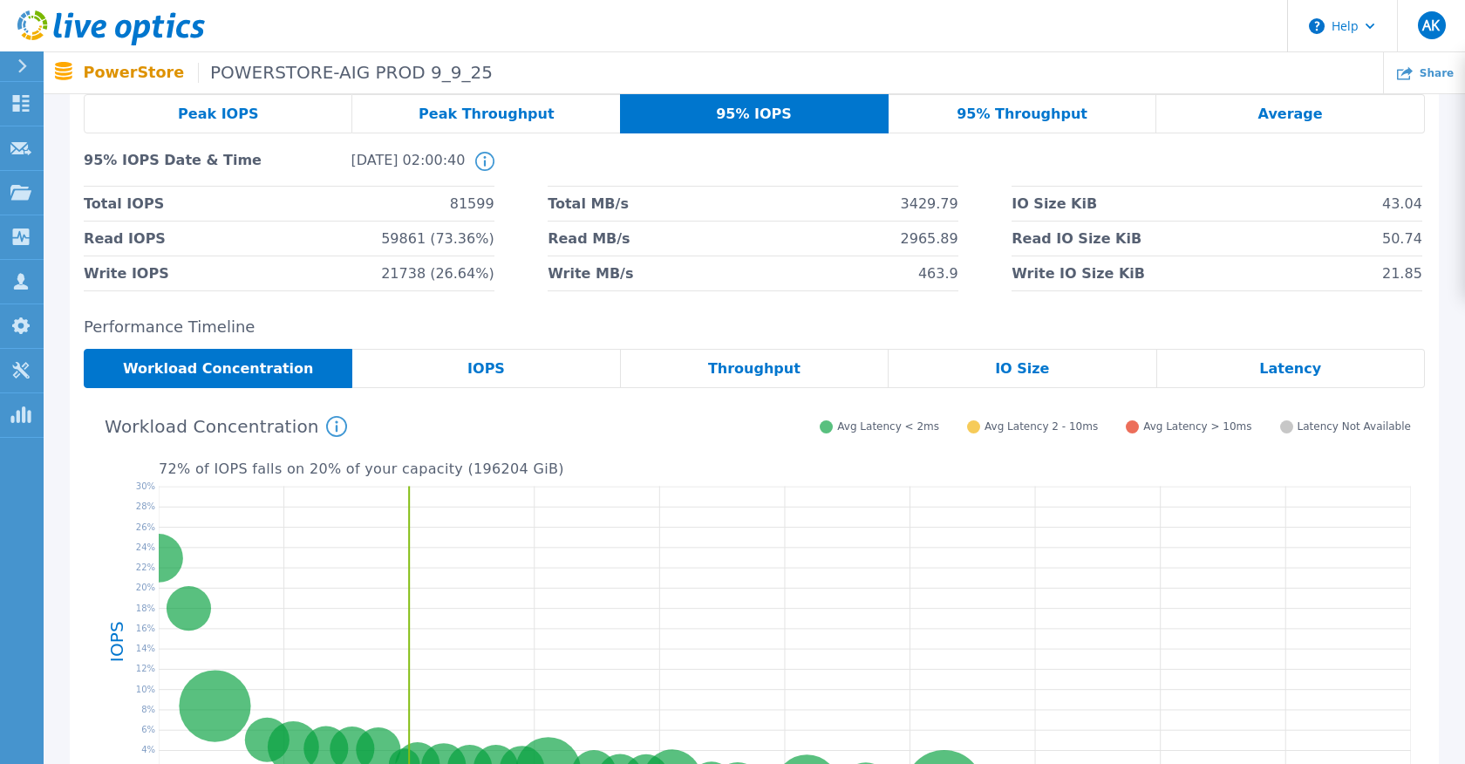
scroll to position [34, 0]
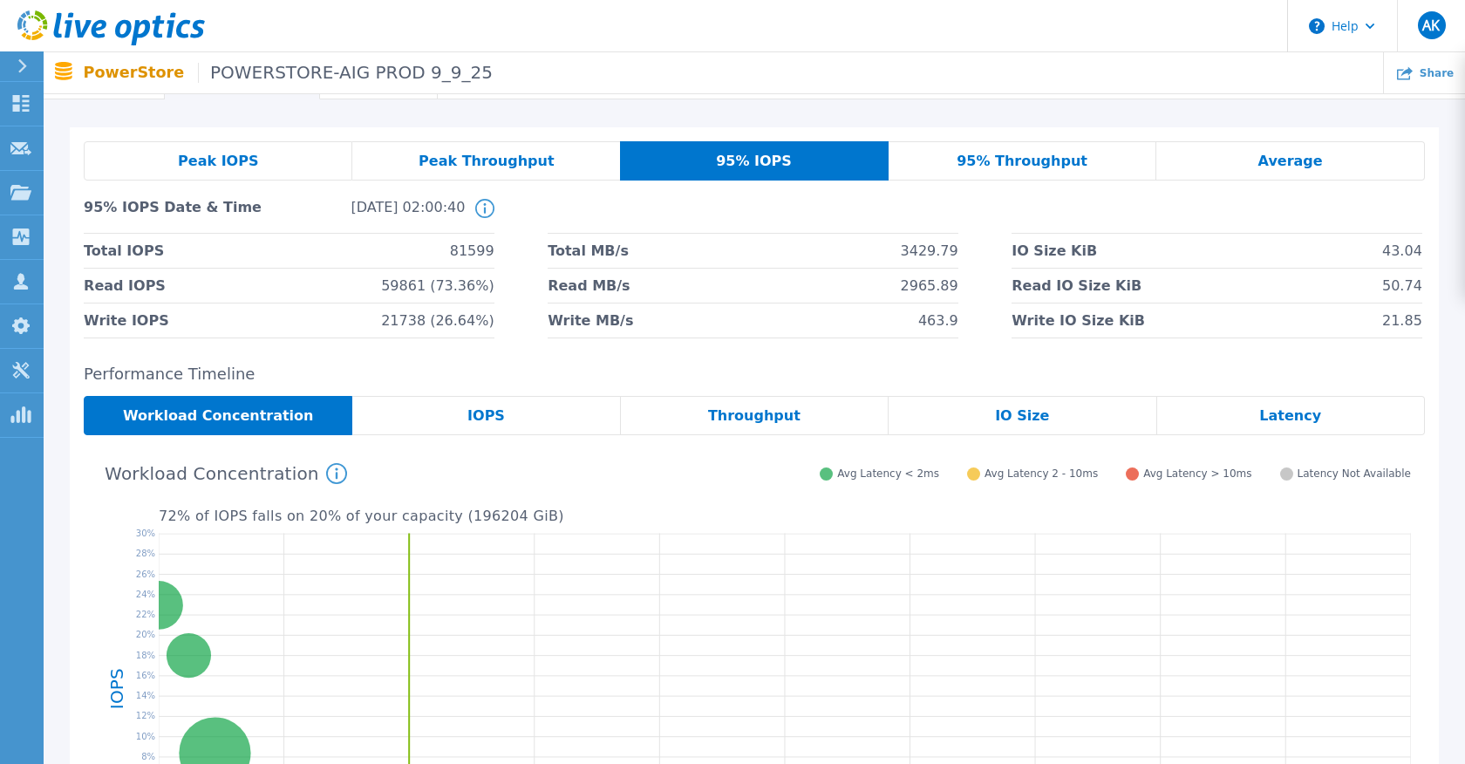
click at [490, 421] on span "IOPS" at bounding box center [487, 416] width 38 height 14
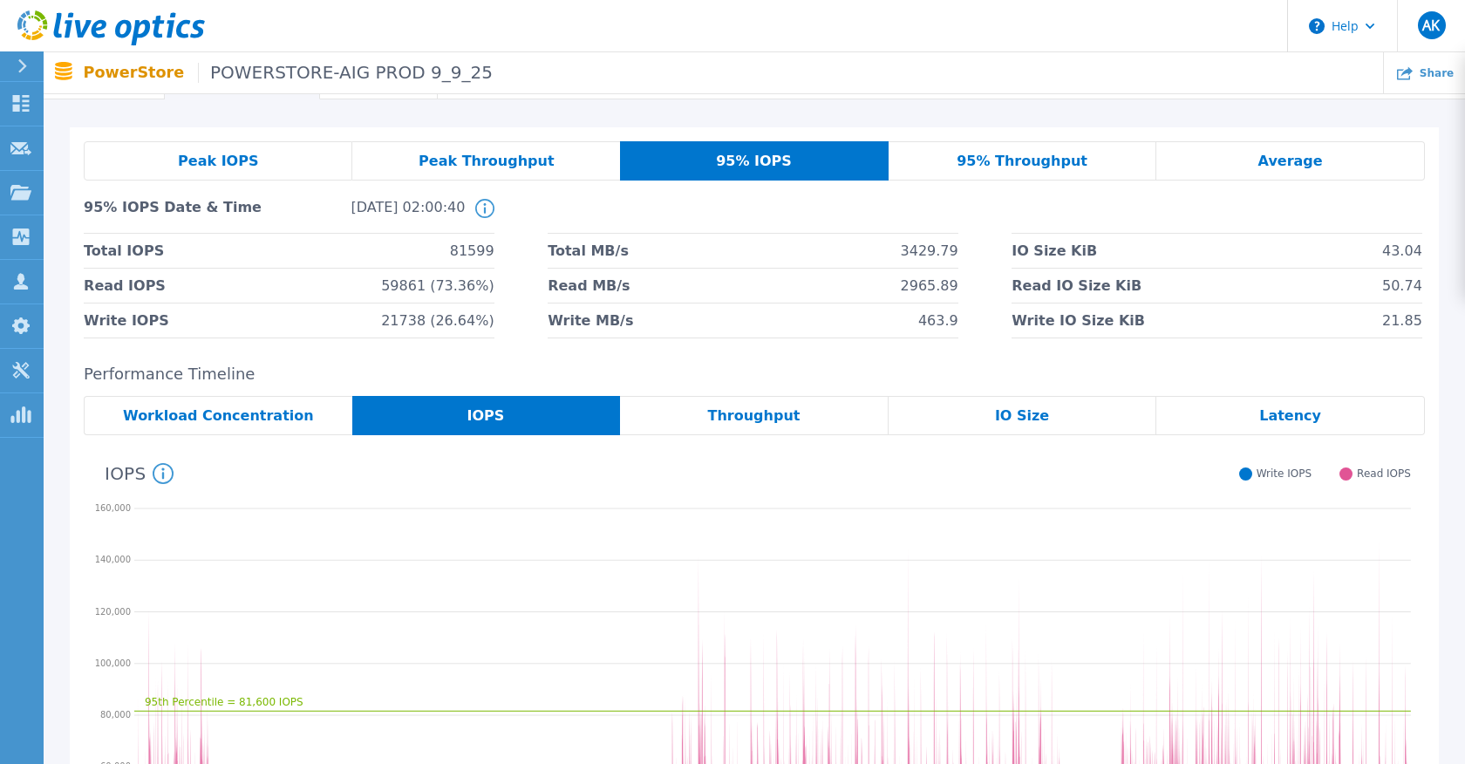
click at [709, 420] on div "Throughput" at bounding box center [754, 415] width 269 height 39
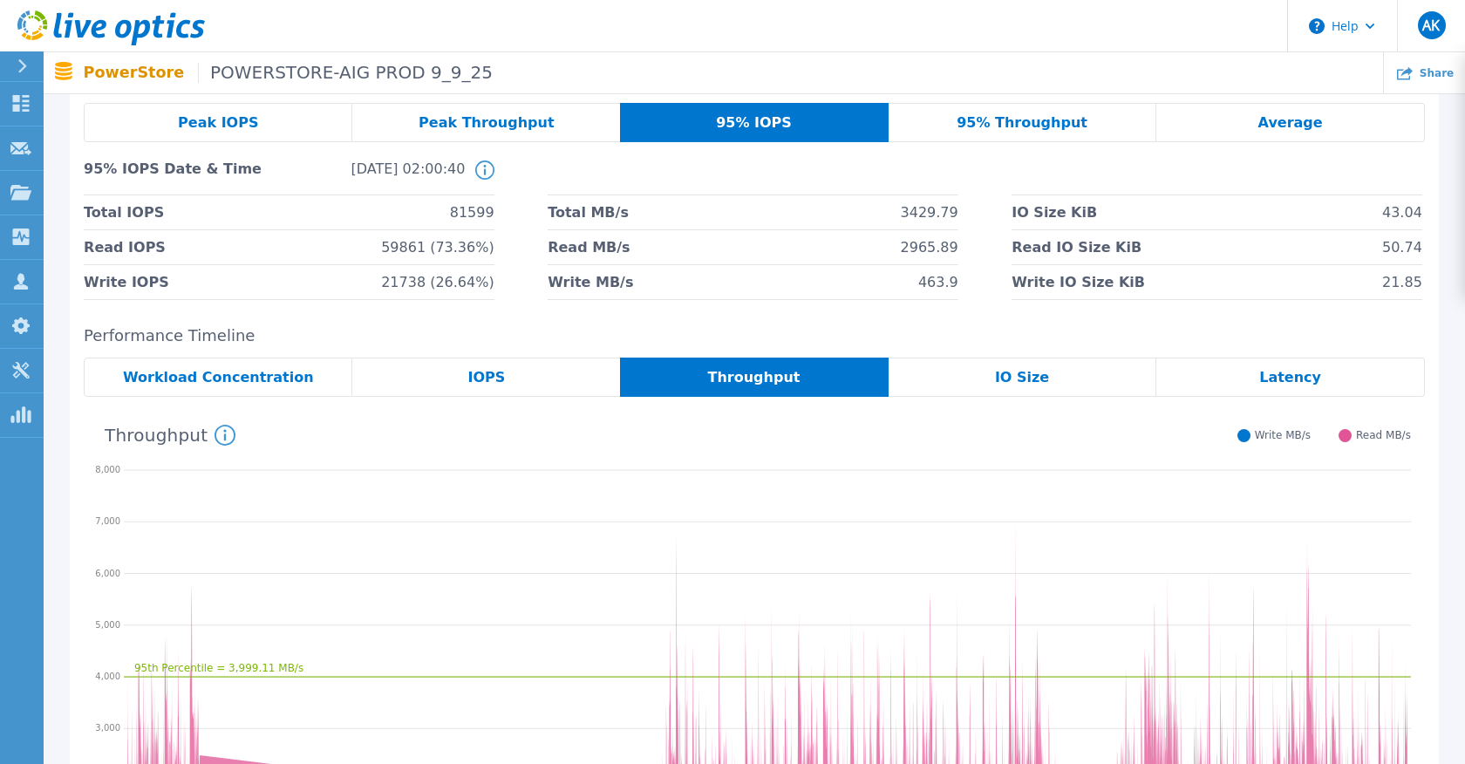
scroll to position [0, 0]
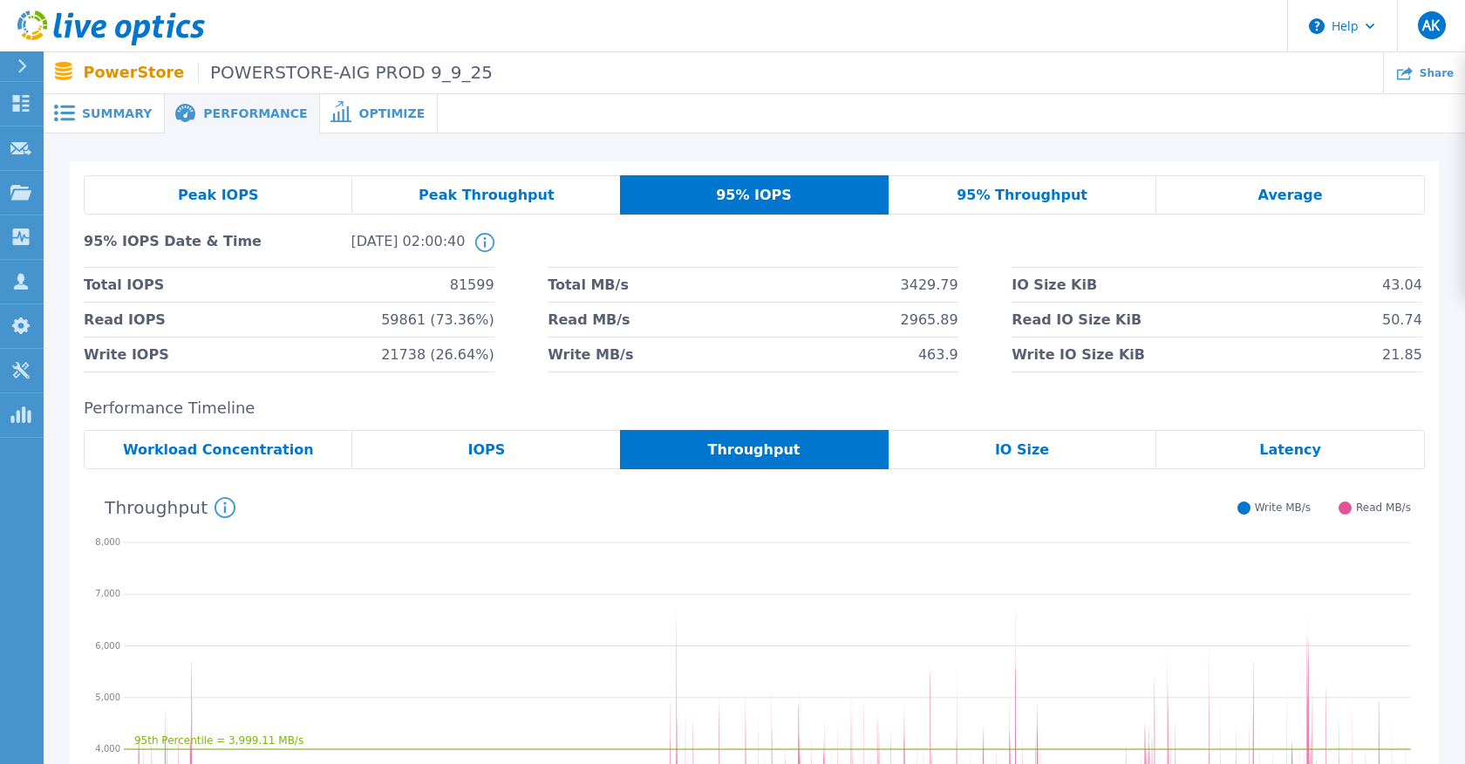
click at [1042, 454] on span "IO Size" at bounding box center [1022, 450] width 54 height 14
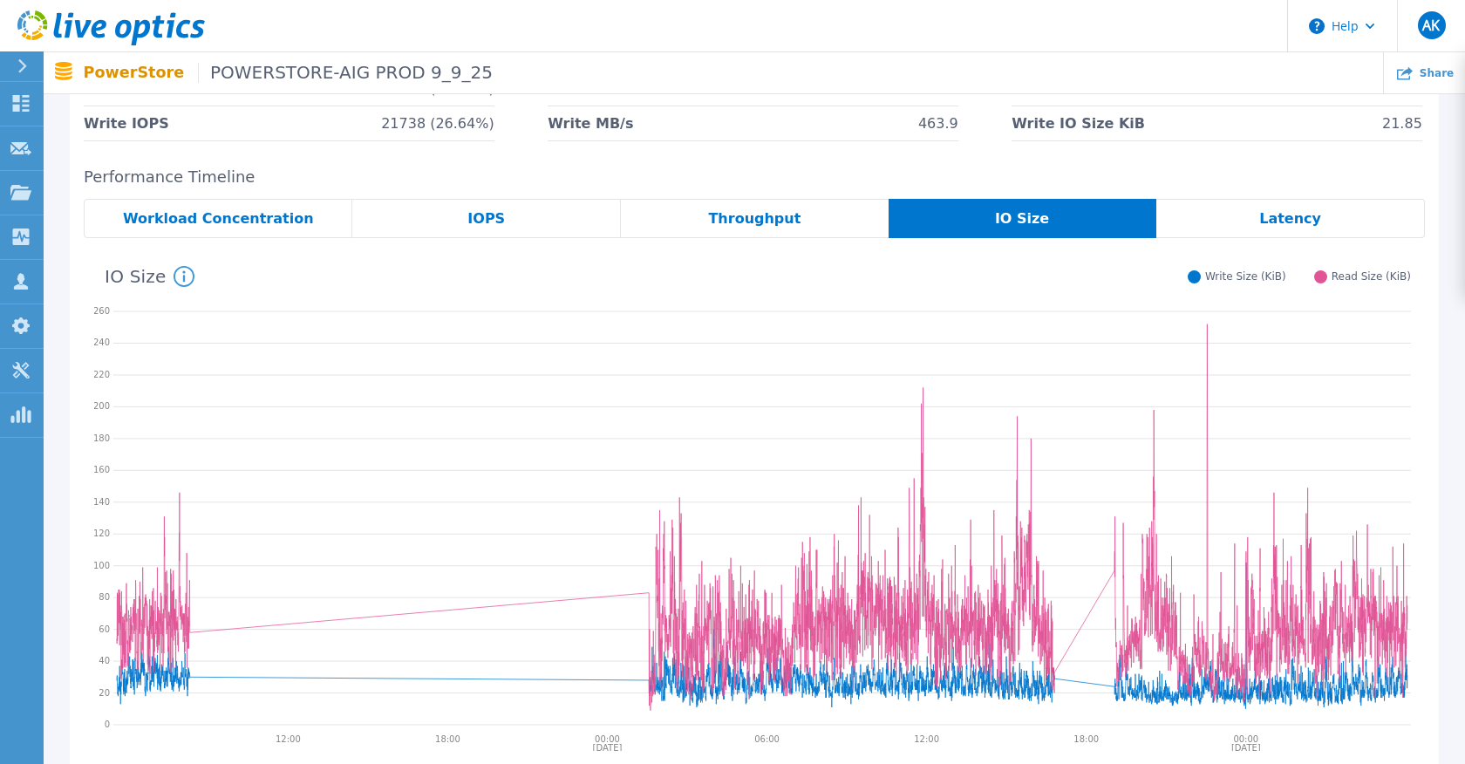
scroll to position [244, 0]
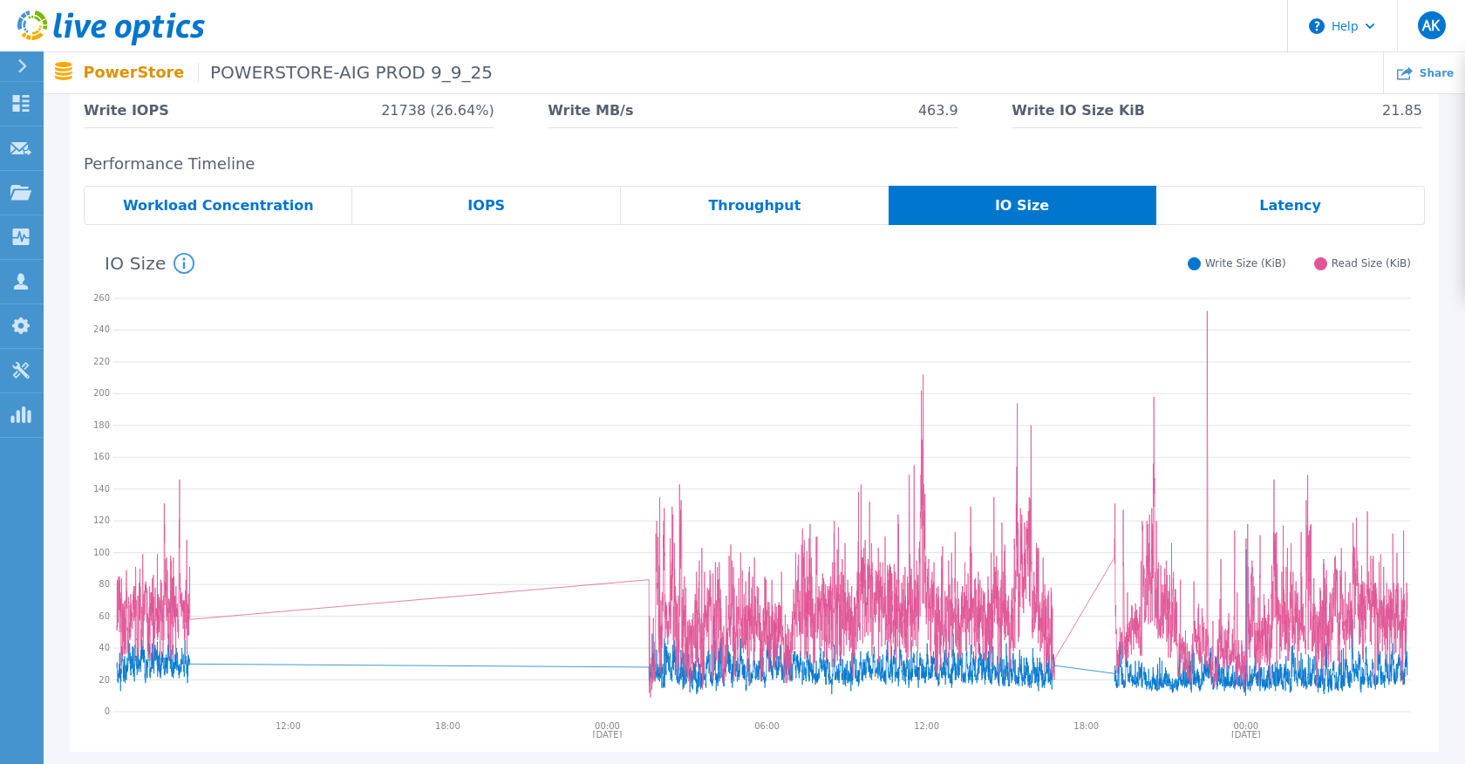
click at [1265, 210] on span "Latency" at bounding box center [1291, 206] width 62 height 14
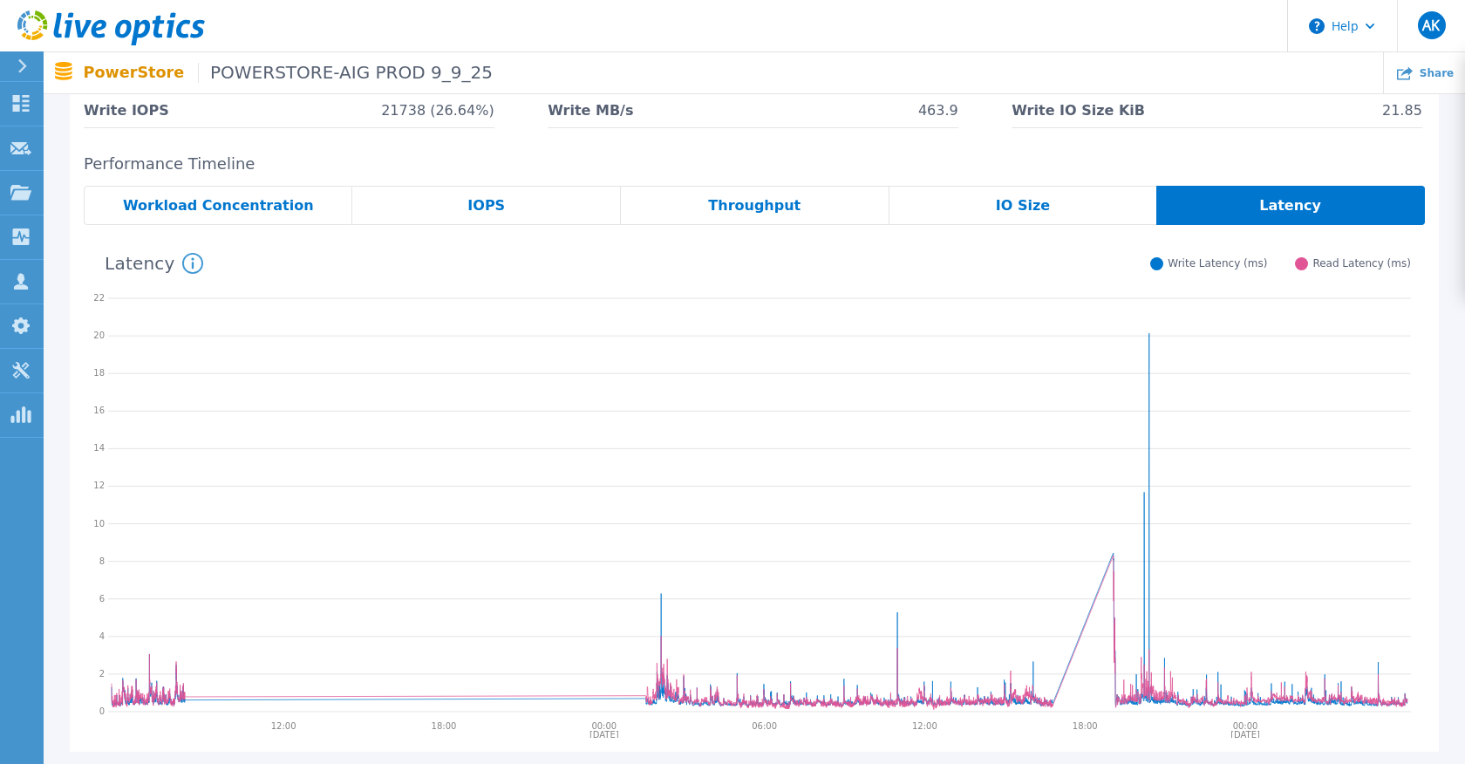
click at [263, 223] on div "Workload Concentration" at bounding box center [218, 205] width 269 height 39
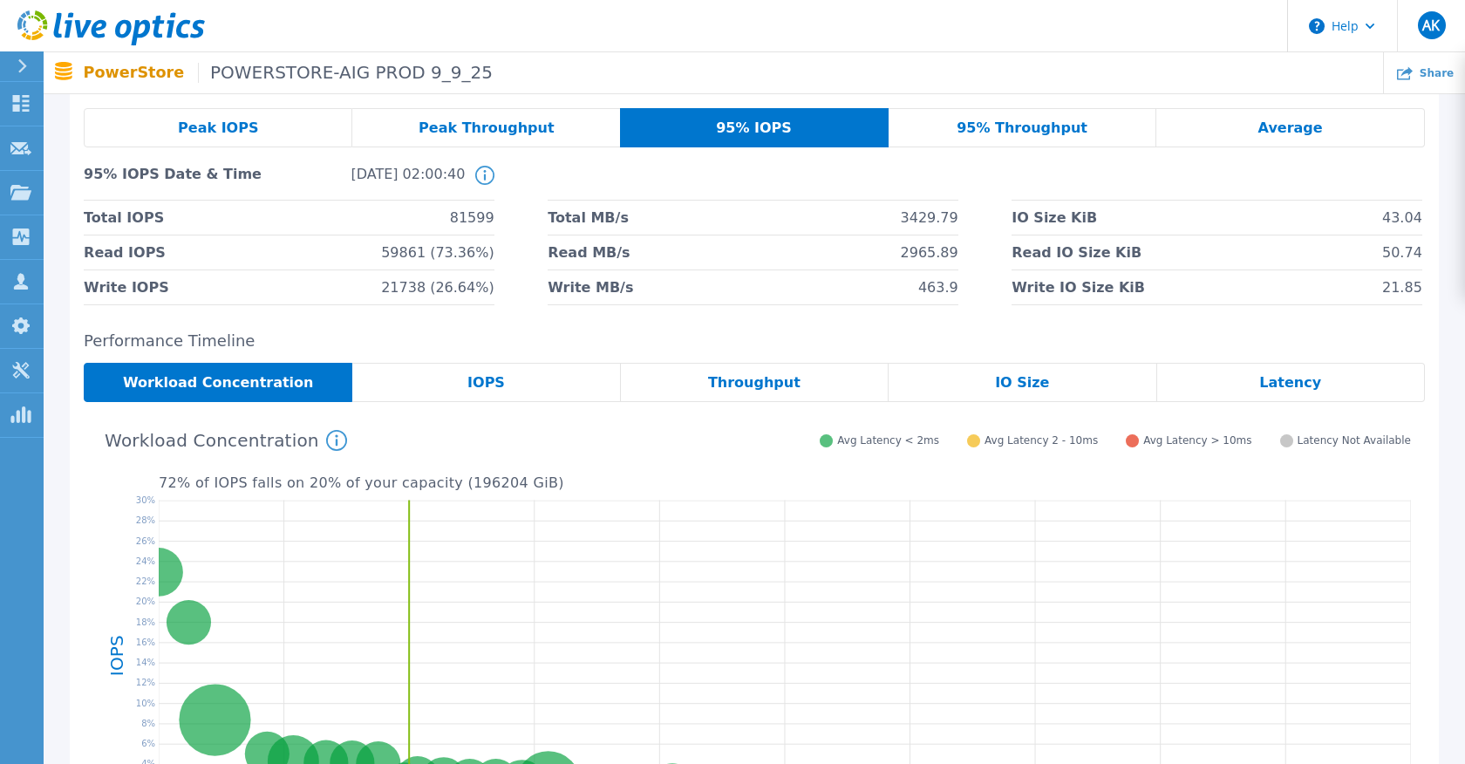
scroll to position [0, 0]
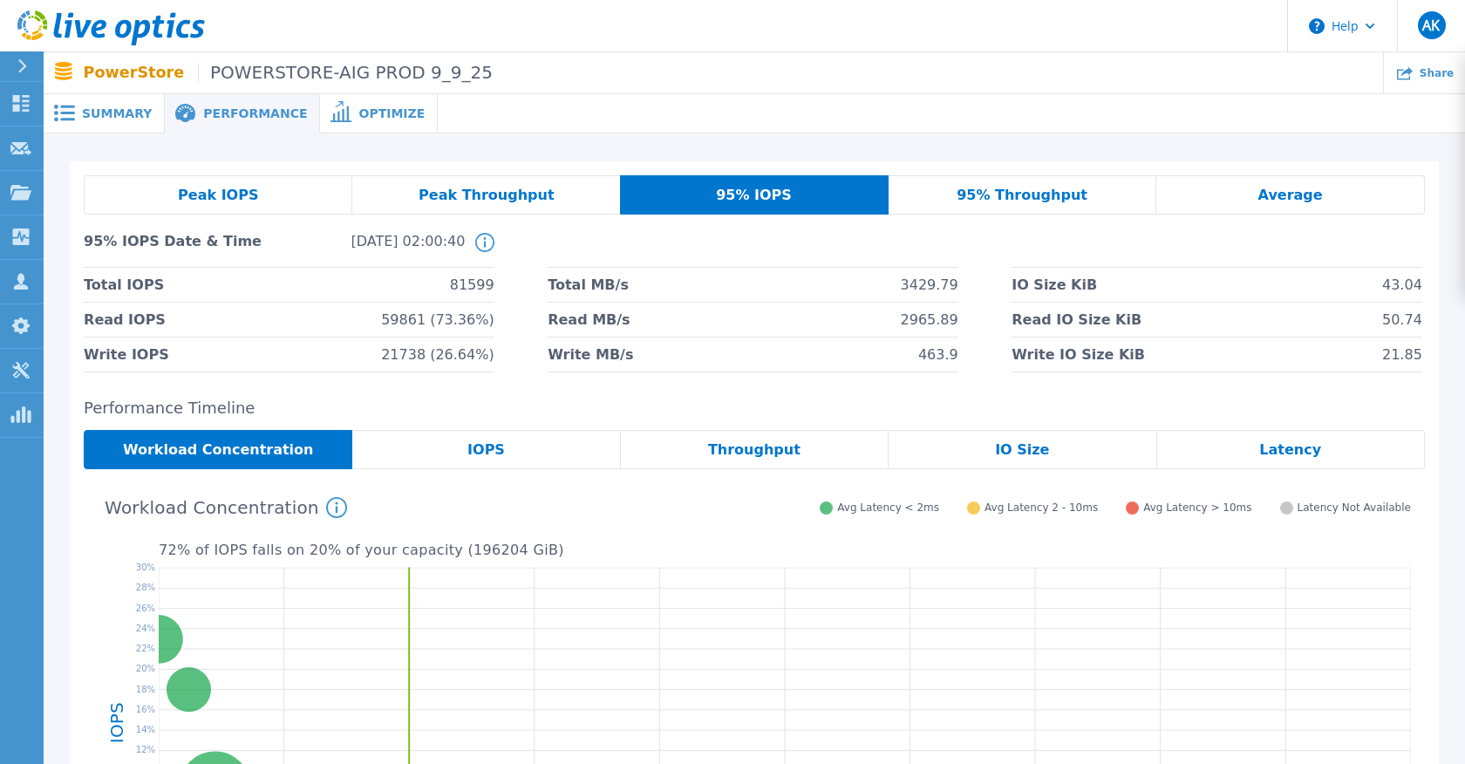
click at [108, 113] on span "Summary" at bounding box center [117, 113] width 70 height 12
